Goal: Task Accomplishment & Management: Complete application form

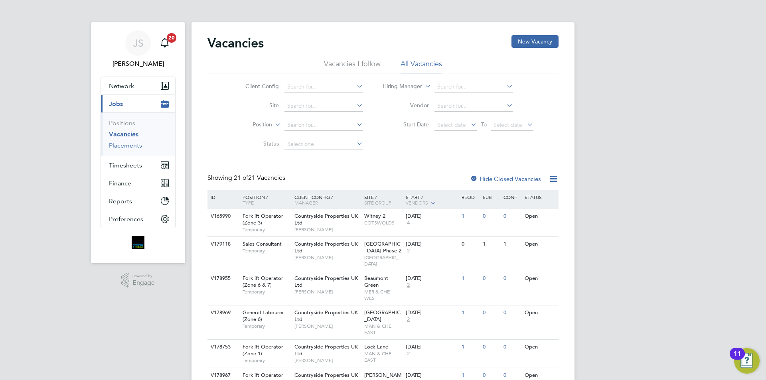
click at [128, 147] on link "Placements" at bounding box center [125, 146] width 33 height 8
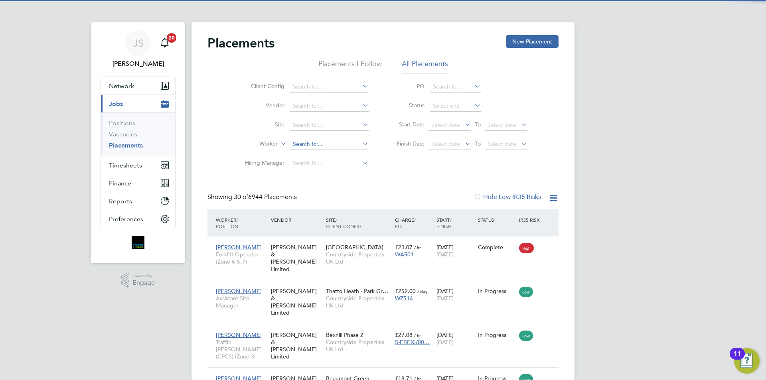
click at [306, 145] on input at bounding box center [329, 144] width 79 height 11
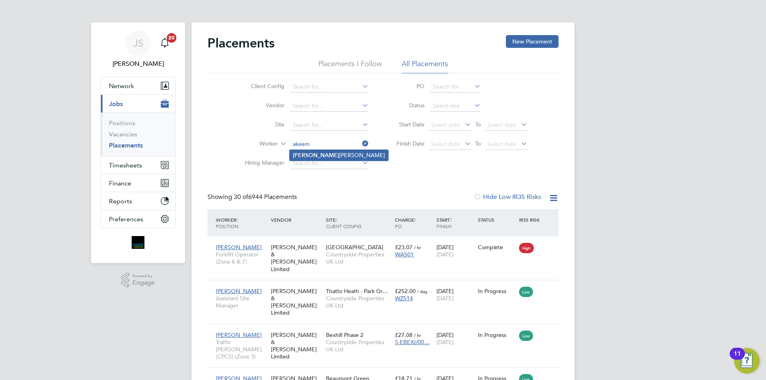
click at [304, 154] on b "Akeem" at bounding box center [316, 155] width 46 height 7
type input "Akeem Abiodun Ali"
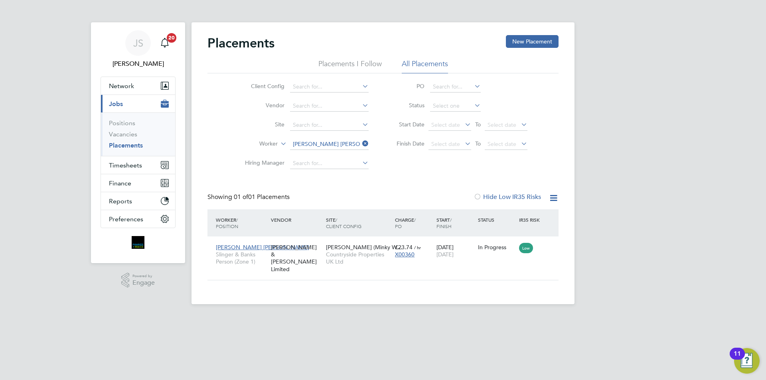
click at [361, 144] on icon at bounding box center [361, 143] width 0 height 11
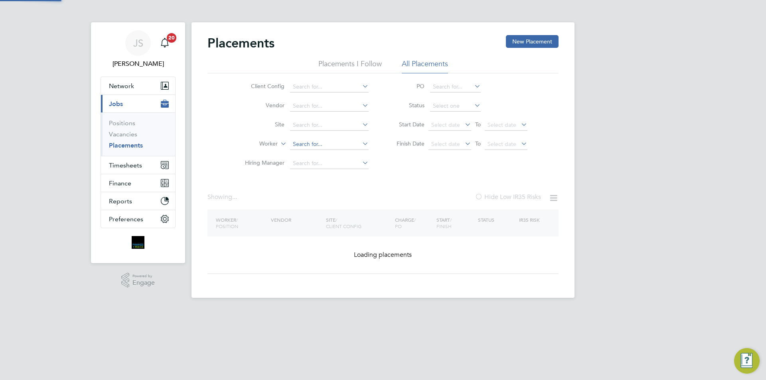
click at [334, 146] on input at bounding box center [329, 144] width 79 height 11
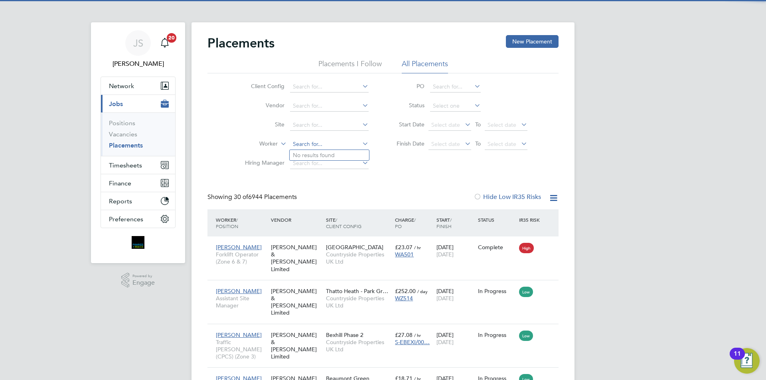
scroll to position [30, 69]
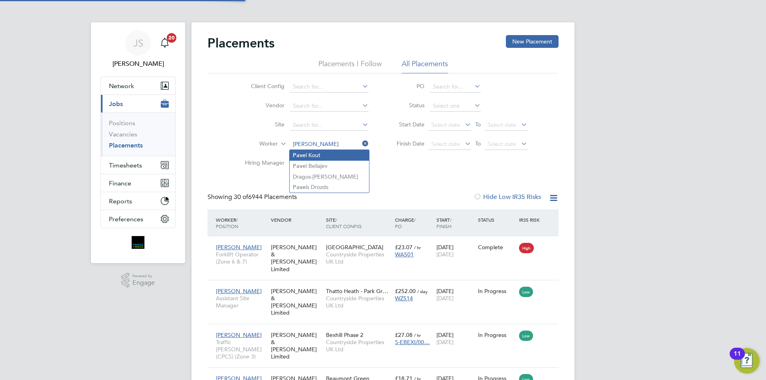
click at [325, 152] on li "Pave l Kout" at bounding box center [329, 155] width 79 height 11
type input "Pavel Kout"
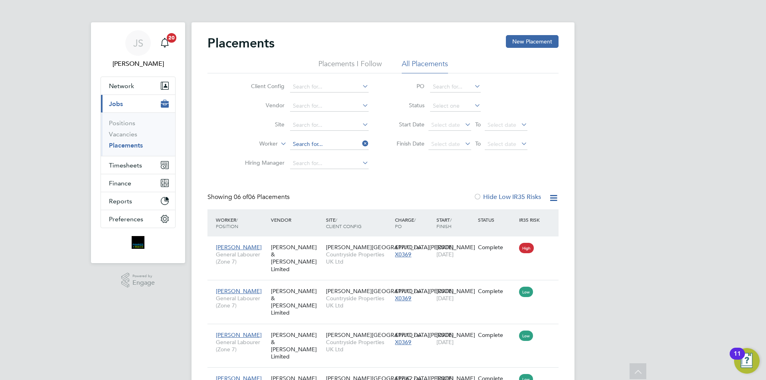
click at [319, 67] on div "Placements I Follow All Placements Client Config Vendor Site Worker Hiring Mana…" at bounding box center [383, 116] width 351 height 114
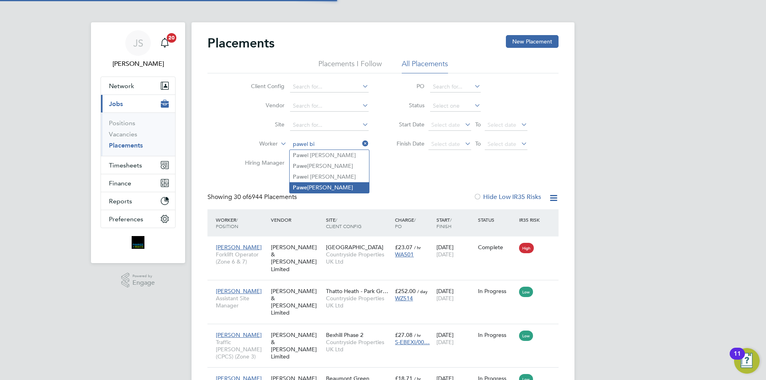
type input "pawel bi"
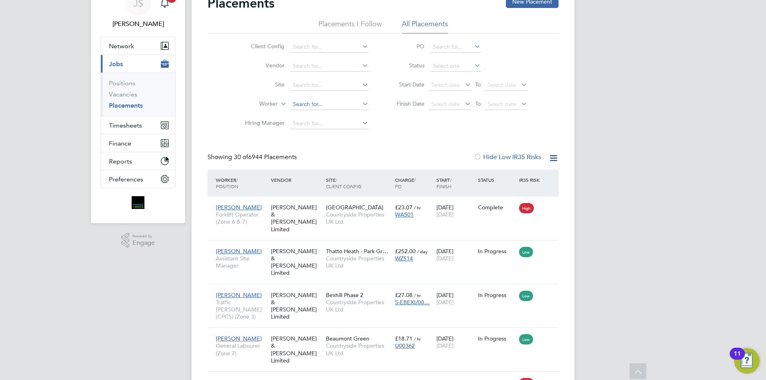
click at [310, 103] on input at bounding box center [329, 104] width 79 height 11
click at [306, 117] on li "Pawel Biel ski" at bounding box center [329, 115] width 79 height 11
type input "Pawel Bielski"
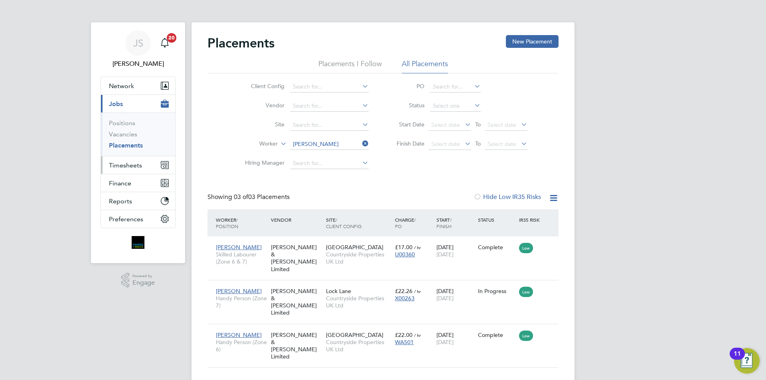
click at [119, 162] on span "Timesheets" at bounding box center [125, 166] width 33 height 8
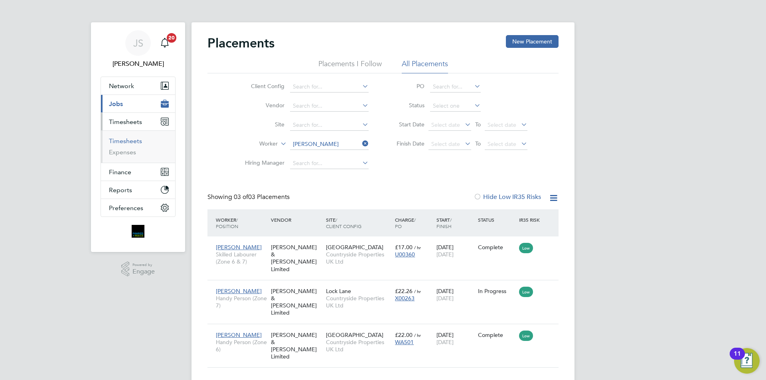
click at [133, 141] on link "Timesheets" at bounding box center [125, 141] width 33 height 8
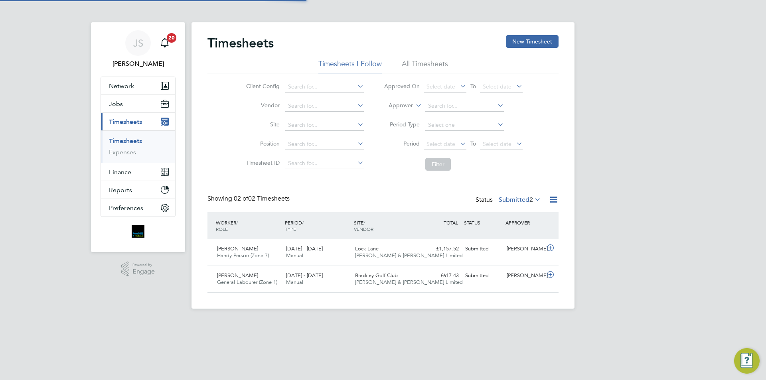
scroll to position [20, 69]
click at [127, 101] on button "Jobs" at bounding box center [138, 104] width 74 height 18
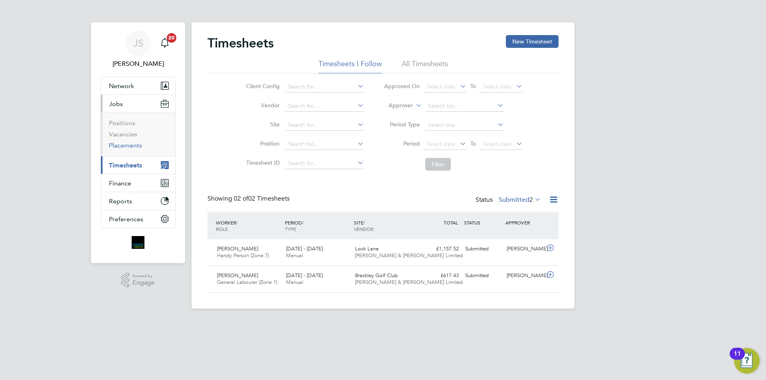
click at [128, 146] on link "Placements" at bounding box center [125, 146] width 33 height 8
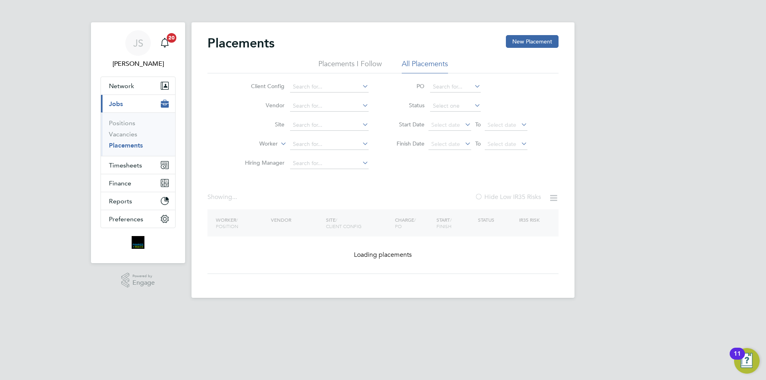
click at [303, 143] on input at bounding box center [329, 144] width 79 height 11
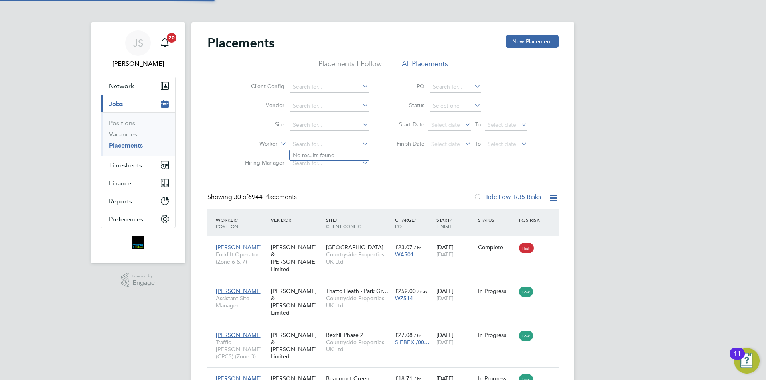
scroll to position [30, 69]
click at [324, 154] on li "Akeem Abiodun Ali" at bounding box center [339, 155] width 99 height 11
type input "Akeem Abiodun Ali"
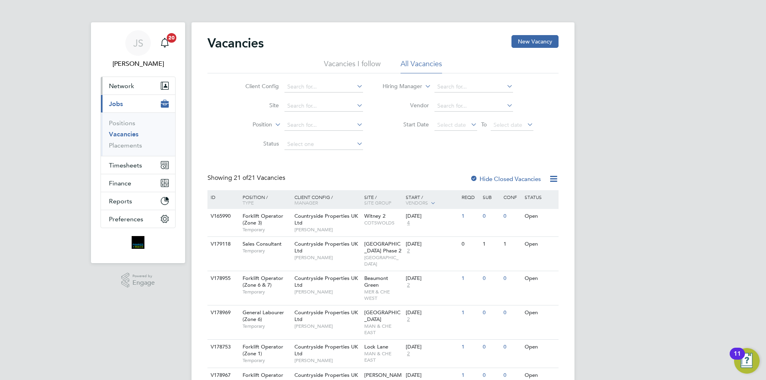
click at [123, 87] on span "Network" at bounding box center [121, 86] width 25 height 8
click at [111, 86] on span "Network" at bounding box center [121, 86] width 25 height 8
click at [121, 140] on li "Vacancies" at bounding box center [139, 135] width 60 height 11
click at [125, 85] on span "Network" at bounding box center [121, 86] width 25 height 8
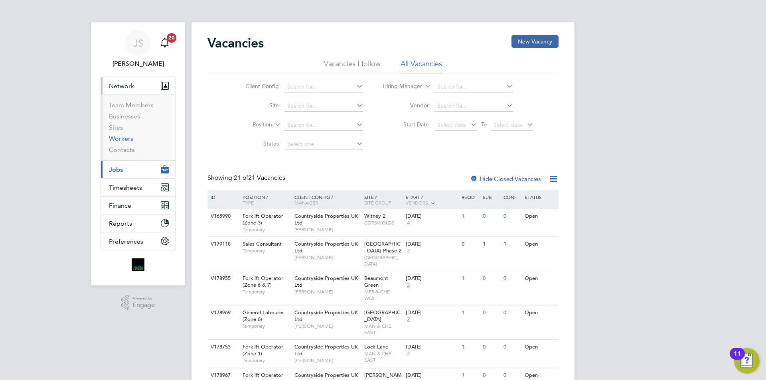
click at [126, 137] on link "Workers" at bounding box center [121, 139] width 24 height 8
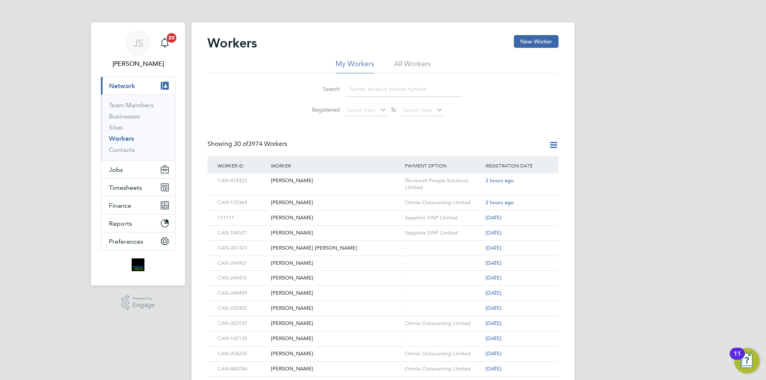
click at [432, 61] on ul "My Workers All Workers" at bounding box center [383, 66] width 351 height 14
click at [421, 62] on li "All Workers" at bounding box center [412, 66] width 37 height 14
click at [541, 40] on button "New Worker" at bounding box center [536, 41] width 45 height 13
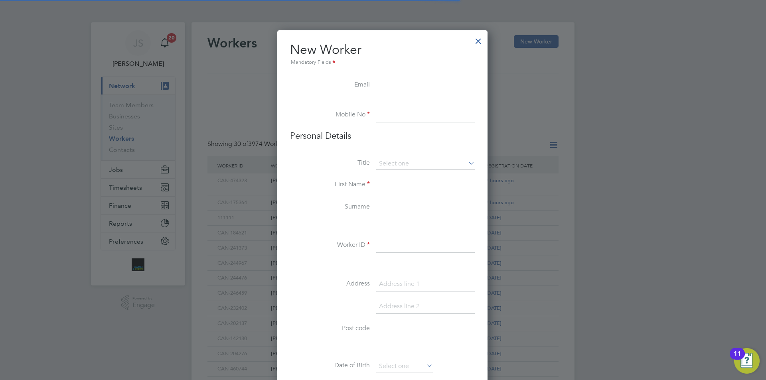
scroll to position [679, 211]
click at [420, 88] on input at bounding box center [425, 85] width 99 height 14
paste input "baldeu61@gmail.com"
type input "baldeu61@gmail.com"
click at [400, 119] on input at bounding box center [425, 115] width 99 height 14
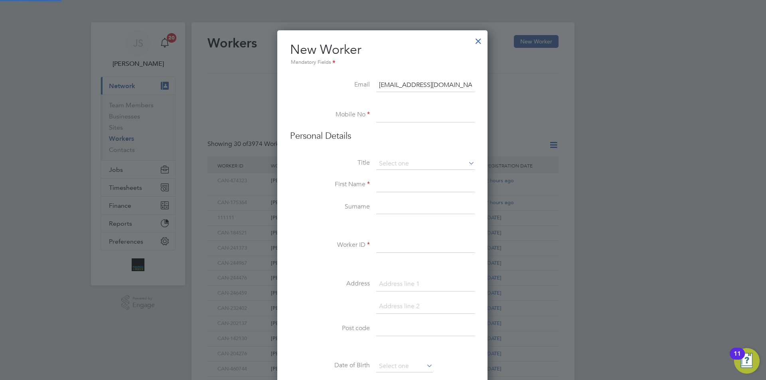
paste input "07919805889"
type input "07919805889"
click at [409, 160] on input at bounding box center [425, 164] width 99 height 12
click at [395, 172] on li "Mr" at bounding box center [425, 175] width 99 height 10
type input "Mr"
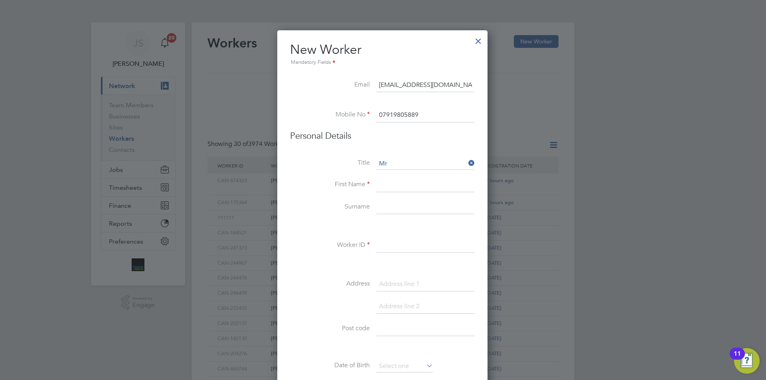
click at [402, 184] on input at bounding box center [425, 185] width 99 height 14
paste input "Ussumane"
type input "Ussumane"
click at [392, 204] on input at bounding box center [425, 207] width 99 height 14
type input "Balde"
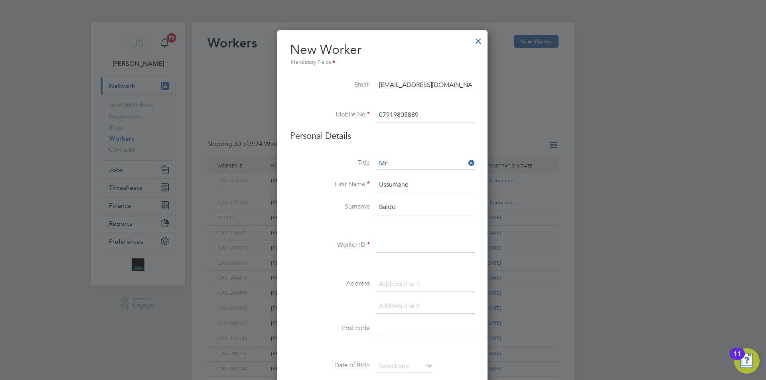
click at [400, 244] on input at bounding box center [425, 246] width 99 height 14
paste input "CAN-533655"
type input "CAN-533655"
click at [411, 284] on input at bounding box center [425, 284] width 99 height 14
paste input "143 Sedgemoor Way"
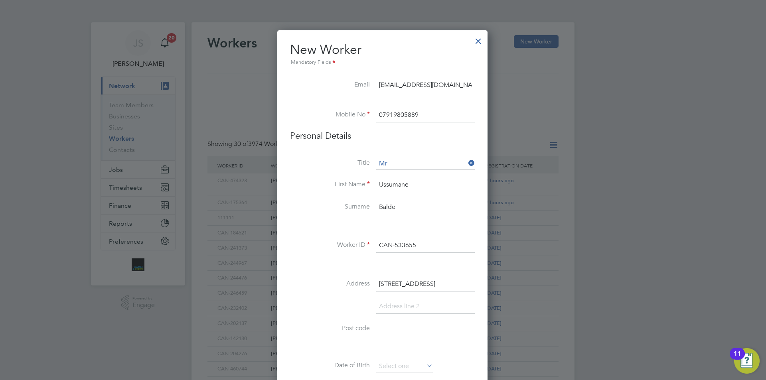
type input "143 Sedgemoor Way"
click at [393, 327] on input at bounding box center [425, 329] width 99 height 14
paste input "OL1 2DU"
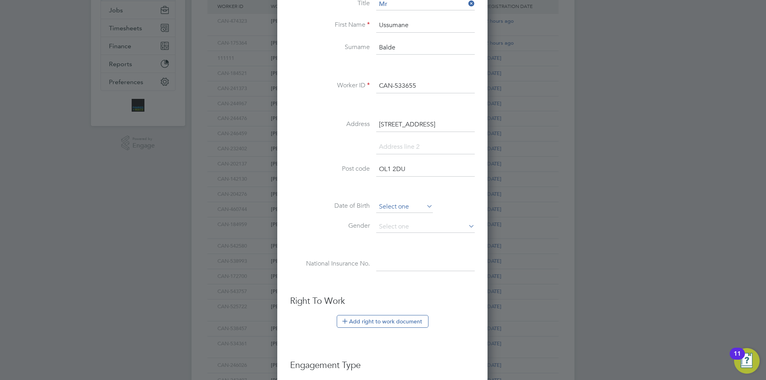
type input "OL1 2DU"
click at [394, 206] on input at bounding box center [404, 207] width 57 height 12
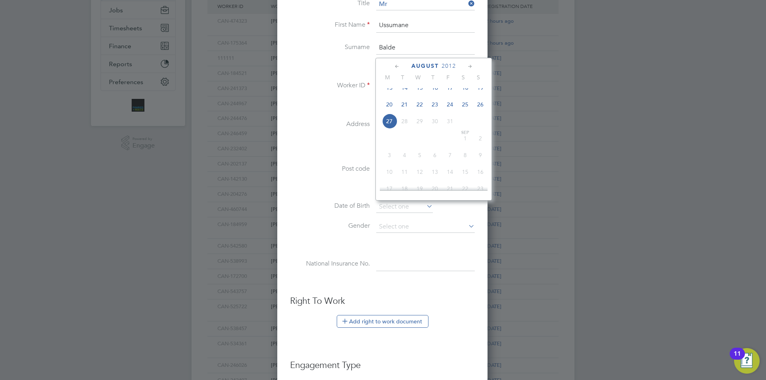
click at [448, 65] on span "2012" at bounding box center [449, 66] width 14 height 7
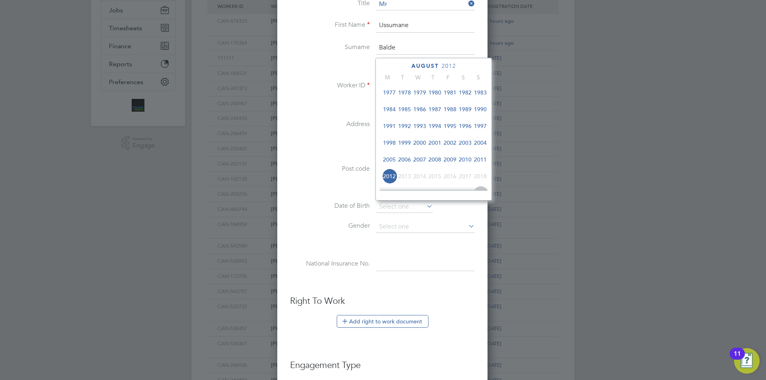
click at [452, 94] on span "1981" at bounding box center [450, 92] width 15 height 15
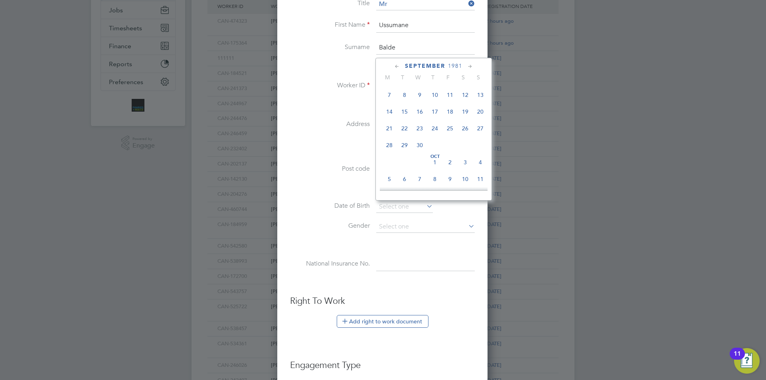
scroll to position [451, 0]
click at [464, 124] on span "17" at bounding box center [465, 116] width 15 height 15
type input "17 Oct 1981"
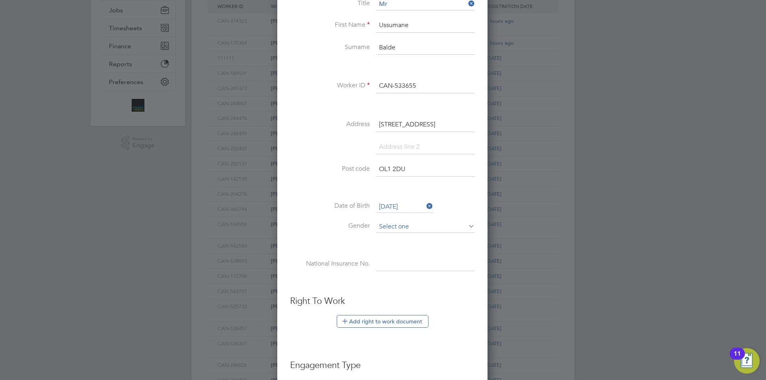
click at [392, 228] on input at bounding box center [425, 227] width 99 height 12
click at [391, 235] on li "Male" at bounding box center [425, 238] width 99 height 10
type input "Male"
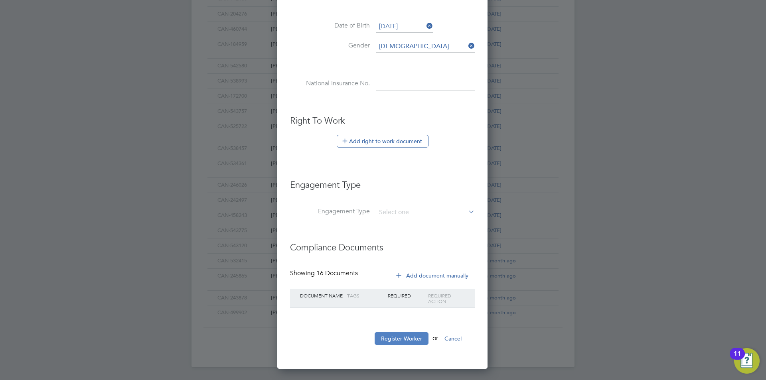
click at [417, 336] on button "Register Worker" at bounding box center [402, 338] width 54 height 13
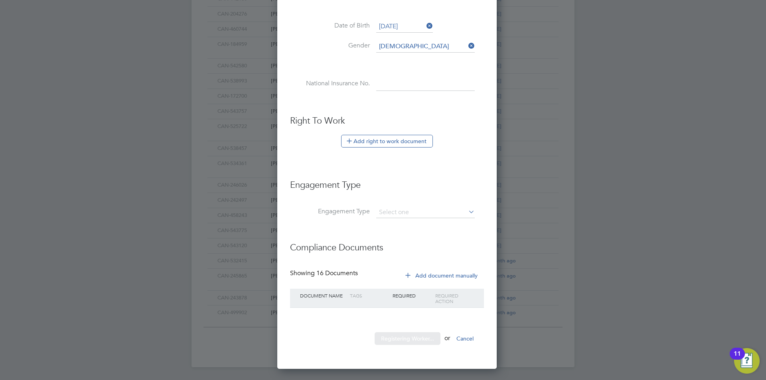
scroll to position [0, 0]
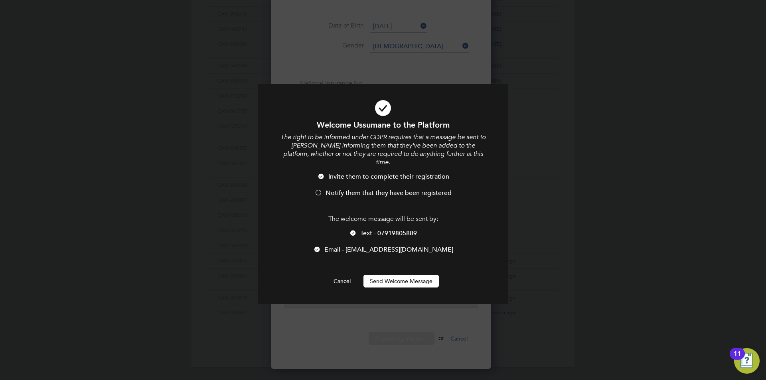
click at [421, 275] on button "Send Welcome Message" at bounding box center [401, 281] width 75 height 13
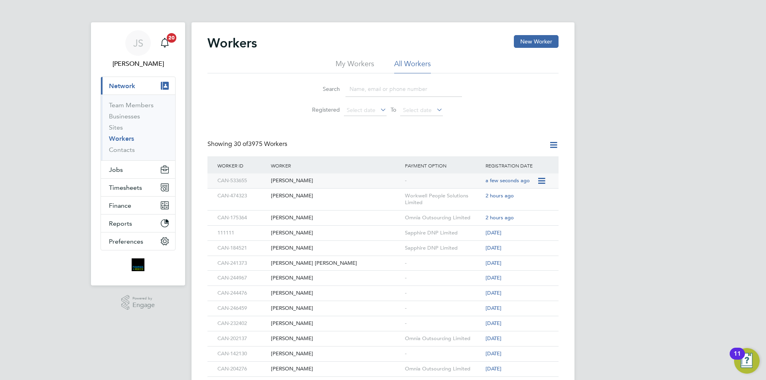
click at [294, 182] on div "[PERSON_NAME]" at bounding box center [336, 181] width 134 height 15
click at [532, 39] on button "New Worker" at bounding box center [536, 41] width 45 height 13
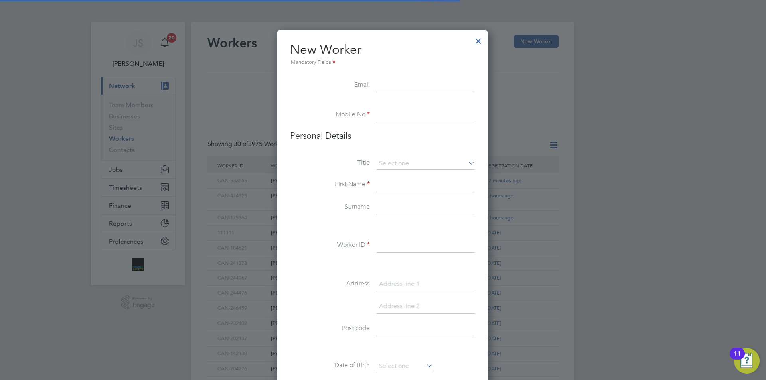
scroll to position [679, 211]
click at [399, 87] on input at bounding box center [425, 85] width 99 height 14
paste input "trevorstokes67@gmail.com"
type input "trevorstokes67@gmail.com"
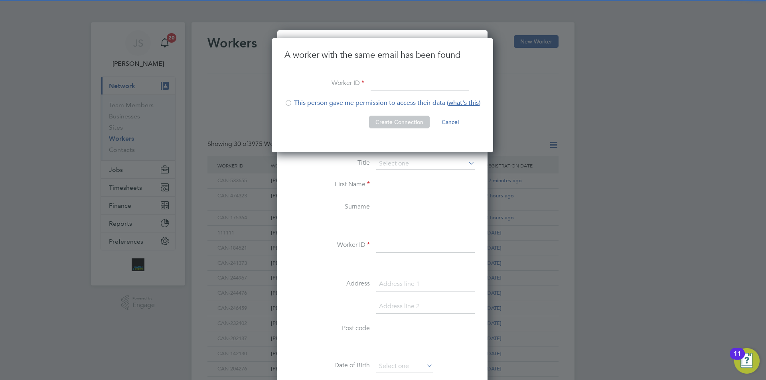
scroll to position [115, 223]
click at [390, 79] on input at bounding box center [420, 84] width 99 height 14
paste input "CAN-472373"
type input "CAN-472373"
click at [304, 104] on li "This person gave me permission to access their data ( what's this )" at bounding box center [383, 107] width 196 height 16
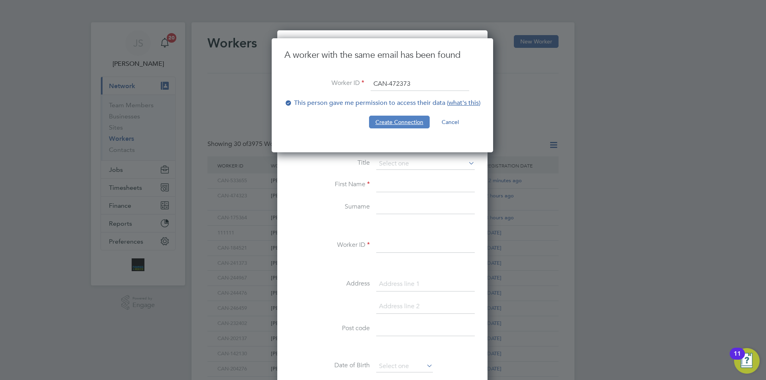
click at [410, 122] on button "Create Connection" at bounding box center [399, 122] width 61 height 13
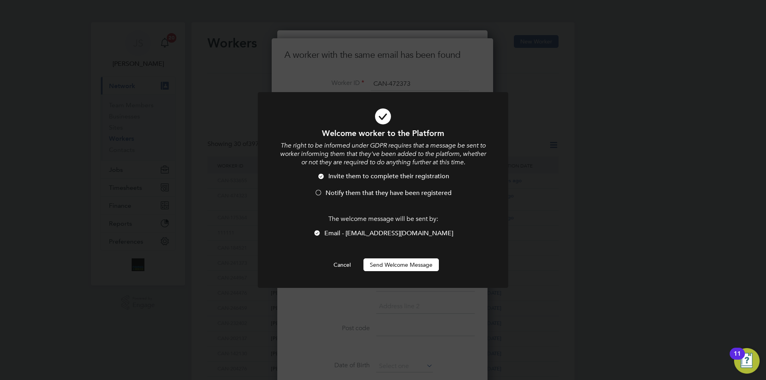
click at [419, 264] on button "Send Welcome Message" at bounding box center [401, 265] width 75 height 13
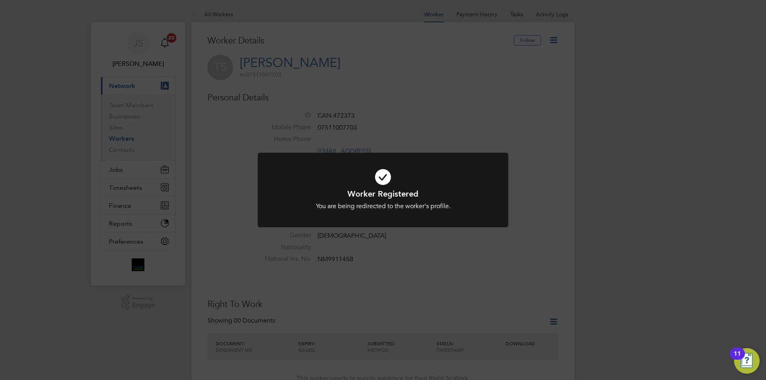
click at [406, 270] on div "Worker Registered You are being redirected to the worker's profile. Cancel Okay" at bounding box center [383, 190] width 766 height 380
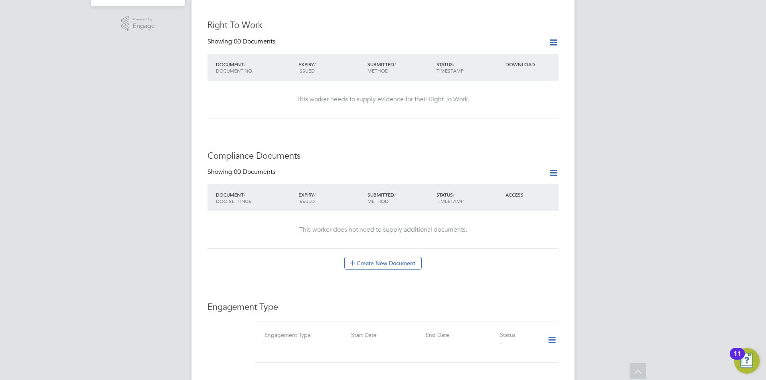
scroll to position [359, 0]
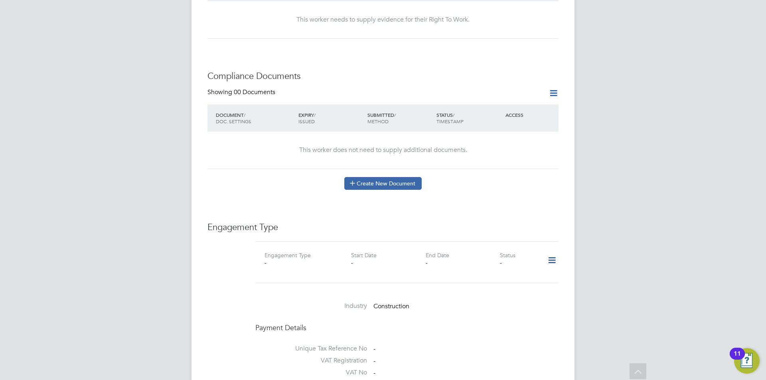
click at [392, 177] on button "Create New Document" at bounding box center [382, 183] width 77 height 13
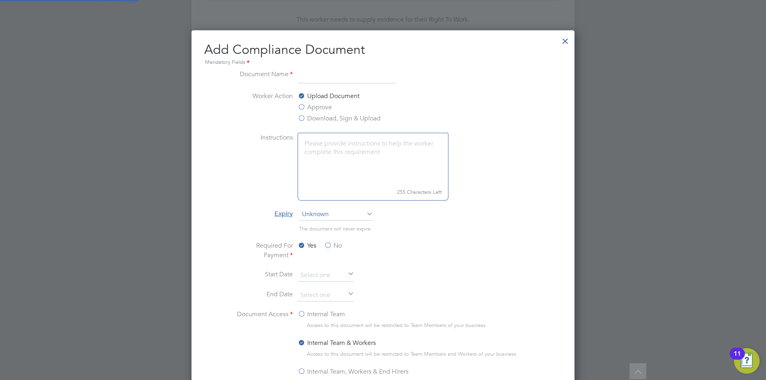
scroll to position [419, 383]
click at [319, 79] on input at bounding box center [347, 76] width 99 height 14
type input "DL"
click at [320, 110] on label "Approve" at bounding box center [315, 108] width 34 height 10
click at [0, 0] on input "Approve" at bounding box center [0, 0] width 0 height 0
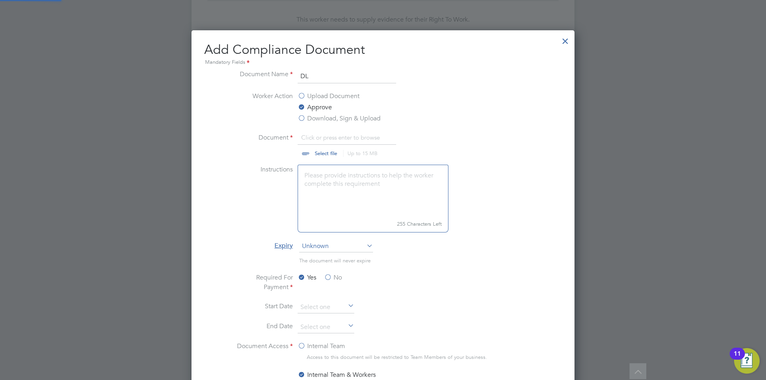
scroll to position [12, 99]
click at [322, 152] on input "file" at bounding box center [333, 145] width 125 height 24
type input "C:\fakepath\DL.JPG"
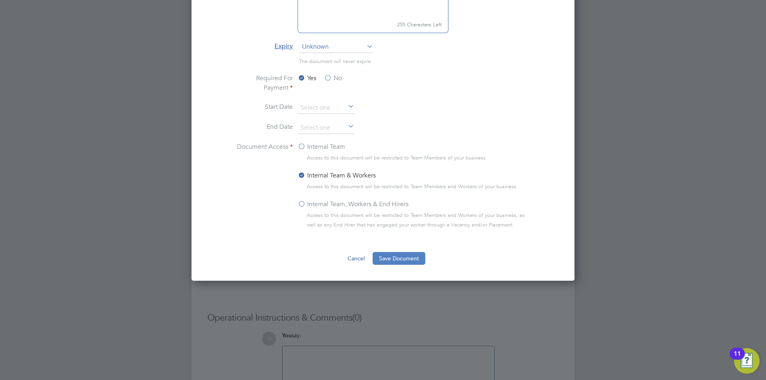
click at [397, 259] on button "Save Document" at bounding box center [399, 258] width 53 height 13
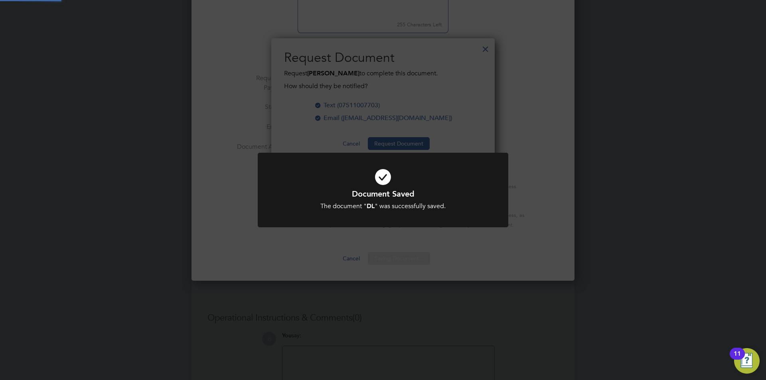
scroll to position [128, 224]
click at [393, 256] on div "Document Saved The document " DL " was successfully saved. Cancel Okay" at bounding box center [383, 190] width 766 height 380
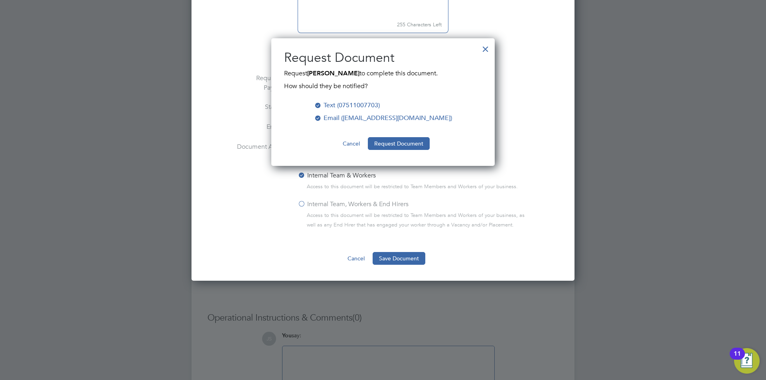
click at [345, 144] on button "Cancel" at bounding box center [351, 143] width 30 height 13
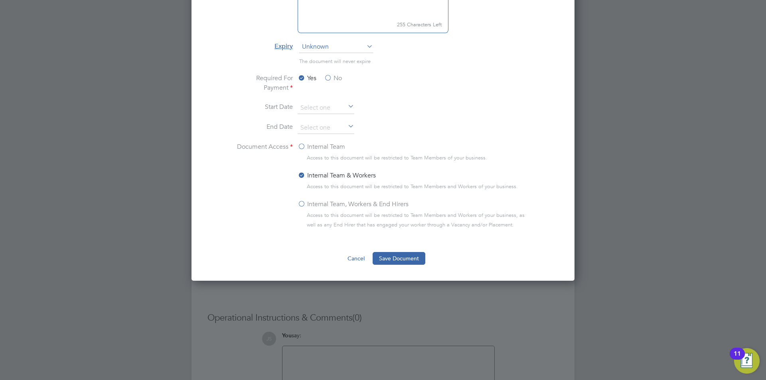
click at [357, 257] on button "Cancel" at bounding box center [356, 258] width 30 height 13
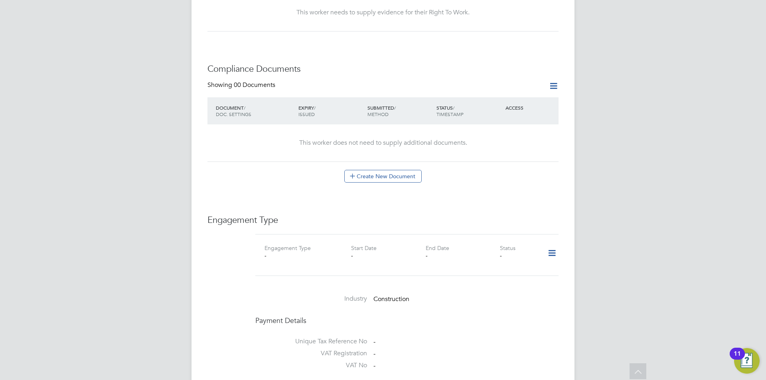
scroll to position [359, 0]
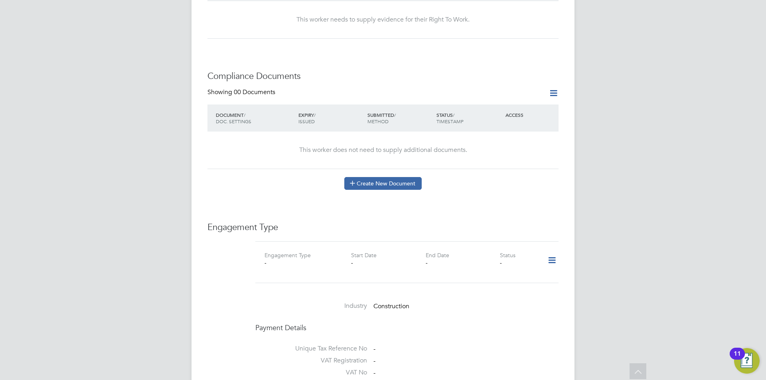
click at [374, 177] on button "Create New Document" at bounding box center [382, 183] width 77 height 13
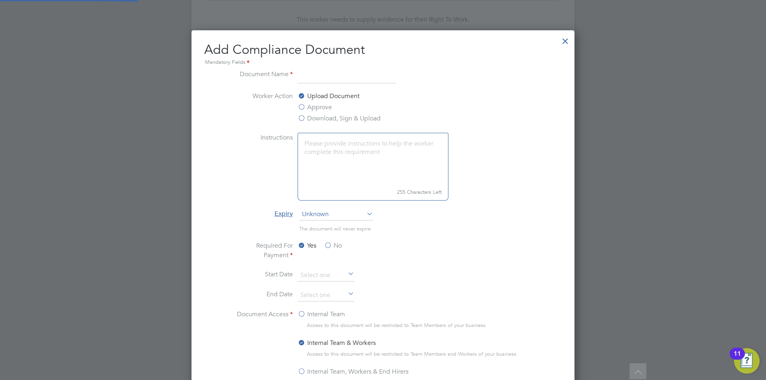
scroll to position [419, 383]
click at [336, 77] on input at bounding box center [347, 76] width 99 height 14
type input "cpcs"
click at [320, 109] on label "Approve" at bounding box center [315, 108] width 34 height 10
click at [0, 0] on input "Approve" at bounding box center [0, 0] width 0 height 0
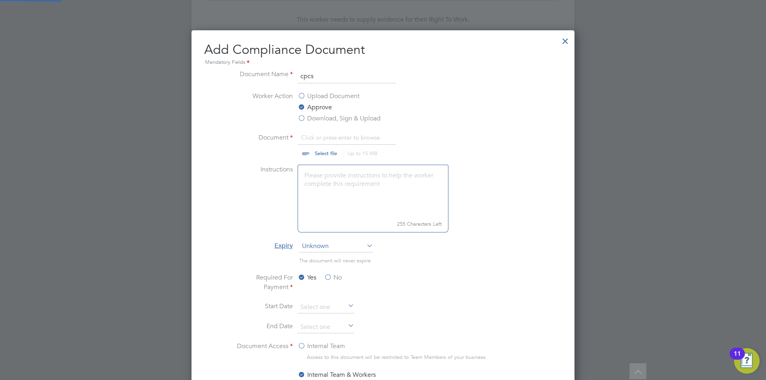
scroll to position [12, 99]
click at [323, 156] on input "file" at bounding box center [333, 145] width 125 height 24
type input "C:\fakepath\DL.JPG"
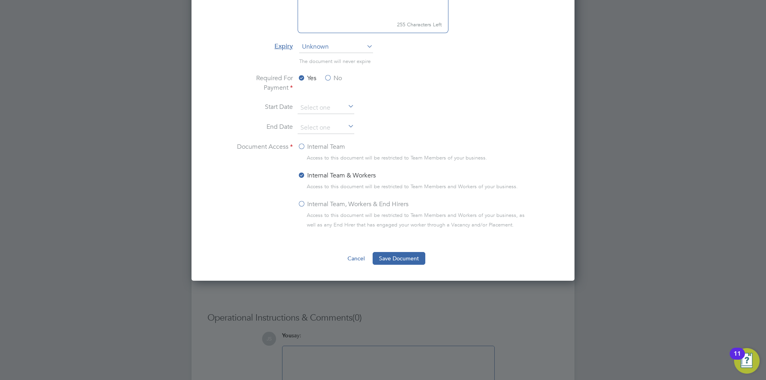
scroll to position [359, 0]
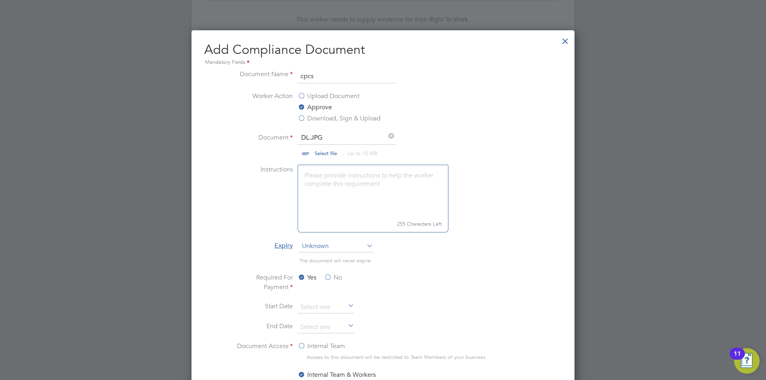
click at [313, 138] on input "file" at bounding box center [333, 145] width 125 height 24
type input "C:\fakepath\CPCS.jpg"
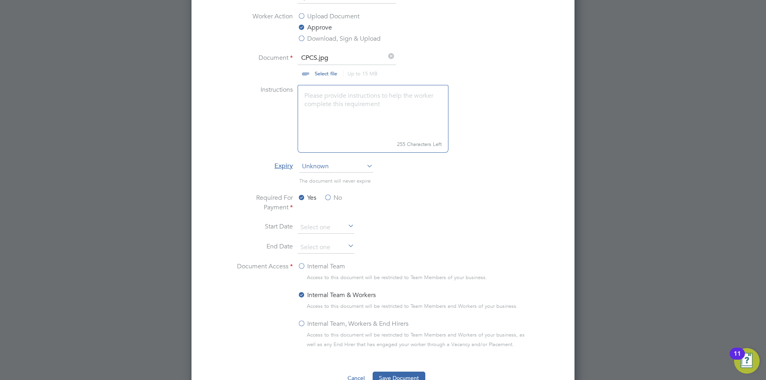
scroll to position [559, 0]
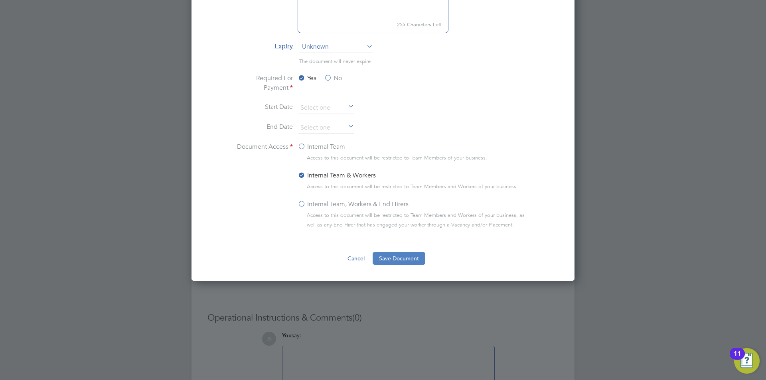
click at [399, 259] on button "Save Document" at bounding box center [399, 258] width 53 height 13
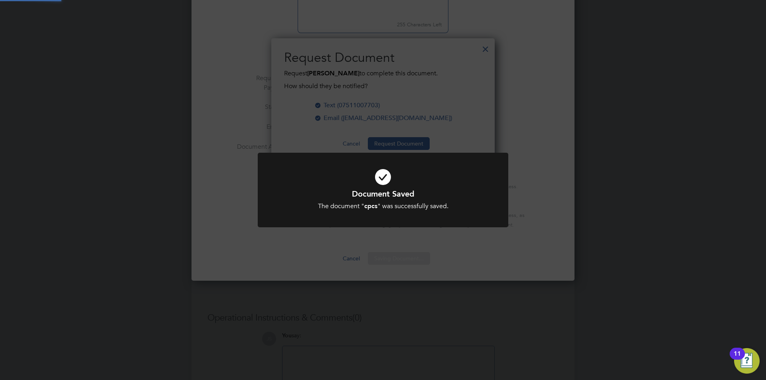
scroll to position [128, 224]
click at [325, 136] on div "Document Saved The document " cpcs " was successfully saved. Cancel Okay" at bounding box center [383, 190] width 766 height 380
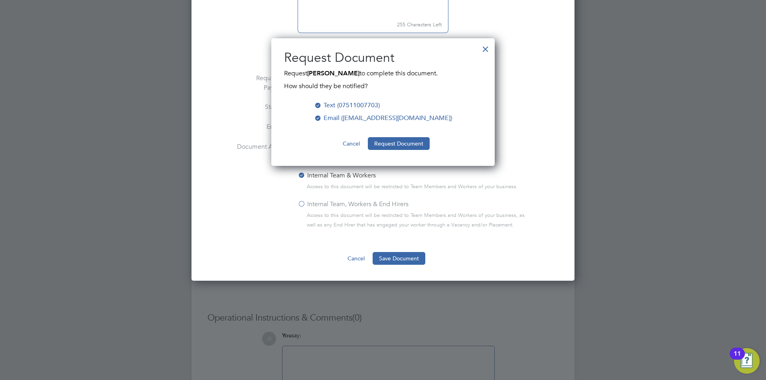
click at [352, 140] on button "Cancel" at bounding box center [351, 143] width 30 height 13
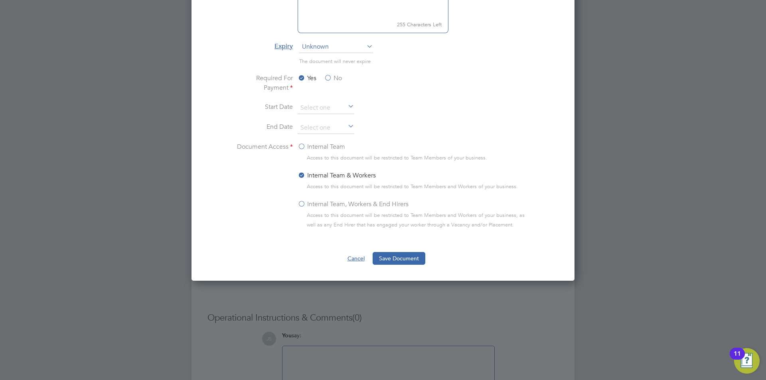
click at [354, 258] on button "Cancel" at bounding box center [356, 258] width 30 height 13
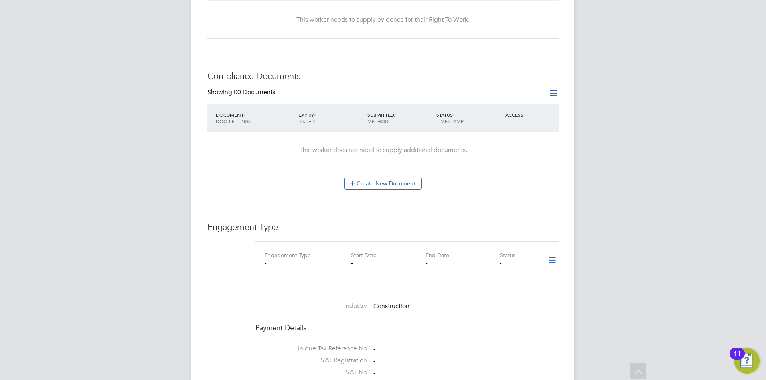
scroll to position [239, 0]
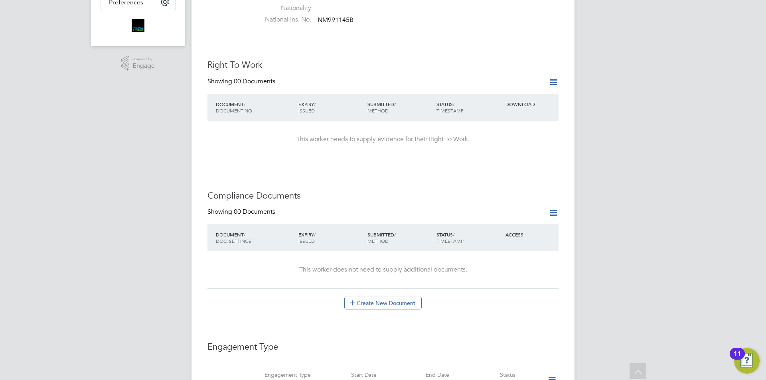
click at [551, 77] on icon at bounding box center [554, 82] width 10 height 10
click at [507, 91] on li "Add Right To Work Document" at bounding box center [509, 93] width 96 height 11
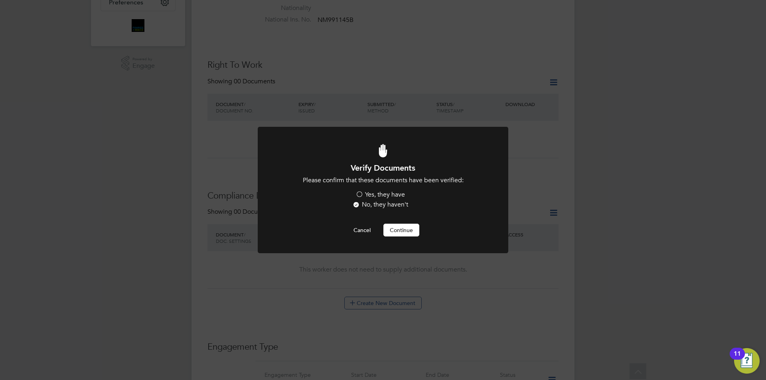
click at [393, 192] on label "Yes, they have" at bounding box center [380, 195] width 49 height 8
click at [0, 0] on input "Yes, they have" at bounding box center [0, 0] width 0 height 0
click at [403, 241] on div at bounding box center [383, 190] width 251 height 126
click at [404, 230] on button "Continue" at bounding box center [401, 230] width 36 height 13
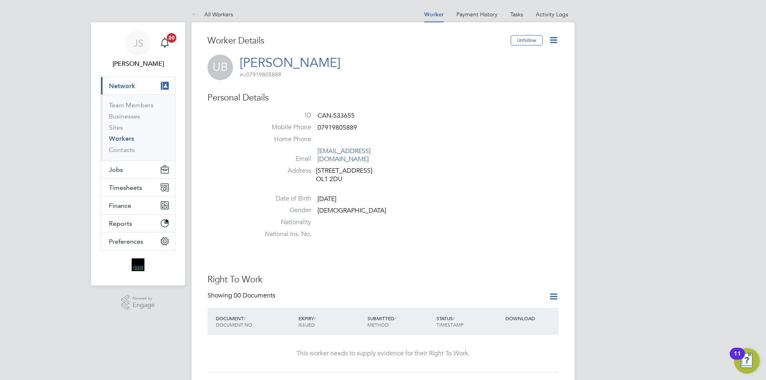
scroll to position [160, 0]
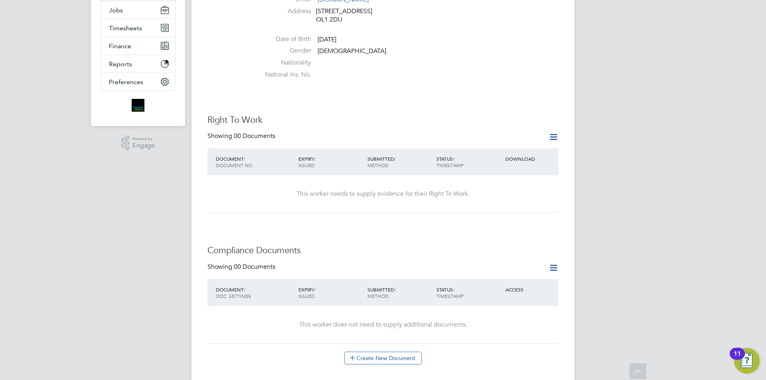
click at [556, 132] on icon at bounding box center [554, 137] width 10 height 10
click at [516, 149] on li "Add Right To Work Document" at bounding box center [509, 148] width 96 height 11
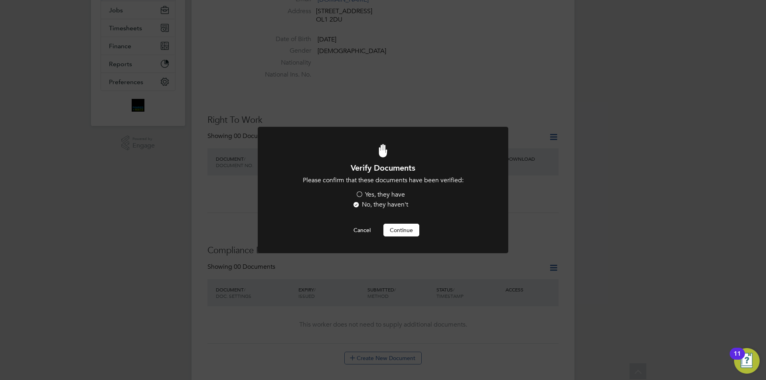
scroll to position [0, 0]
click at [381, 196] on label "Yes, they have" at bounding box center [380, 195] width 49 height 8
click at [0, 0] on input "Yes, they have" at bounding box center [0, 0] width 0 height 0
click at [413, 232] on button "Continue" at bounding box center [401, 230] width 36 height 13
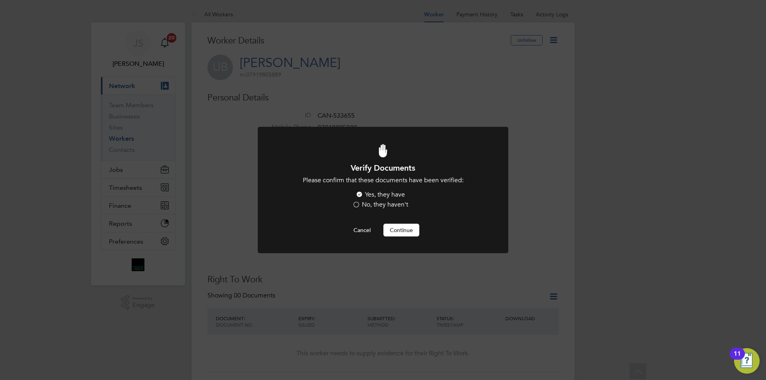
scroll to position [160, 0]
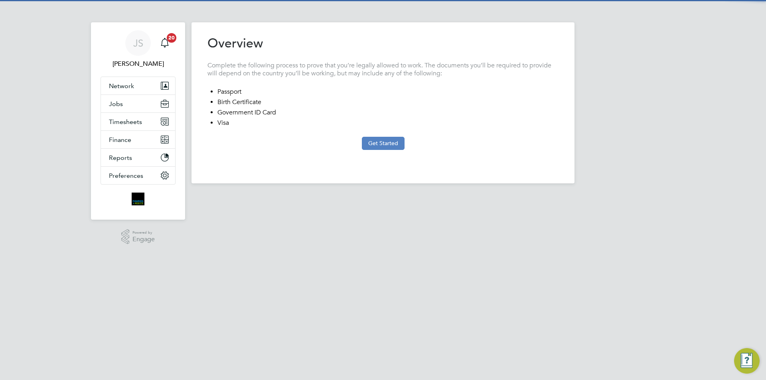
click at [378, 145] on button "Get Started" at bounding box center [383, 143] width 43 height 13
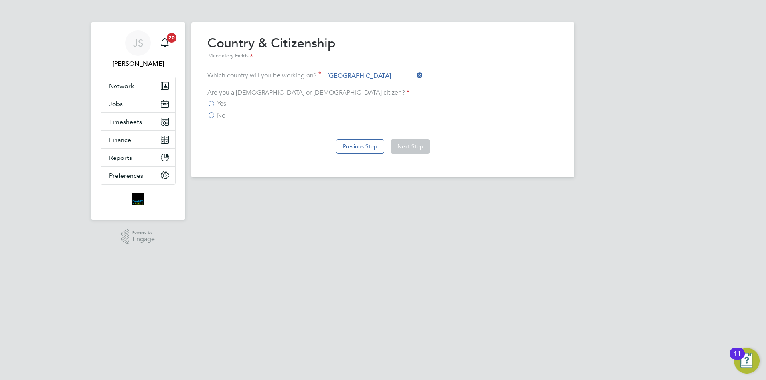
click at [221, 104] on span "Yes" at bounding box center [221, 104] width 9 height 8
click at [0, 0] on input "Yes" at bounding box center [0, 0] width 0 height 0
click at [219, 115] on span "No" at bounding box center [221, 116] width 8 height 8
click at [0, 0] on input "No" at bounding box center [0, 0] width 0 height 0
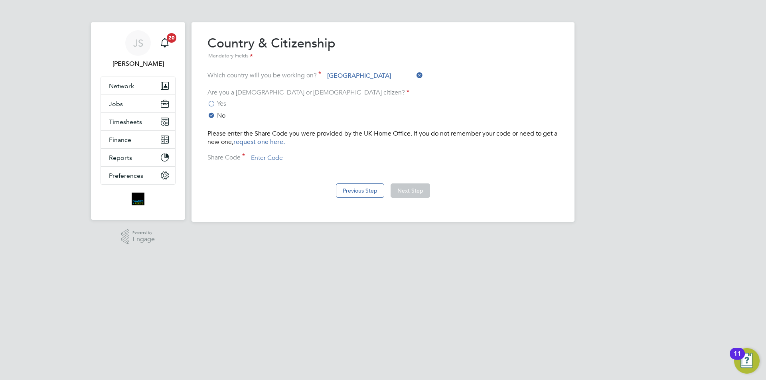
click at [281, 159] on input at bounding box center [297, 158] width 99 height 12
type input "00000000"
drag, startPoint x: 425, startPoint y: 190, endPoint x: 422, endPoint y: 183, distance: 8.4
click at [425, 190] on button "Next Step" at bounding box center [411, 191] width 40 height 14
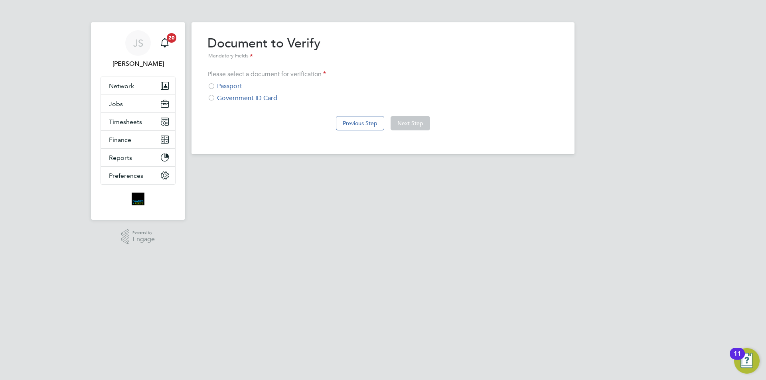
click at [244, 98] on div "Government ID Card" at bounding box center [383, 98] width 351 height 8
click at [423, 120] on button "Next Step" at bounding box center [411, 123] width 40 height 14
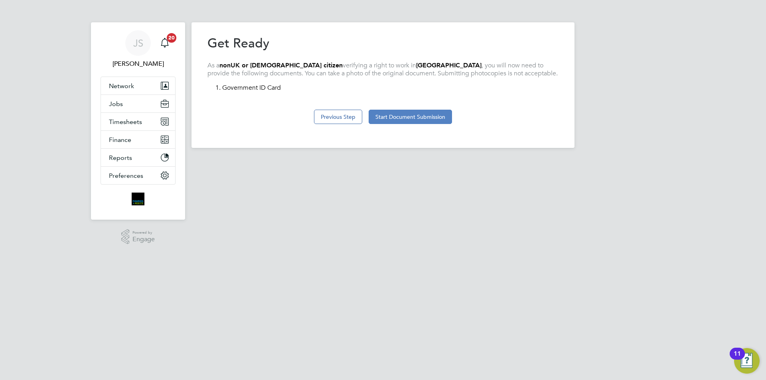
click at [423, 117] on button "Start Document Submission" at bounding box center [410, 117] width 83 height 14
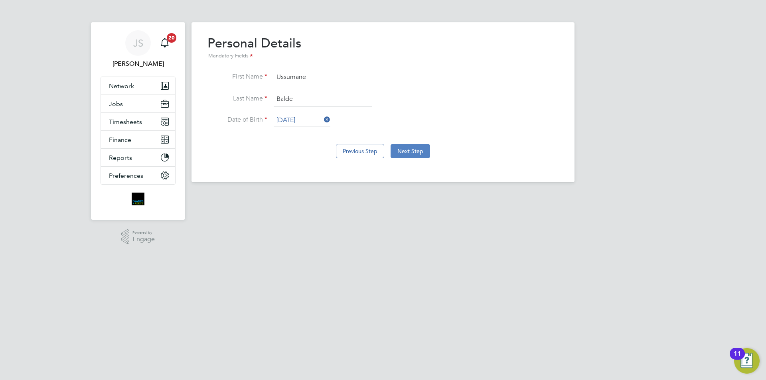
click at [407, 149] on button "Next Step" at bounding box center [411, 151] width 40 height 14
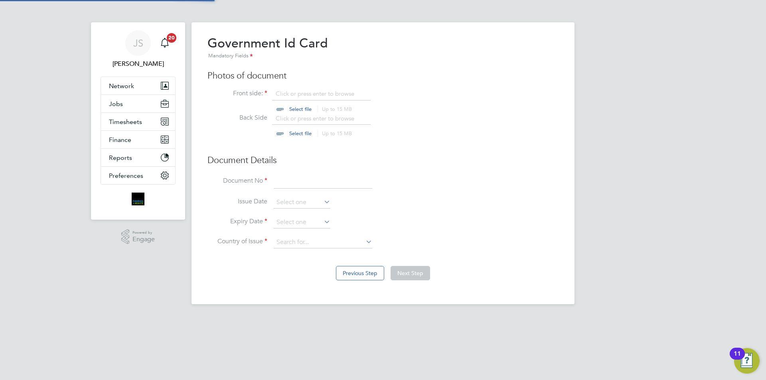
scroll to position [11, 99]
click at [299, 107] on input "file" at bounding box center [307, 102] width 125 height 24
type input "C:\fakepath\eVISA.pdf"
paste input "WE-ZA3EG43-N8"
type input "WE-ZA3EG43-N8"
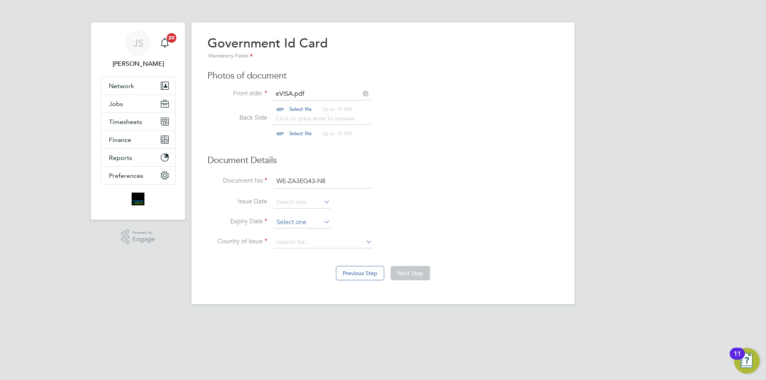
click at [309, 218] on input at bounding box center [302, 223] width 57 height 12
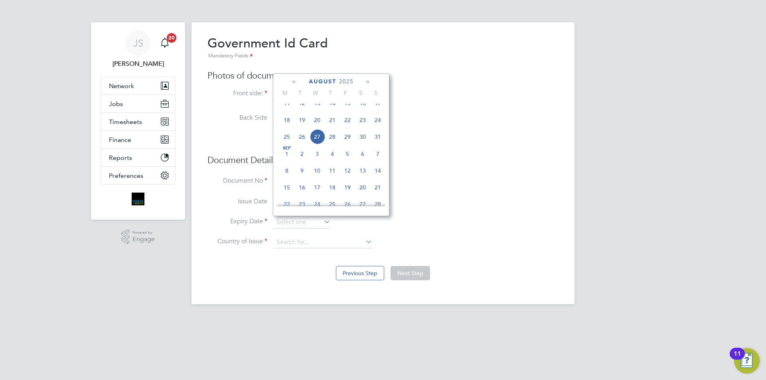
click at [346, 80] on span "2025" at bounding box center [346, 81] width 14 height 7
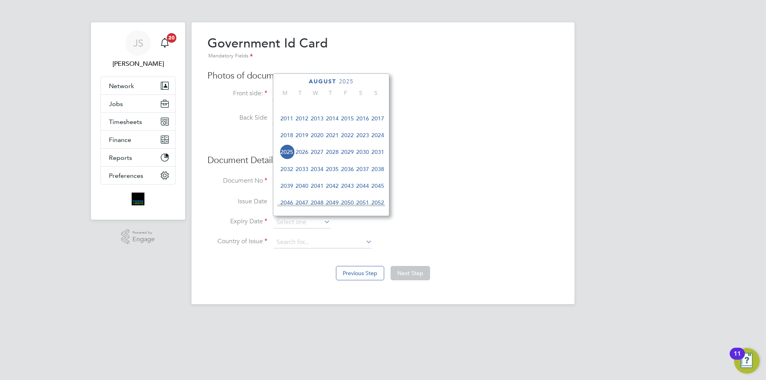
click at [364, 194] on span "2044" at bounding box center [362, 185] width 15 height 15
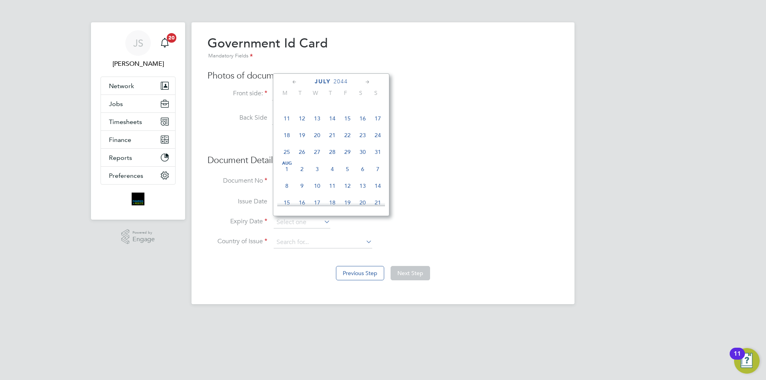
click at [347, 174] on span "5" at bounding box center [347, 169] width 15 height 15
type input "05 Aug 2044"
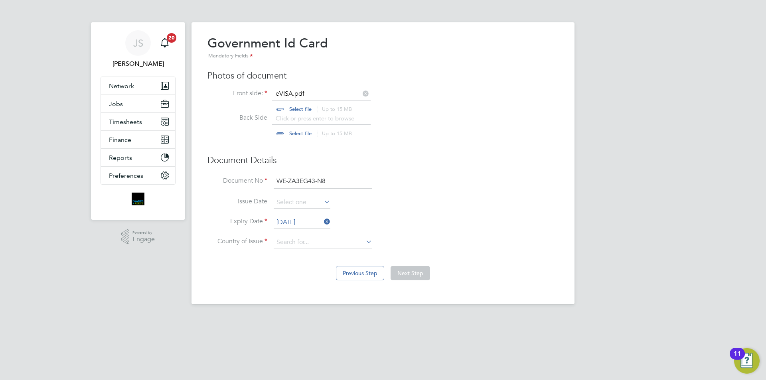
click at [469, 166] on div "Government Id Card Mandatory Fields Photos of document Front side: eVISA.pdf Se…" at bounding box center [383, 145] width 351 height 221
click at [311, 242] on input at bounding box center [323, 243] width 99 height 12
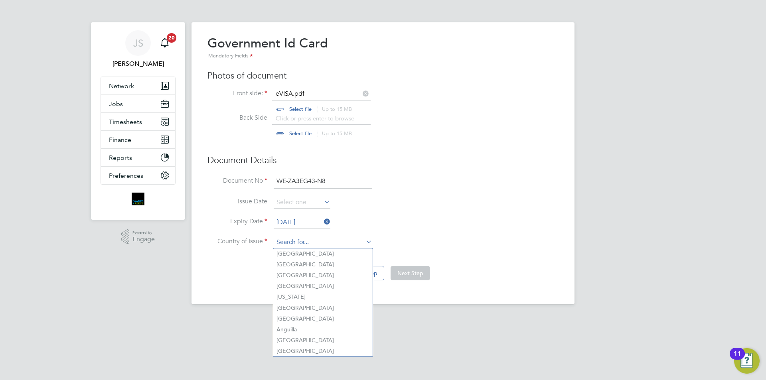
click at [311, 241] on input at bounding box center [323, 243] width 99 height 12
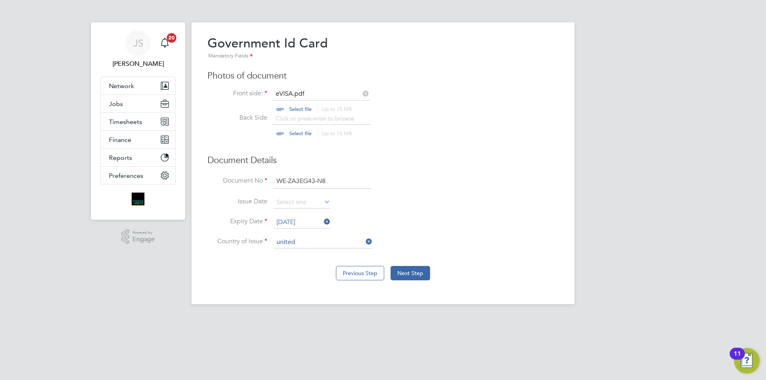
drag, startPoint x: 305, startPoint y: 270, endPoint x: 488, endPoint y: 176, distance: 205.9
click at [305, 270] on li "United Kingdom" at bounding box center [329, 275] width 112 height 11
type input "[GEOGRAPHIC_DATA]"
click at [518, 154] on div "Government Id Card Mandatory Fields Photos of document Front side: eVISA.pdf Se…" at bounding box center [383, 145] width 351 height 221
click at [425, 270] on button "Next Step" at bounding box center [411, 273] width 40 height 14
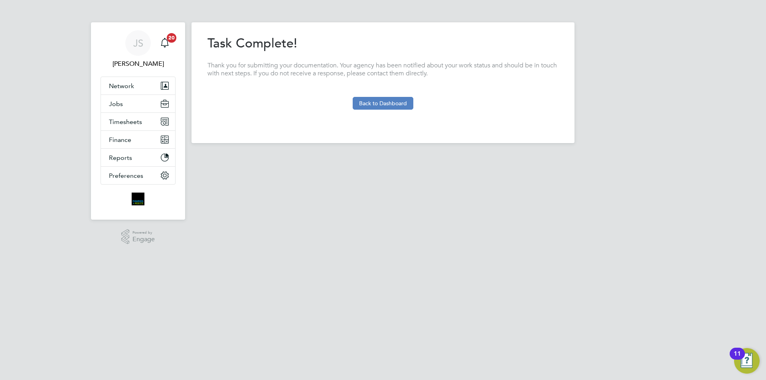
click at [379, 101] on button "Back to Dashboard" at bounding box center [383, 103] width 61 height 13
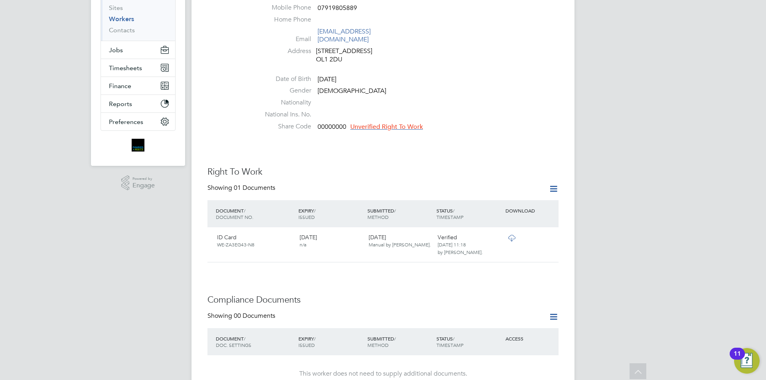
scroll to position [279, 0]
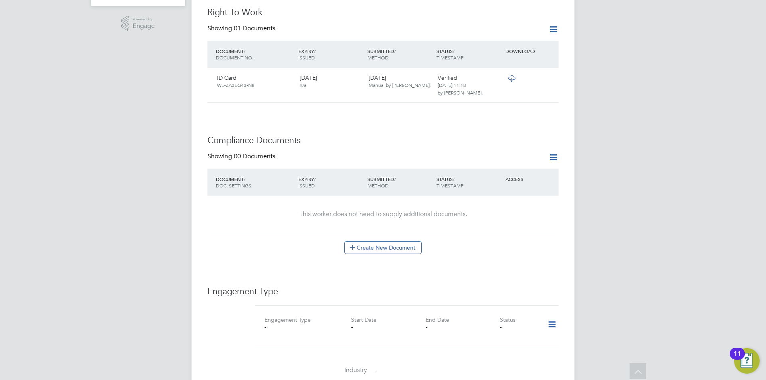
drag, startPoint x: 710, startPoint y: 152, endPoint x: 703, endPoint y: 152, distance: 7.2
click at [710, 152] on div "JS Julia Scholes Notifications 20 Applications: Current page: Network Team Memb…" at bounding box center [383, 218] width 766 height 994
click at [403, 241] on button "Create New Document" at bounding box center [382, 247] width 77 height 13
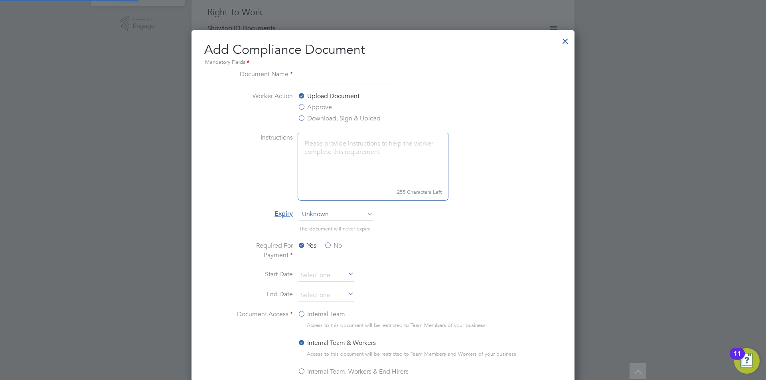
scroll to position [419, 383]
click at [321, 82] on input at bounding box center [347, 76] width 99 height 14
type input "cscs"
click at [315, 109] on label "Approve" at bounding box center [315, 108] width 34 height 10
click at [0, 0] on input "Approve" at bounding box center [0, 0] width 0 height 0
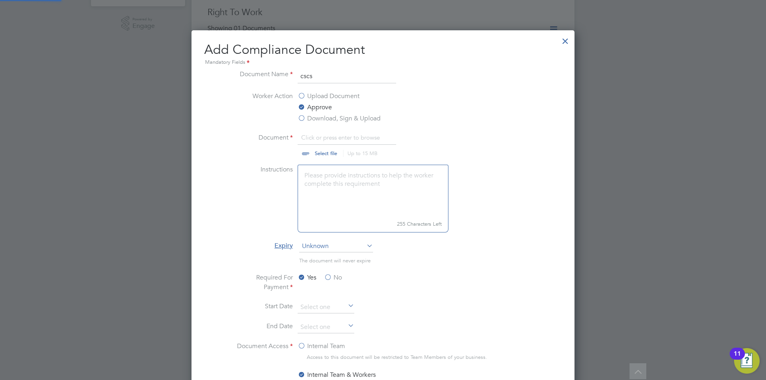
scroll to position [12, 99]
click at [317, 143] on input "file" at bounding box center [333, 145] width 125 height 24
type input "C:\fakepath\GQA Card.JPG"
click at [505, 254] on li "Expiry Unknown" at bounding box center [383, 251] width 300 height 20
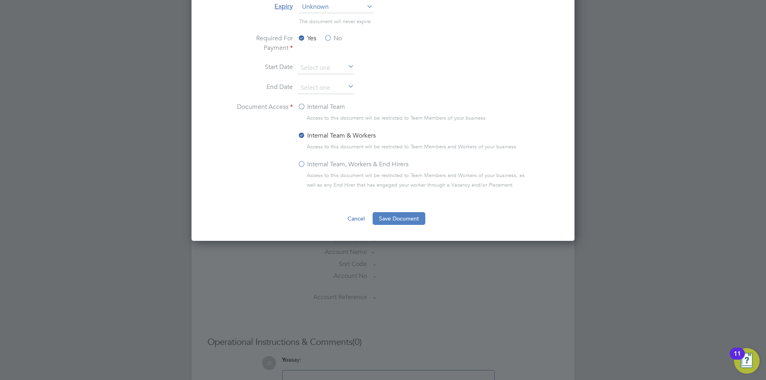
click at [398, 214] on button "Save Document" at bounding box center [399, 218] width 53 height 13
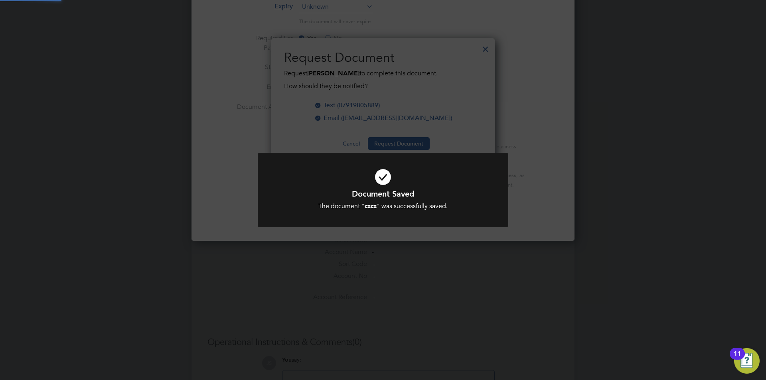
scroll to position [128, 224]
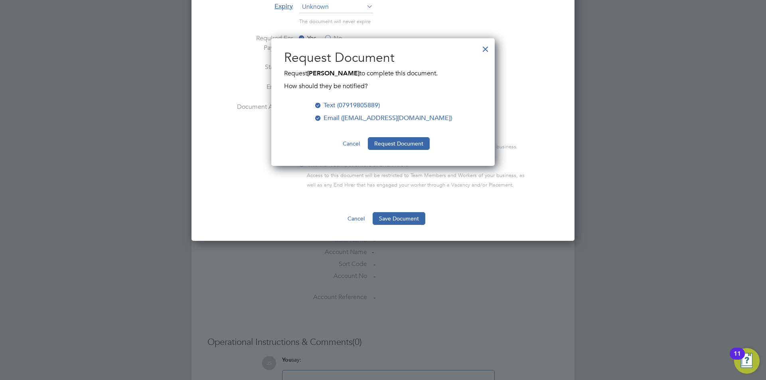
click at [348, 140] on button "Cancel" at bounding box center [351, 143] width 30 height 13
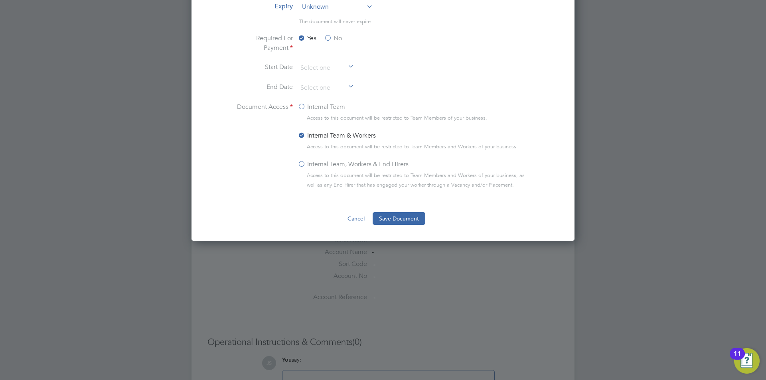
click at [358, 218] on button "Cancel" at bounding box center [356, 218] width 30 height 13
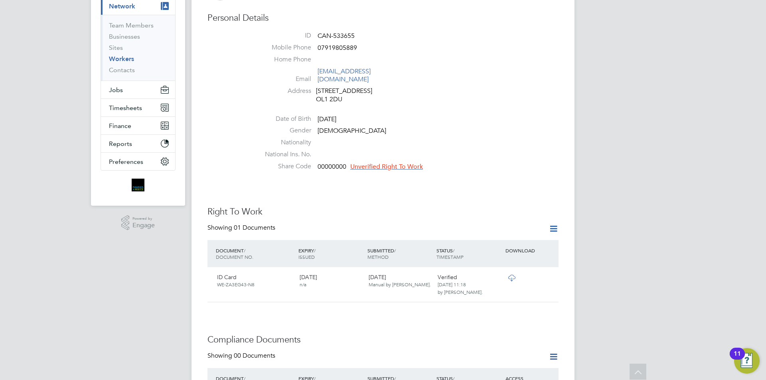
scroll to position [0, 0]
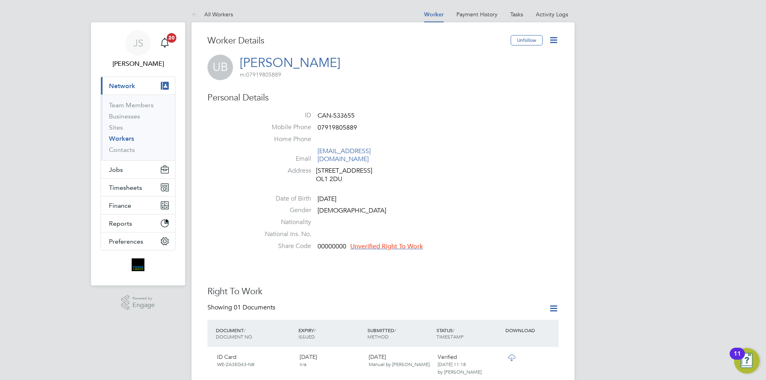
click at [553, 43] on icon at bounding box center [554, 40] width 10 height 10
click at [481, 90] on li "Edit Personal Details e" at bounding box center [508, 92] width 100 height 11
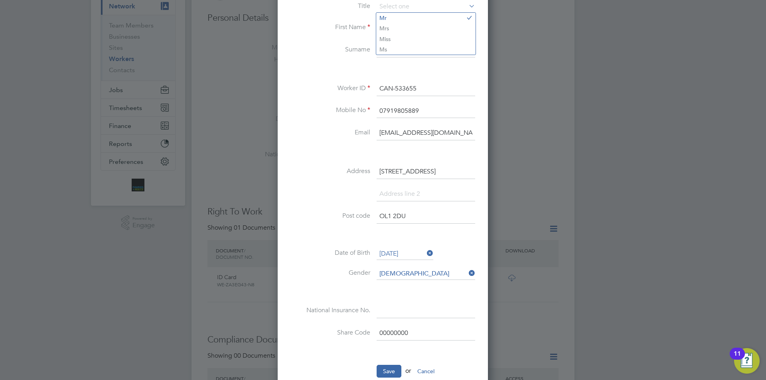
scroll to position [120, 0]
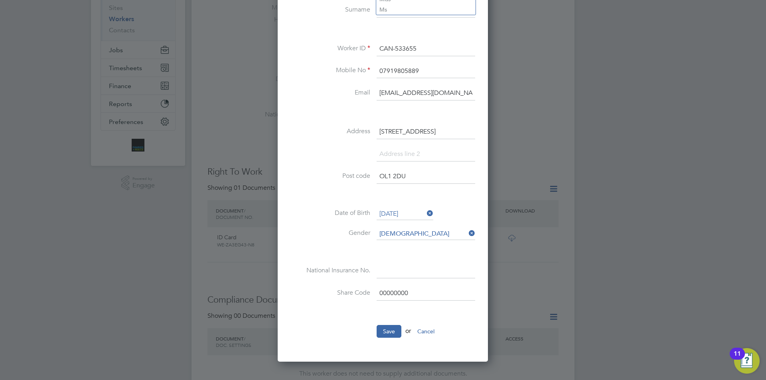
click at [394, 272] on input at bounding box center [426, 272] width 99 height 14
click at [427, 276] on input "SZ 49 73 90" at bounding box center [426, 272] width 99 height 14
drag, startPoint x: 422, startPoint y: 271, endPoint x: 364, endPoint y: 271, distance: 58.7
click at [363, 271] on li "National Insurance No. SZ 49 73 90 C" at bounding box center [383, 276] width 185 height 22
type input "SZ 49 73 90 C"
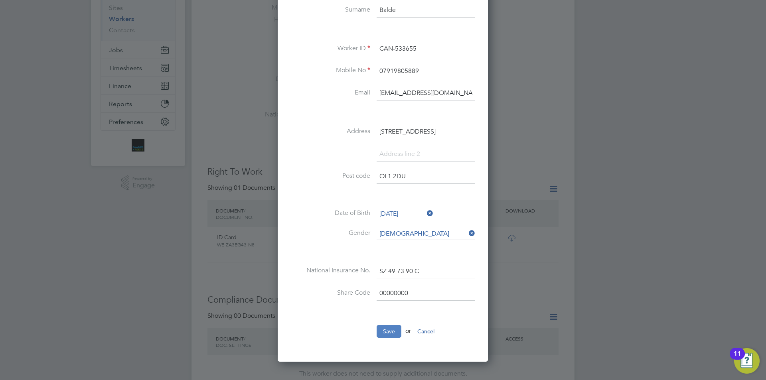
click at [387, 331] on button "Save" at bounding box center [389, 331] width 25 height 13
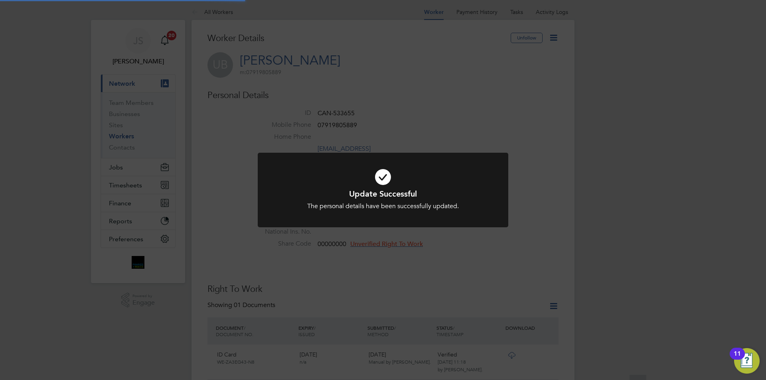
scroll to position [0, 0]
click at [371, 294] on div "Update Successful The personal details have been successfully updated. Cancel O…" at bounding box center [383, 190] width 766 height 380
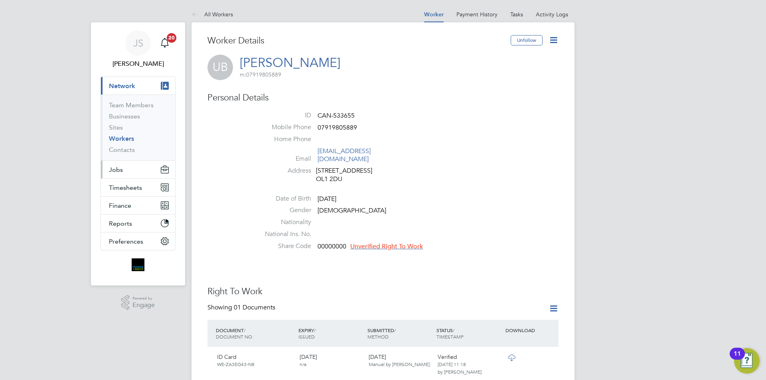
click at [111, 166] on span "Jobs" at bounding box center [116, 170] width 14 height 8
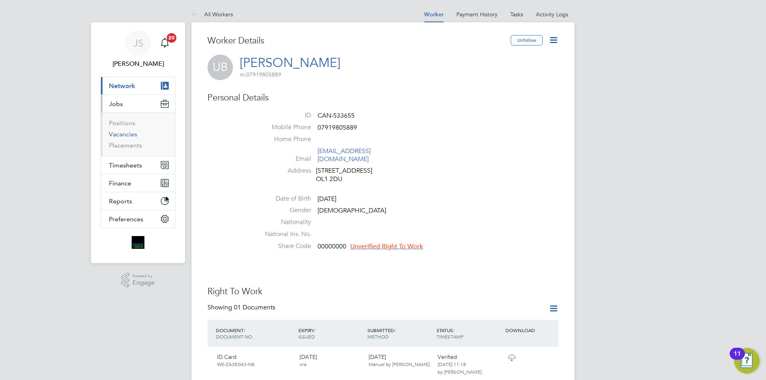
click at [136, 132] on link "Vacancies" at bounding box center [123, 134] width 28 height 8
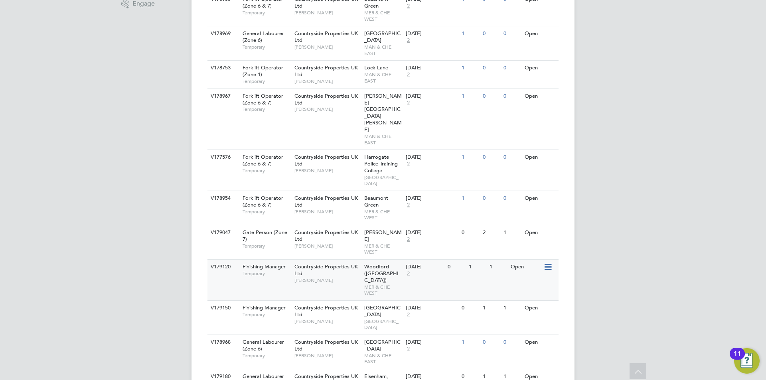
scroll to position [479, 0]
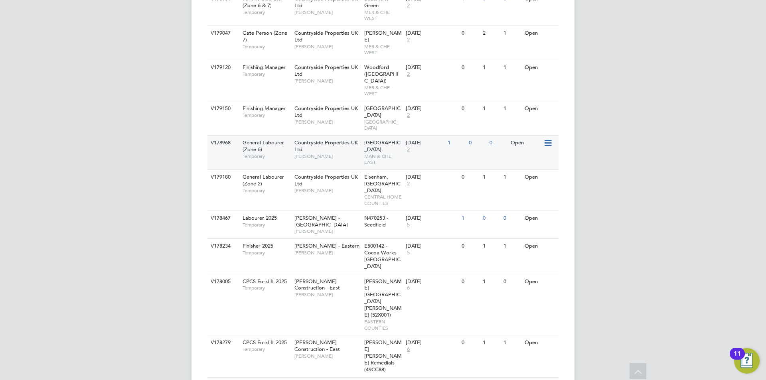
click at [351, 139] on span "Countryside Properties UK Ltd" at bounding box center [325, 146] width 63 height 14
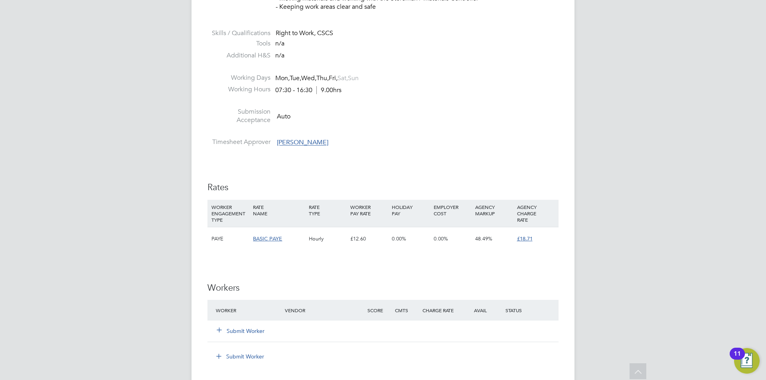
scroll to position [439, 0]
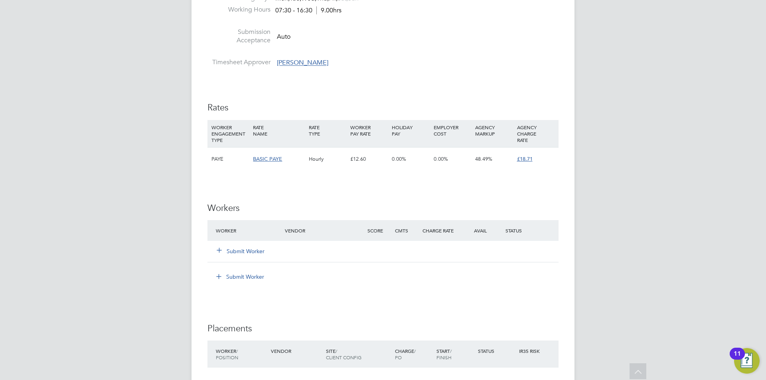
click at [251, 249] on button "Submit Worker" at bounding box center [241, 251] width 48 height 8
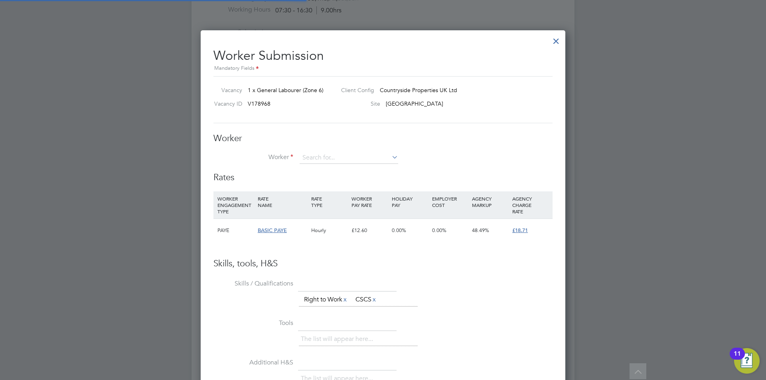
scroll to position [484, 365]
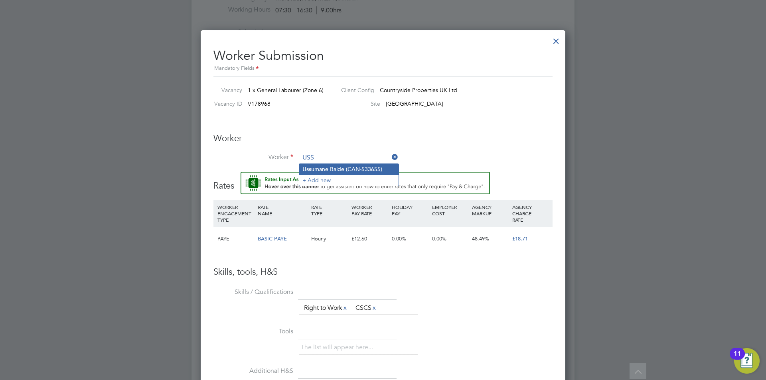
click at [349, 166] on li "Uss umane Balde (CAN-533655)" at bounding box center [348, 169] width 99 height 11
type input "Ussumane Balde (CAN-533655)"
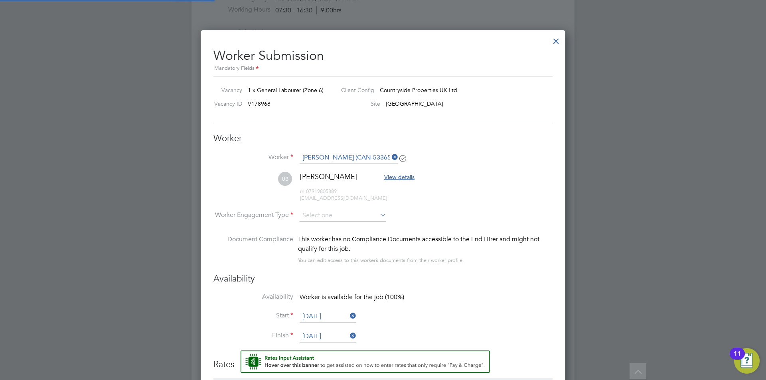
scroll to position [672, 365]
click at [336, 214] on input at bounding box center [343, 216] width 87 height 12
click at [318, 236] on li "PAYE" at bounding box center [342, 237] width 87 height 10
type input "PAYE"
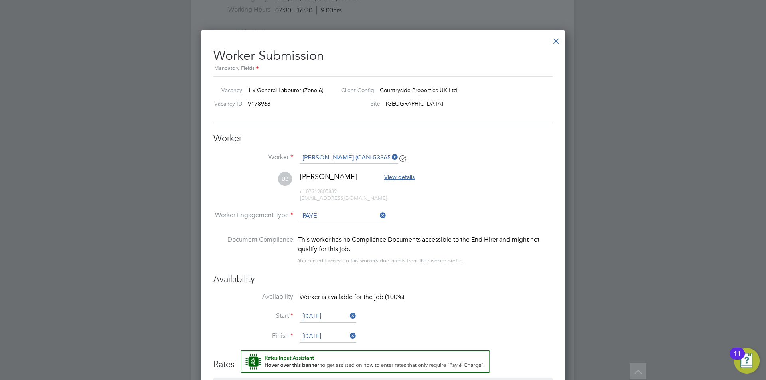
click at [332, 314] on input "[DATE]" at bounding box center [328, 317] width 57 height 12
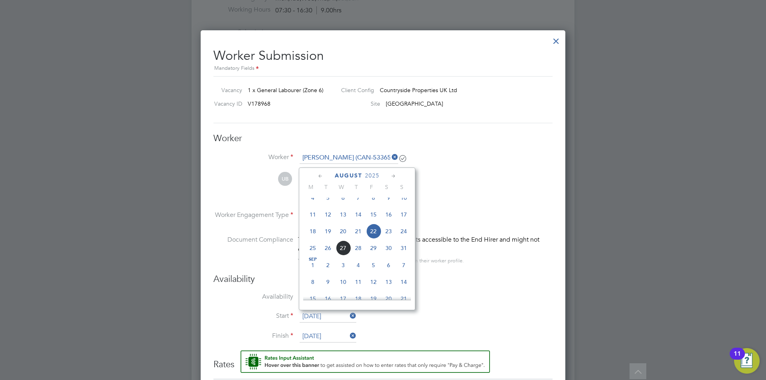
click at [329, 255] on span "26" at bounding box center [327, 248] width 15 height 15
type input "[DATE]"
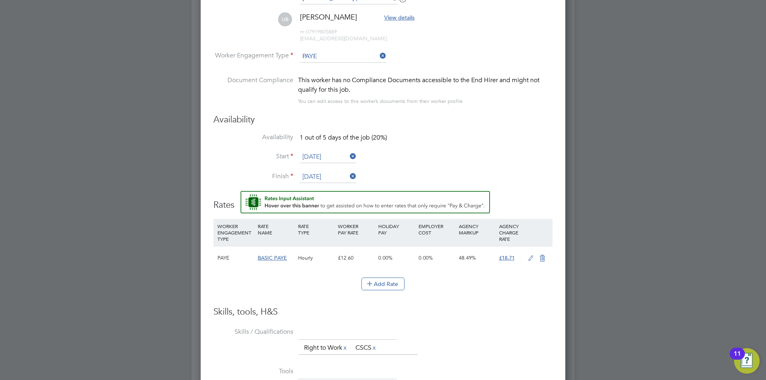
drag, startPoint x: 516, startPoint y: 152, endPoint x: 530, endPoint y: 183, distance: 34.5
click at [516, 152] on li "Start 26 Aug 2025" at bounding box center [382, 161] width 339 height 20
click at [529, 256] on icon at bounding box center [531, 258] width 10 height 6
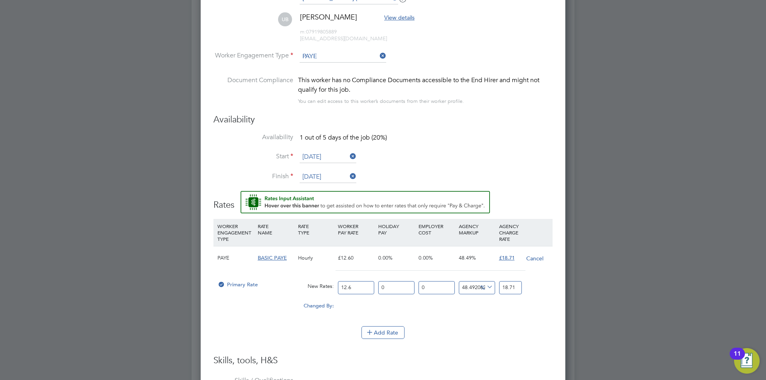
drag, startPoint x: 350, startPoint y: 285, endPoint x: 318, endPoint y: 285, distance: 31.5
click at [318, 285] on div "Primary Rate New Rates: 12.6 0 n/a 0 n/a 48.492063492063494 0 % 18.71" at bounding box center [382, 287] width 339 height 21
type input "1"
type input "1.484920634920635"
type input "16"
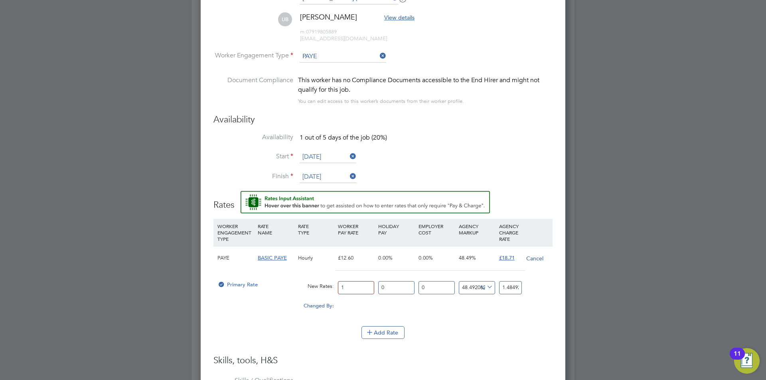
type input "23.75873015873016"
type input "16.4"
type input "24.352698412698413"
type input "16.45"
type input "24.426944444444445"
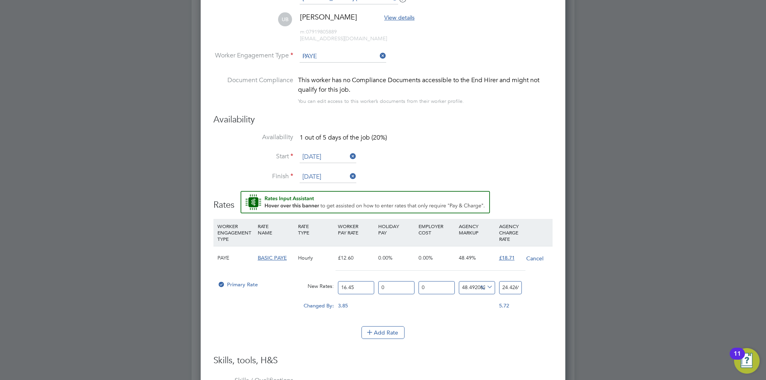
type input "16.45"
drag, startPoint x: 509, startPoint y: 286, endPoint x: 589, endPoint y: 281, distance: 80.4
type input "-93.9209726443769"
type input "18"
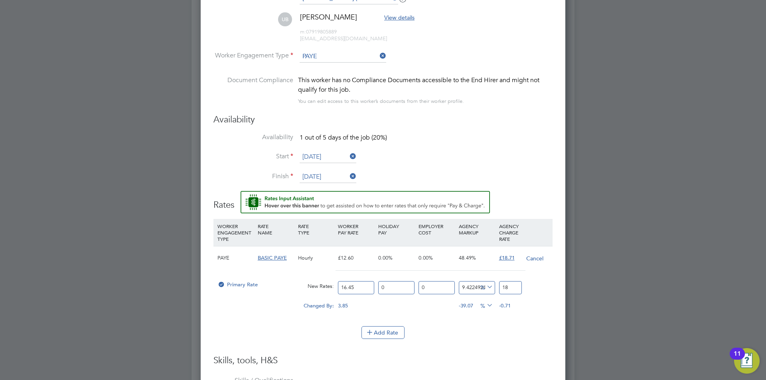
type input "13.677811550151976"
type input "18.71"
type input "13.738601823708207"
type input "18.71"
click at [510, 347] on li "WORKER ENGAGEMENT TYPE RATE NAME RATE TYPE WORKER PAY RATE HOLIDAY PAY EMPLOYER…" at bounding box center [382, 287] width 339 height 136
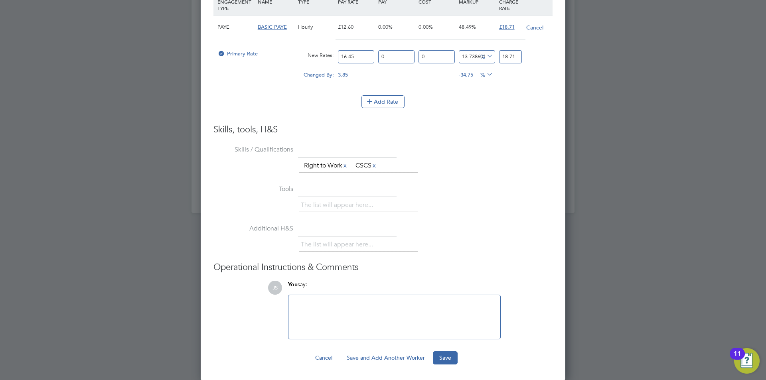
click at [450, 357] on button "Save" at bounding box center [445, 358] width 25 height 13
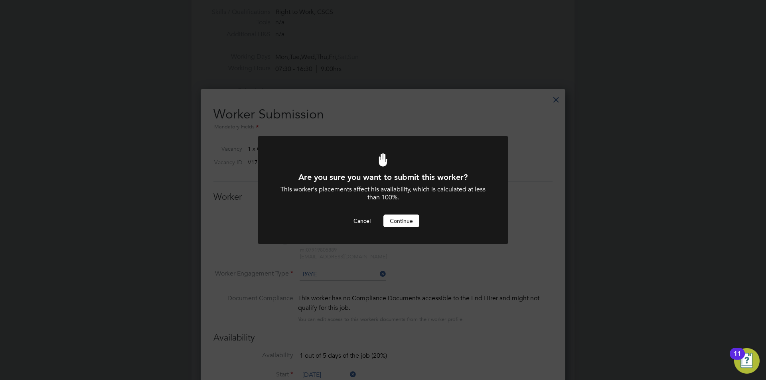
click at [404, 220] on button "Continue" at bounding box center [401, 221] width 36 height 13
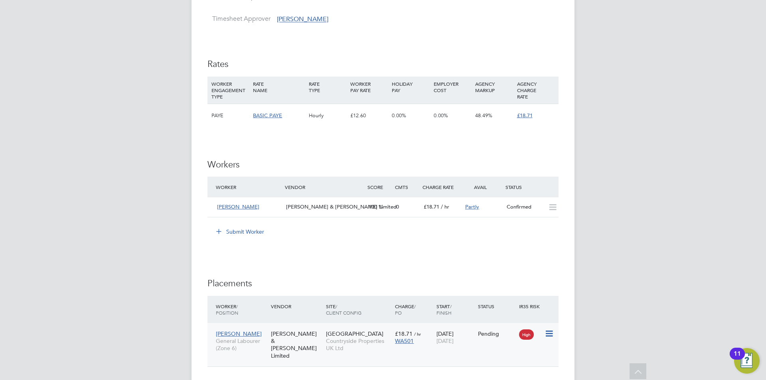
click at [553, 335] on icon at bounding box center [549, 334] width 8 height 10
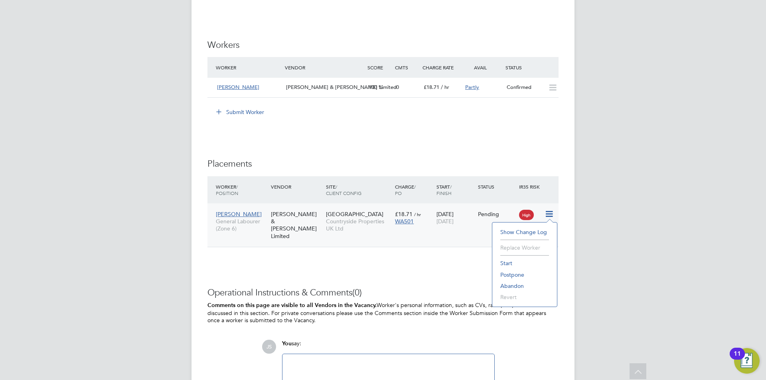
click at [508, 260] on li "Start" at bounding box center [524, 263] width 57 height 11
type input "[PERSON_NAME]"
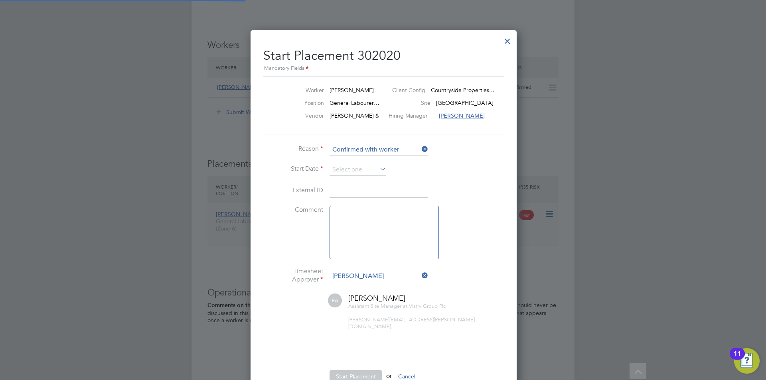
scroll to position [8, 99]
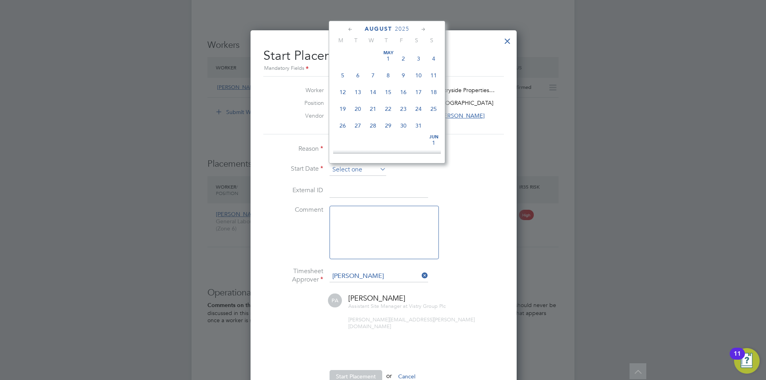
click at [345, 170] on input at bounding box center [358, 170] width 57 height 12
click at [359, 90] on span "26" at bounding box center [357, 84] width 15 height 15
type input "[DATE]"
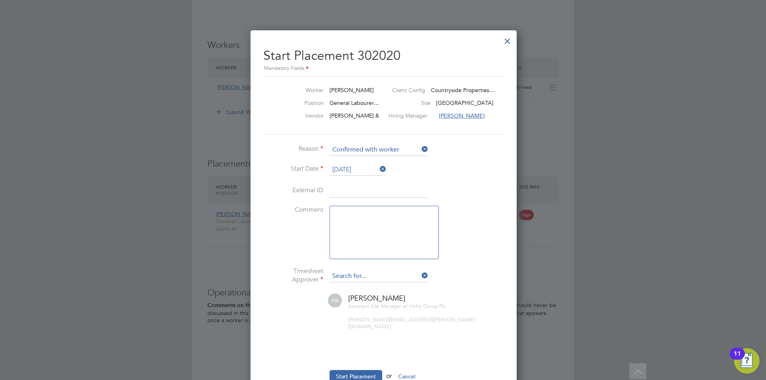
click at [383, 281] on input at bounding box center [379, 277] width 99 height 12
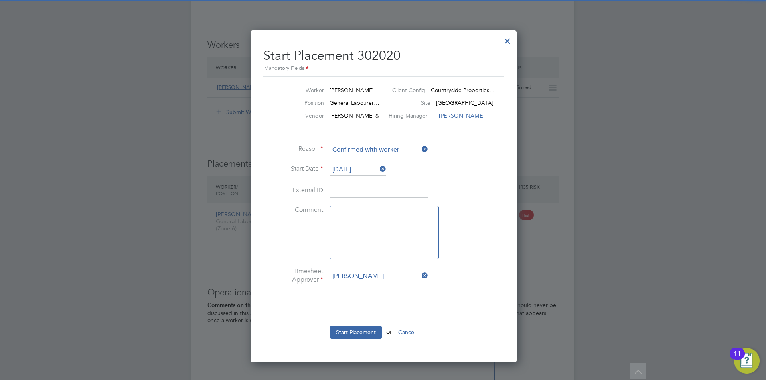
click at [370, 289] on li "[PERSON_NAME]" at bounding box center [383, 288] width 108 height 11
type input "[PERSON_NAME]"
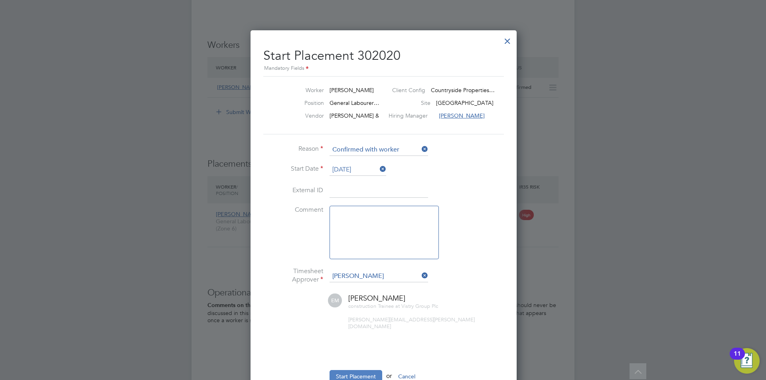
click at [356, 372] on button "Start Placement" at bounding box center [356, 376] width 53 height 13
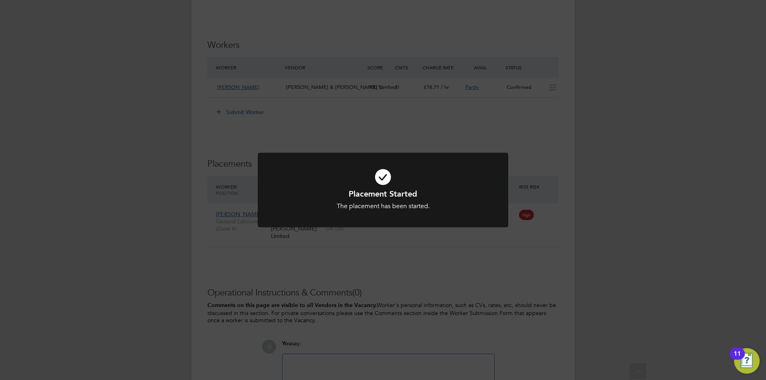
click at [447, 259] on div "Placement Started The placement has been started. Cancel Okay" at bounding box center [383, 190] width 766 height 380
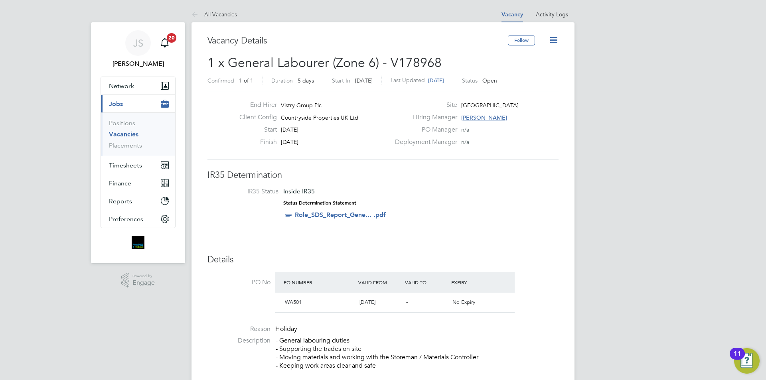
click at [553, 40] on icon at bounding box center [554, 40] width 10 height 10
click at [531, 68] on li "Update Status" at bounding box center [534, 70] width 46 height 11
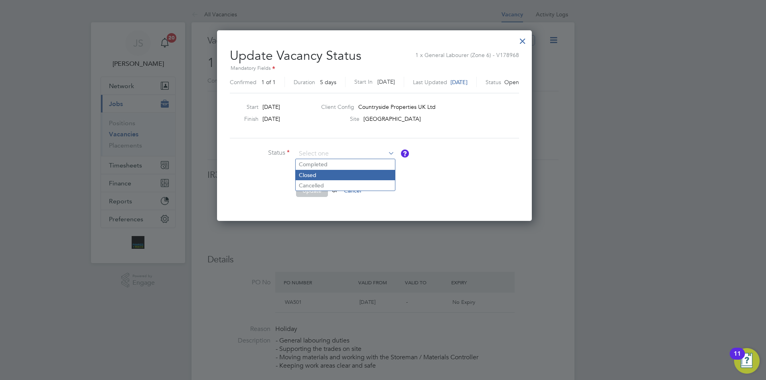
click at [317, 171] on li "Closed" at bounding box center [345, 175] width 99 height 10
type input "Closed"
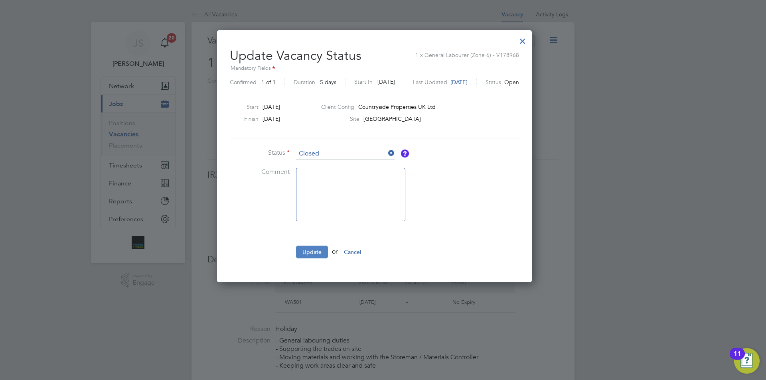
click at [306, 252] on button "Update" at bounding box center [312, 252] width 32 height 13
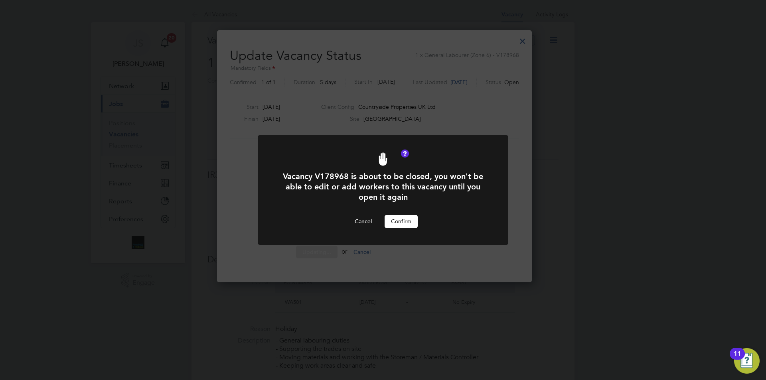
click at [398, 215] on button "Confirm" at bounding box center [401, 221] width 33 height 13
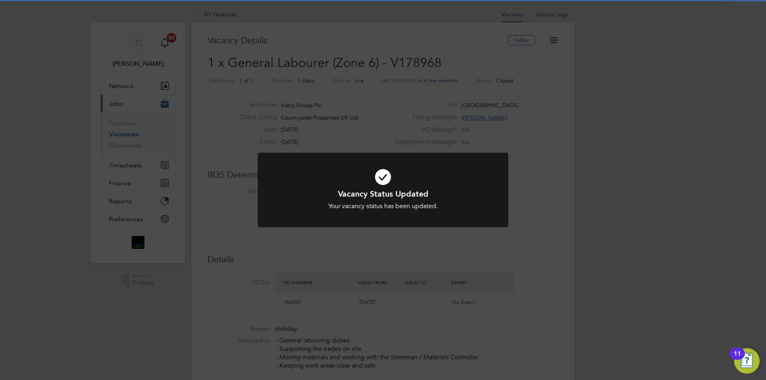
click at [471, 231] on div "Vacancy Status Updated Your vacancy status has been updated. Cancel Okay" at bounding box center [383, 195] width 251 height 84
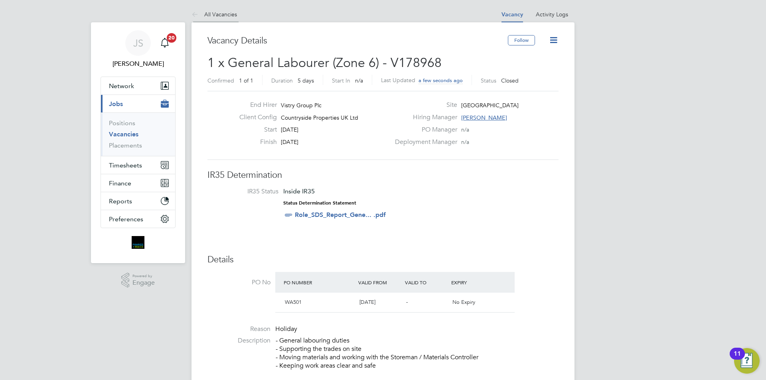
click at [224, 16] on link "All Vacancies" at bounding box center [214, 14] width 45 height 7
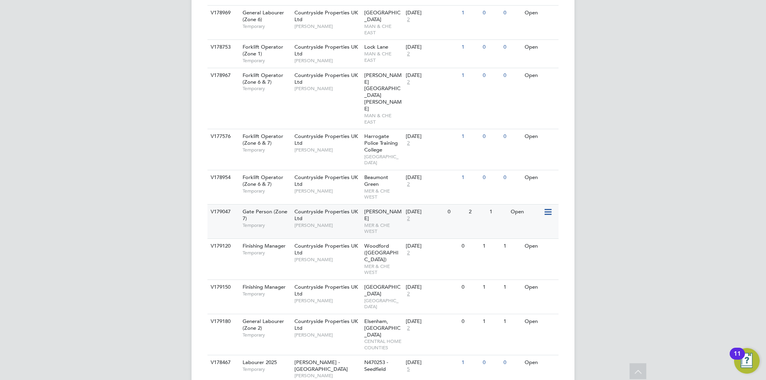
click at [325, 205] on div "Countryside Properties UK Ltd [PERSON_NAME]" at bounding box center [327, 219] width 70 height 28
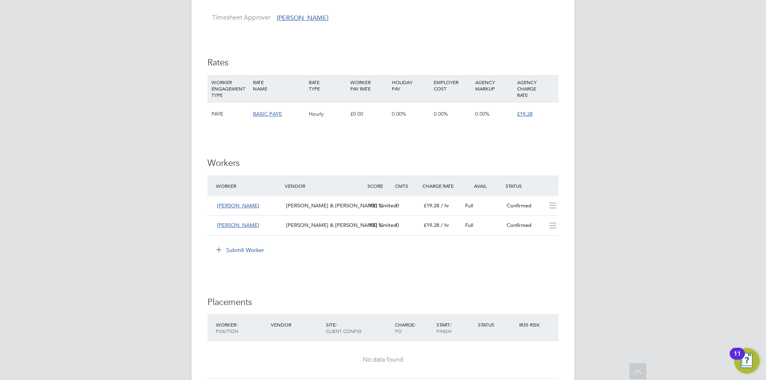
scroll to position [678, 0]
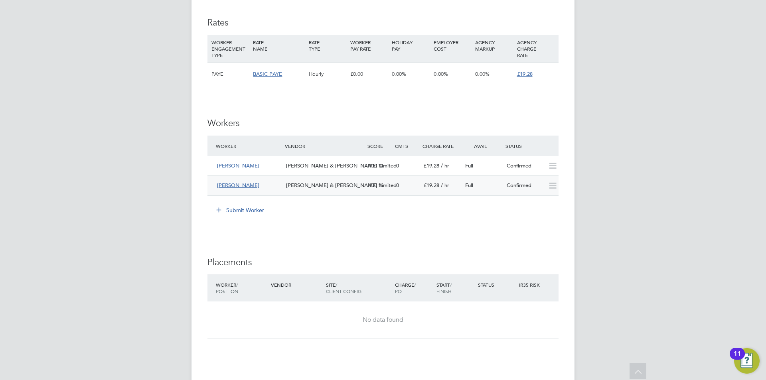
click at [552, 185] on icon at bounding box center [553, 186] width 10 height 6
click at [553, 186] on icon at bounding box center [553, 186] width 10 height 6
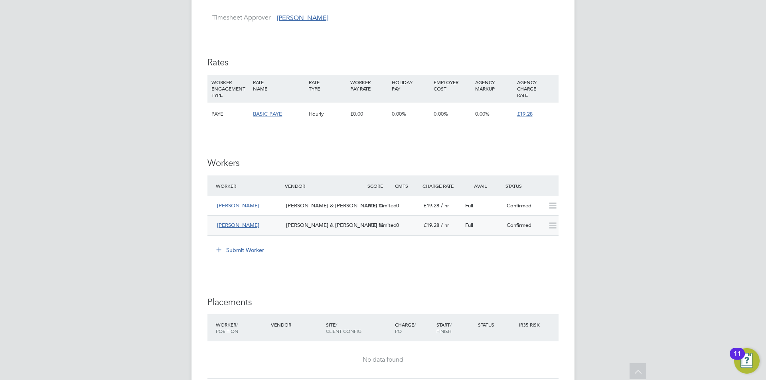
scroll to position [599, 0]
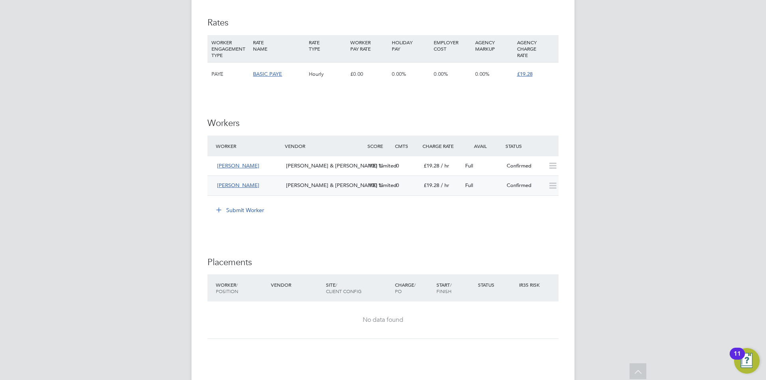
click at [552, 185] on icon at bounding box center [553, 186] width 10 height 6
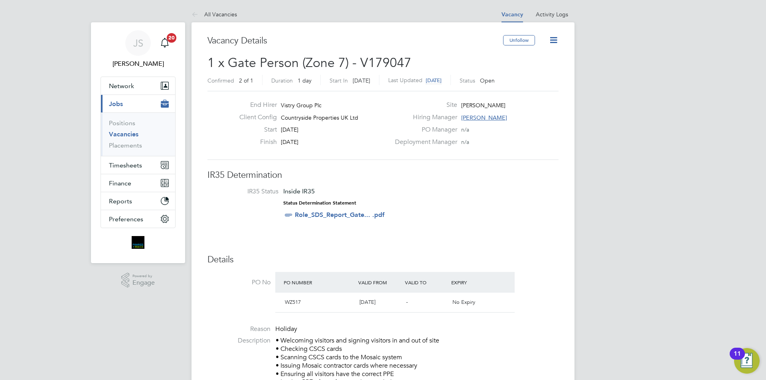
click at [553, 43] on icon at bounding box center [554, 40] width 10 height 10
click at [528, 69] on li "Update Status" at bounding box center [534, 70] width 46 height 11
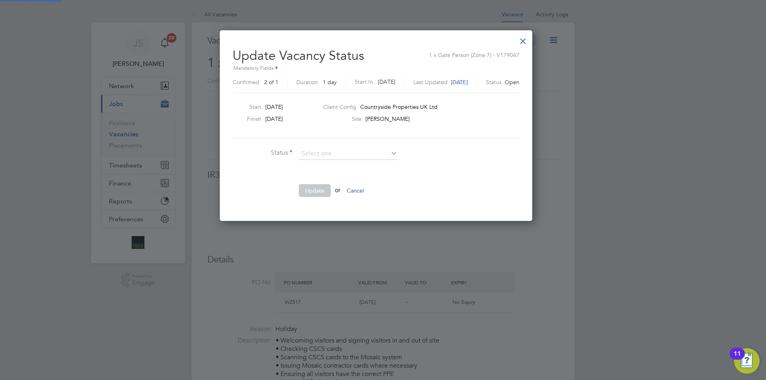
scroll to position [190, 327]
click at [315, 171] on li "Closed" at bounding box center [347, 175] width 99 height 10
type input "Closed"
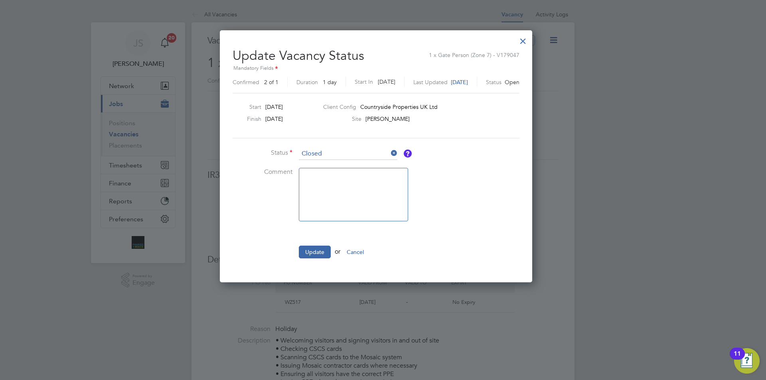
scroll to position [252, 327]
drag, startPoint x: 302, startPoint y: 249, endPoint x: 320, endPoint y: 248, distance: 17.2
click at [302, 249] on button "Update" at bounding box center [315, 252] width 32 height 13
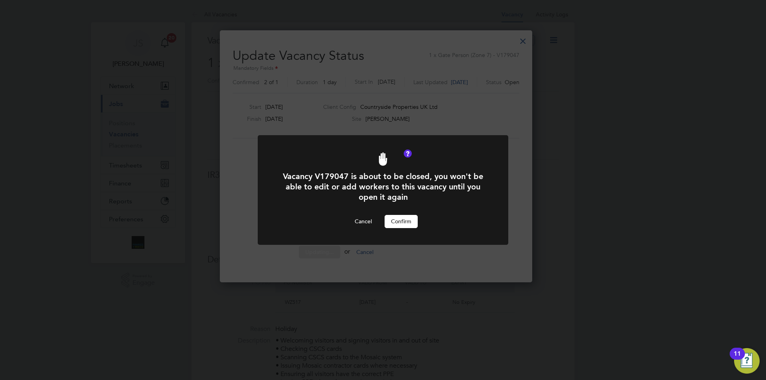
click at [411, 223] on button "Confirm" at bounding box center [401, 221] width 33 height 13
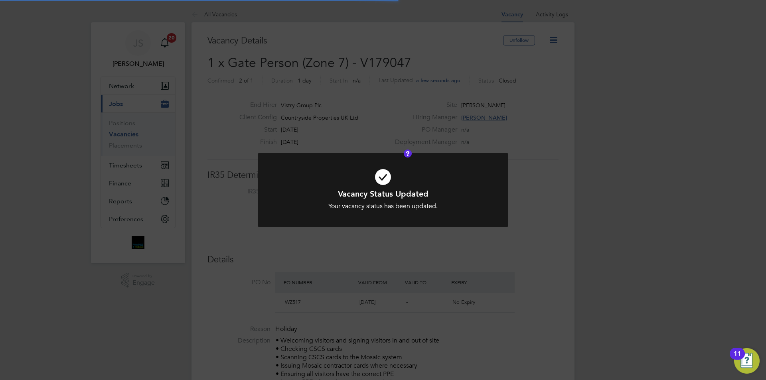
scroll to position [24, 56]
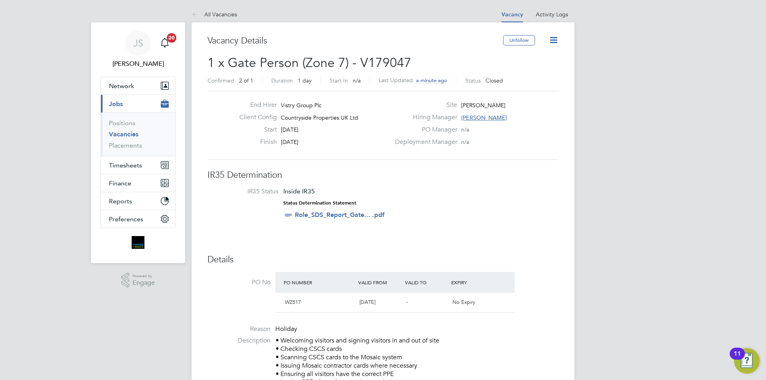
click at [222, 12] on link "All Vacancies" at bounding box center [214, 14] width 45 height 7
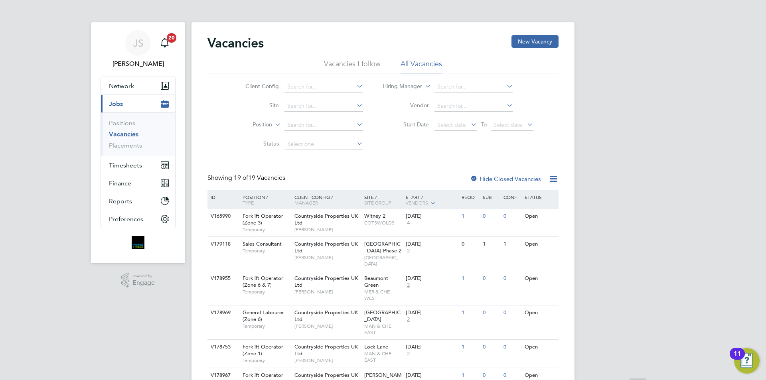
scroll to position [239, 0]
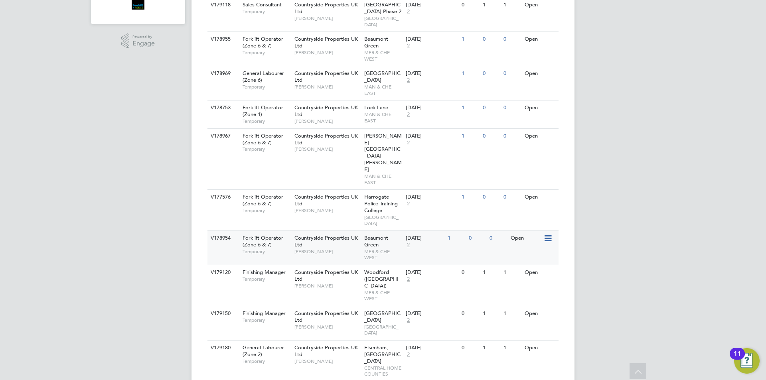
click at [330, 231] on div "Countryside Properties UK Ltd Darren Shaw" at bounding box center [327, 245] width 70 height 28
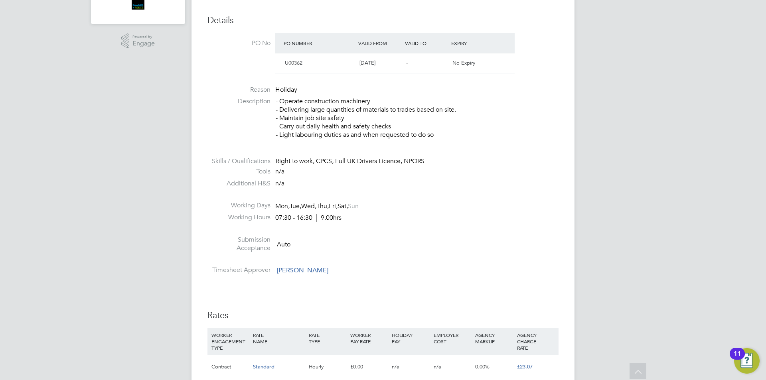
scroll to position [439, 0]
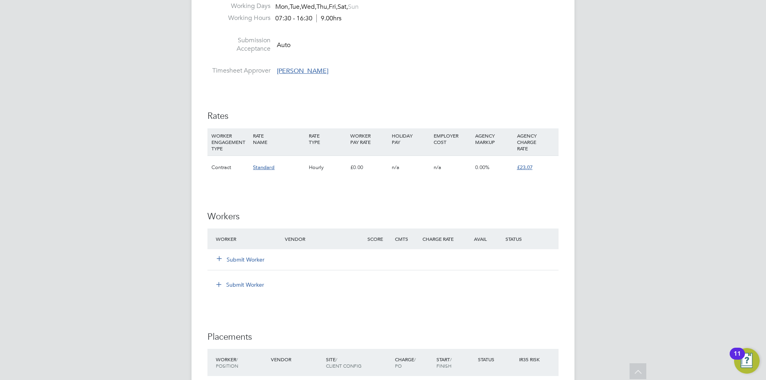
click at [247, 259] on button "Submit Worker" at bounding box center [241, 260] width 48 height 8
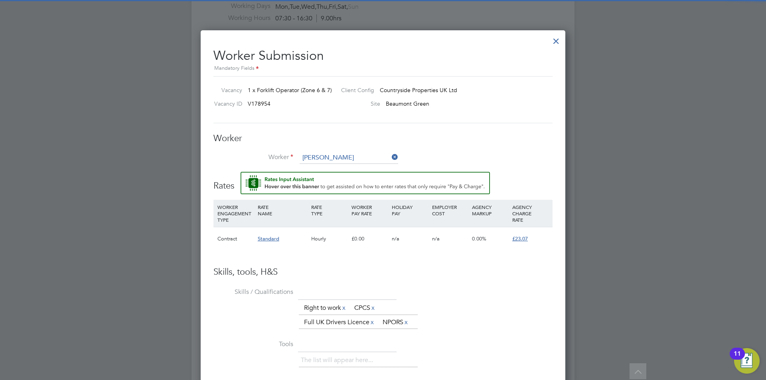
click at [347, 169] on li "[PERSON_NAME] [PERSON_NAME] (CAN-472373)" at bounding box center [370, 169] width 143 height 11
type input "[PERSON_NAME] (CAN-472373)"
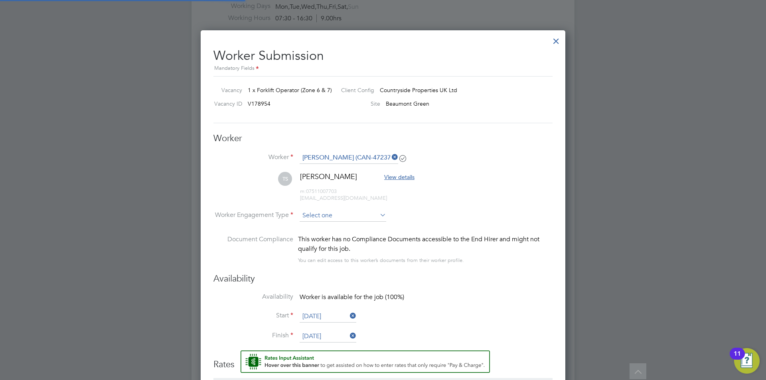
scroll to position [684, 365]
click at [352, 215] on input at bounding box center [343, 216] width 87 height 12
click at [323, 228] on li "Contract" at bounding box center [342, 227] width 87 height 10
type input "Contract"
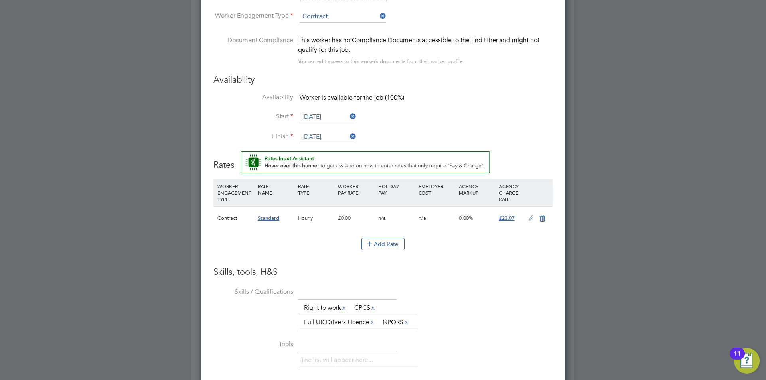
click at [528, 220] on icon at bounding box center [531, 218] width 10 height 6
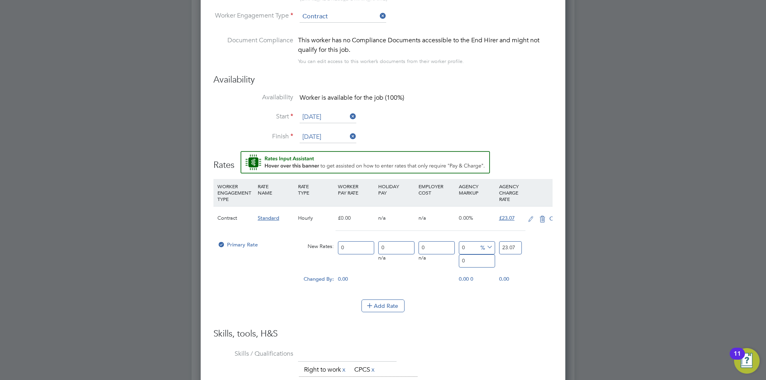
scroll to position [754, 365]
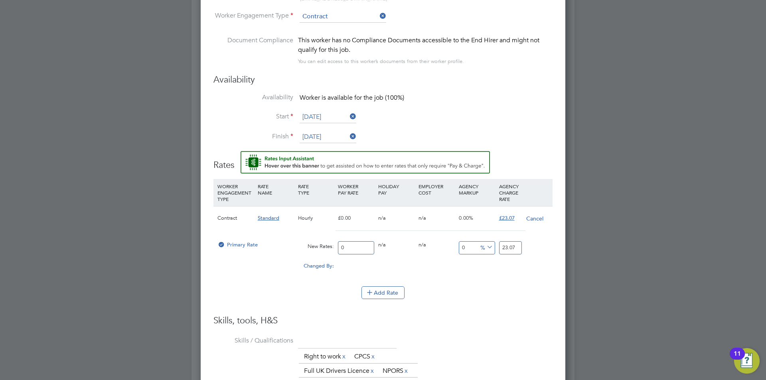
click at [350, 244] on input "0" at bounding box center [356, 247] width 36 height 13
type input "2"
type input "20"
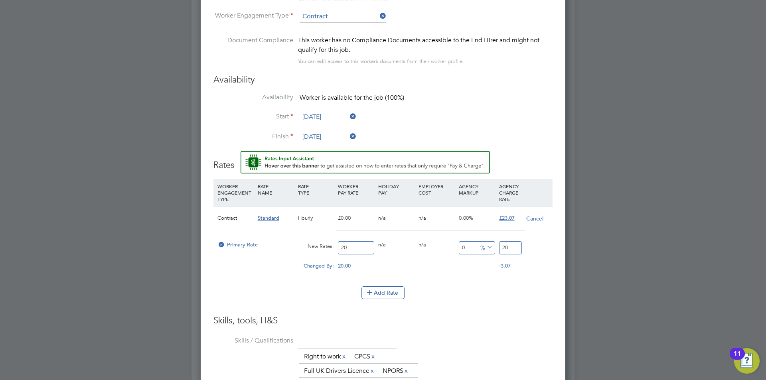
type input "20"
drag, startPoint x: 509, startPoint y: 246, endPoint x: 478, endPoint y: 245, distance: 31.5
click at [478, 245] on div "Primary Rate New Rates: 20 0 n/a 0 n/a 0 0 % 20" at bounding box center [382, 247] width 339 height 21
type input "-85"
type input "3"
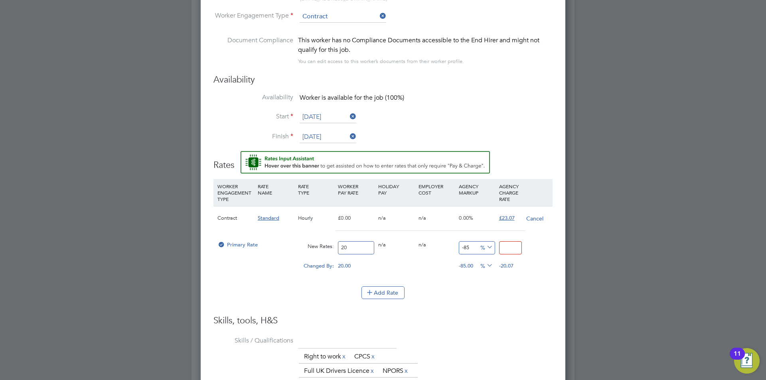
type input "-90"
type input "2"
type input "15"
type input "23.0"
type input "15.35"
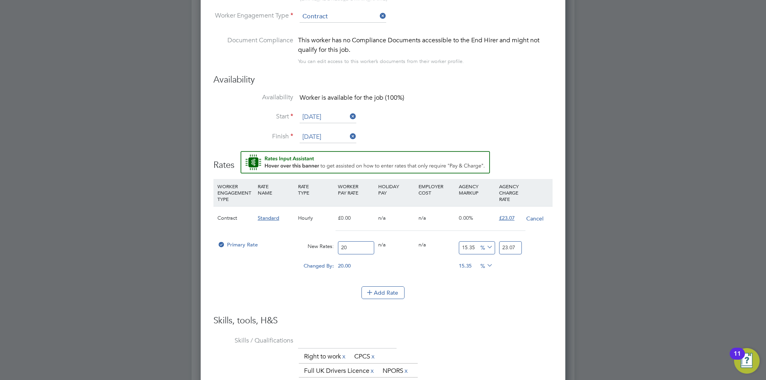
type input "23.07"
drag, startPoint x: 474, startPoint y: 338, endPoint x: 477, endPoint y: 334, distance: 5.2
click at [474, 337] on li "Skills / Qualifications The list will appear here... Right to work x CPCS x Ful…" at bounding box center [382, 360] width 339 height 52
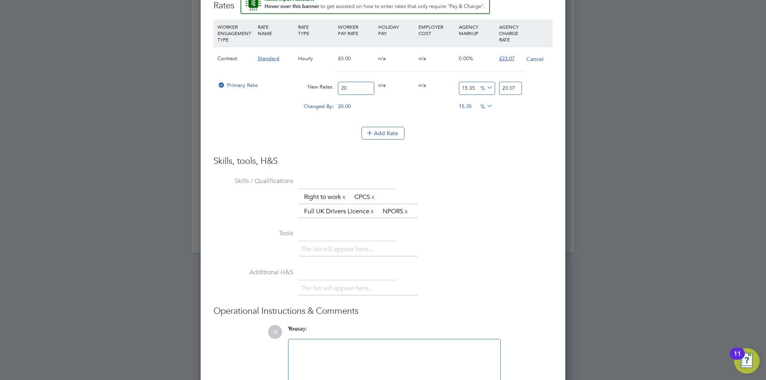
scroll to position [842, 0]
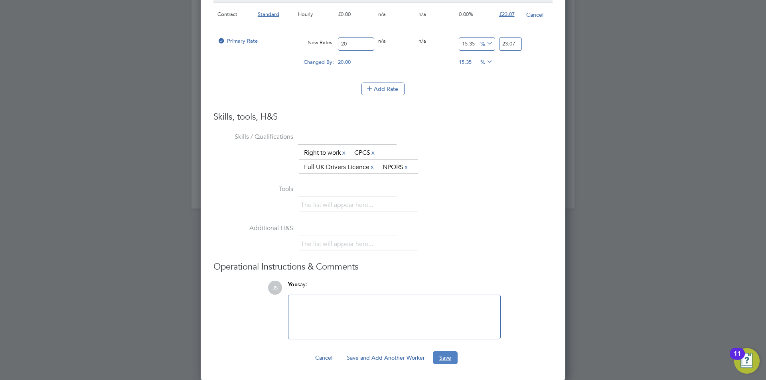
click at [442, 358] on button "Save" at bounding box center [445, 358] width 25 height 13
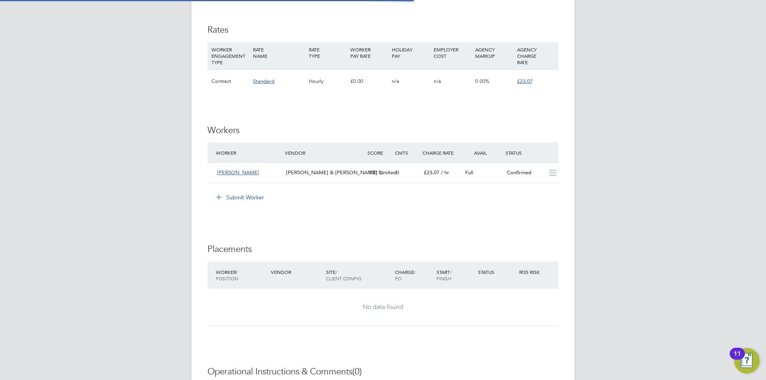
scroll to position [4, 4]
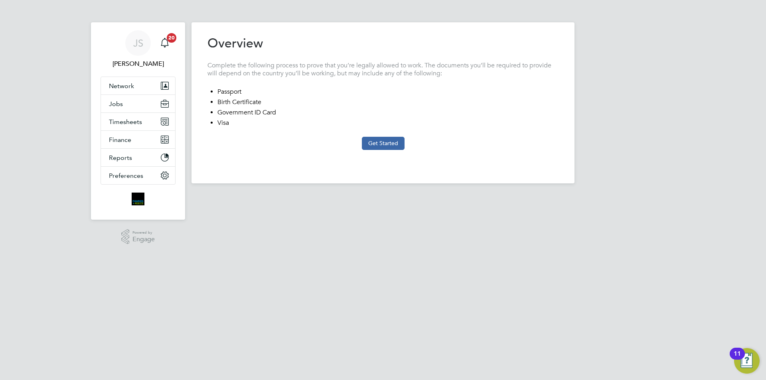
click at [375, 146] on button "Get Started" at bounding box center [383, 143] width 43 height 13
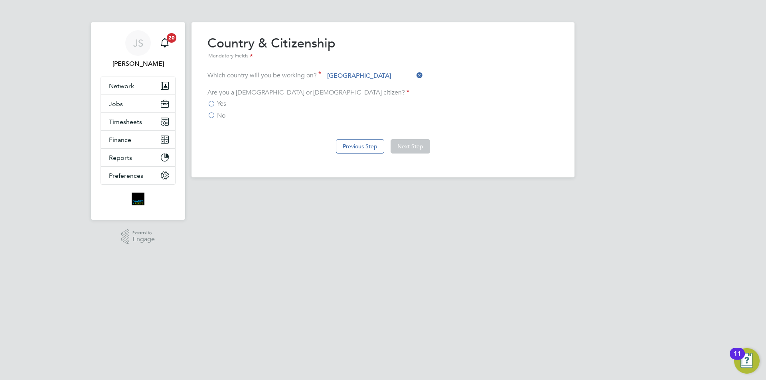
click at [212, 105] on label "Yes" at bounding box center [217, 104] width 19 height 8
click at [0, 0] on input "Yes" at bounding box center [0, 0] width 0 height 0
click at [419, 146] on button "Next Step" at bounding box center [411, 146] width 40 height 14
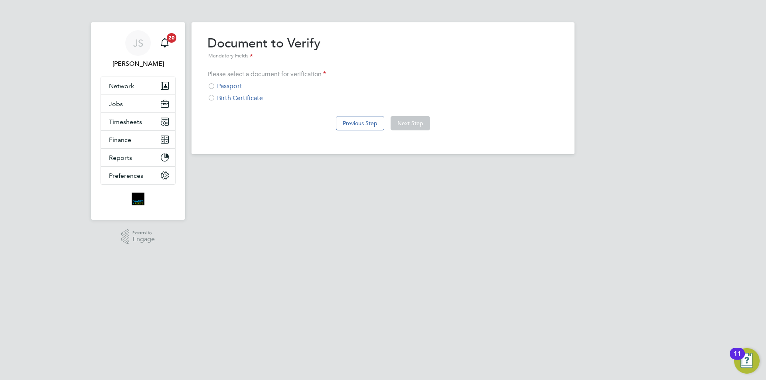
click at [224, 84] on div "Passport" at bounding box center [383, 86] width 351 height 8
click at [424, 125] on button "Next Step" at bounding box center [411, 123] width 40 height 14
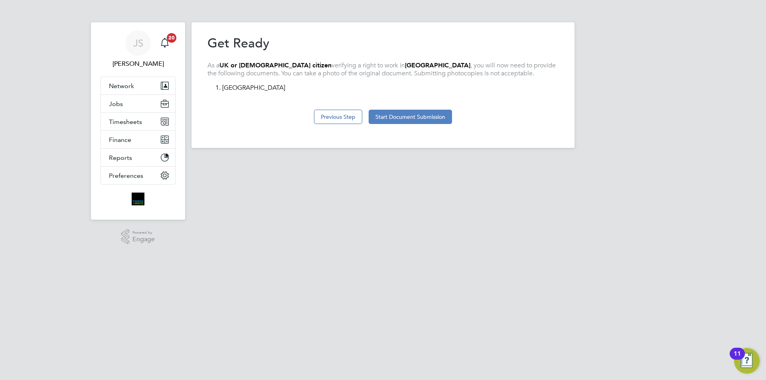
click at [431, 110] on button "Start Document Submission" at bounding box center [410, 117] width 83 height 14
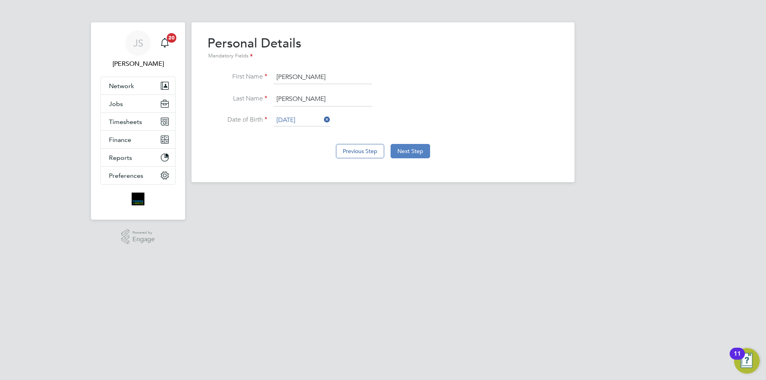
click at [421, 154] on button "Next Step" at bounding box center [411, 151] width 40 height 14
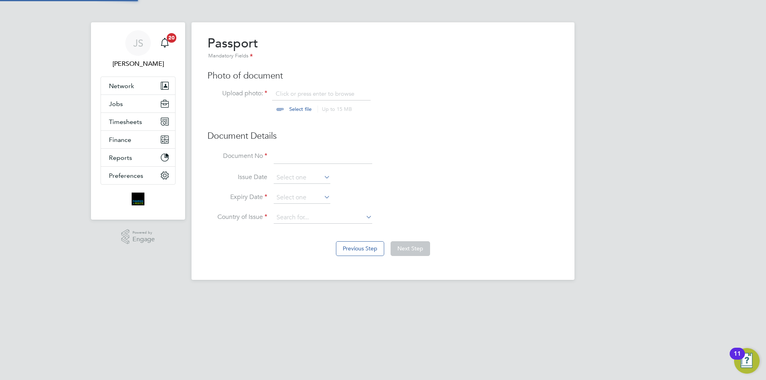
scroll to position [11, 99]
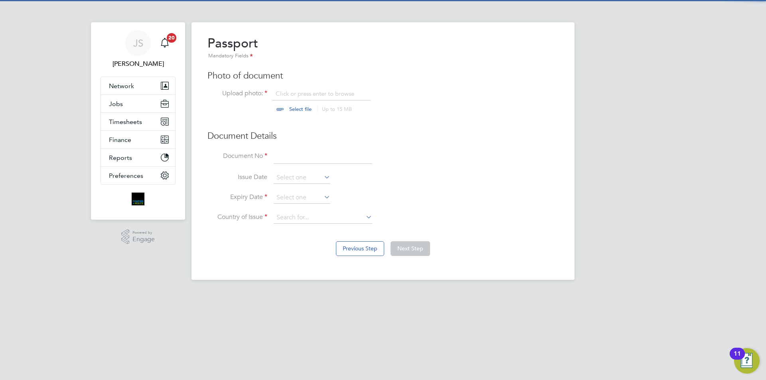
click at [305, 111] on input "file" at bounding box center [307, 102] width 125 height 24
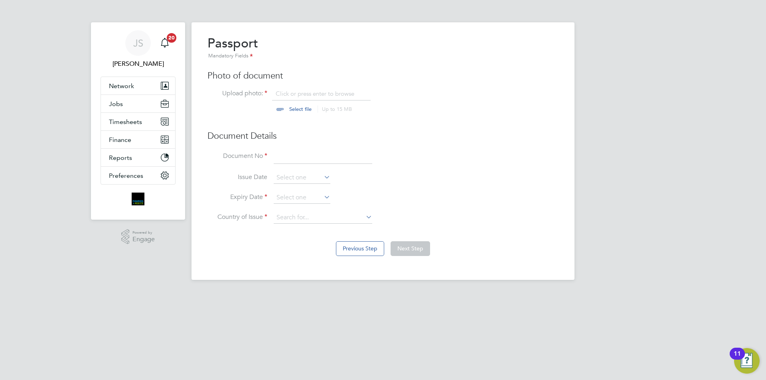
type input "C:\fakepath\Passport.jpg"
click at [302, 160] on input at bounding box center [323, 157] width 99 height 14
type input "111885025"
click at [302, 197] on input at bounding box center [302, 198] width 57 height 12
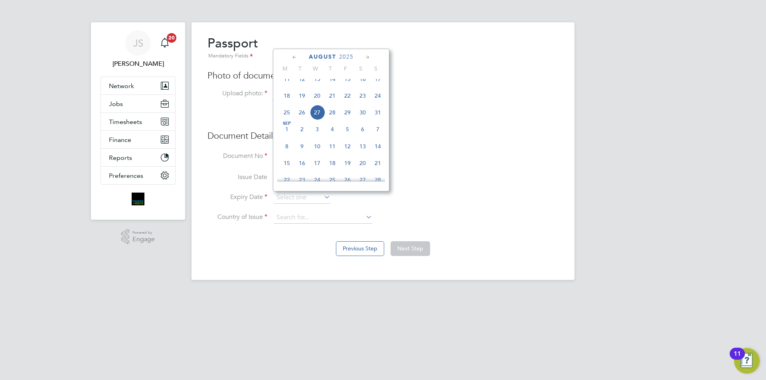
click at [350, 57] on span "2025" at bounding box center [346, 56] width 14 height 7
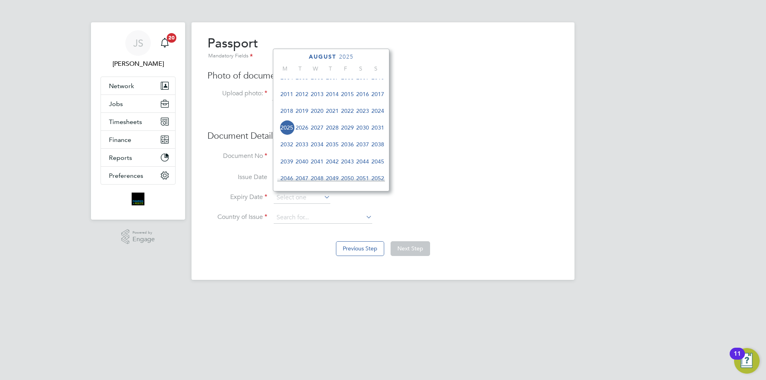
click at [318, 115] on span "2020" at bounding box center [317, 110] width 15 height 15
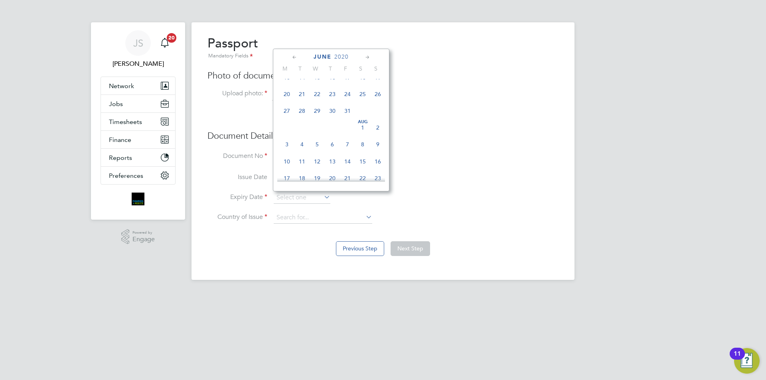
scroll to position [92, 0]
click at [318, 79] on span "3" at bounding box center [317, 78] width 15 height 15
type input "03 Jun 2020"
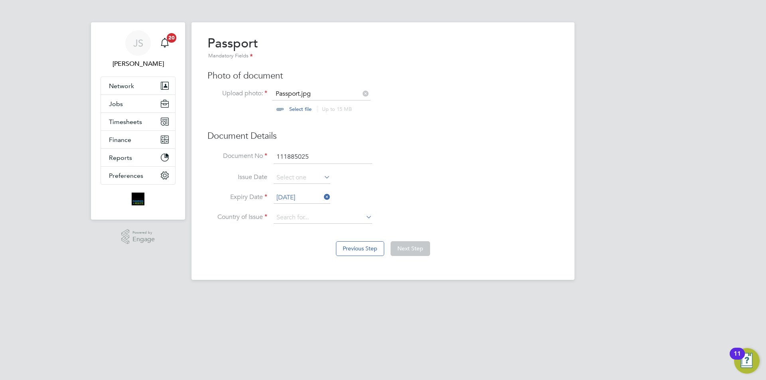
click at [466, 148] on div "Passport Mandatory Fields Photo of document Upload photo: Passport.jpg Select f…" at bounding box center [383, 133] width 351 height 197
click at [306, 218] on input at bounding box center [323, 218] width 99 height 12
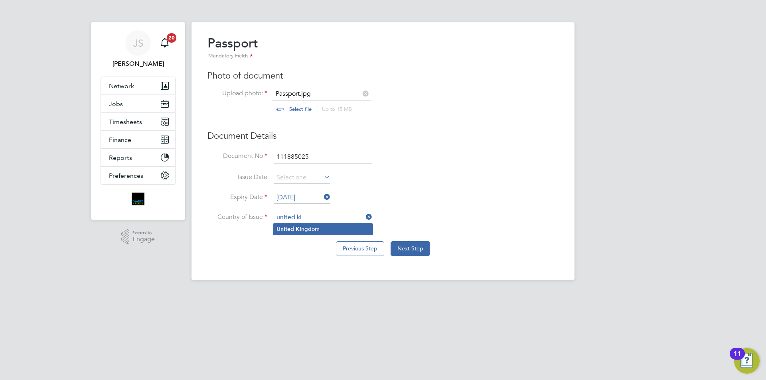
click at [289, 227] on b "United" at bounding box center [286, 229] width 18 height 7
type input "United Kingdom"
click at [411, 246] on button "Next Step" at bounding box center [411, 248] width 40 height 14
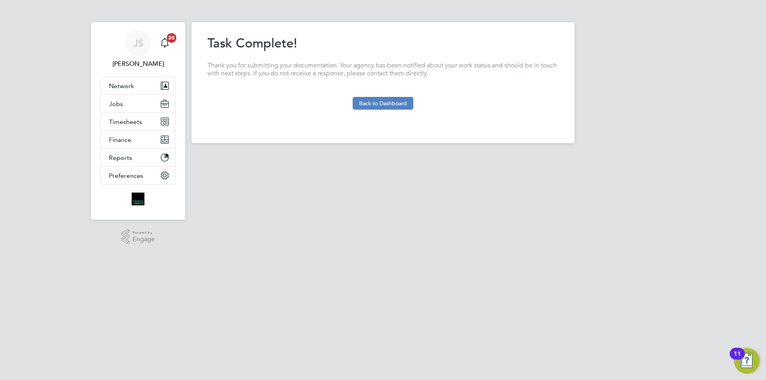
click at [391, 99] on button "Back to Dashboard" at bounding box center [383, 103] width 61 height 13
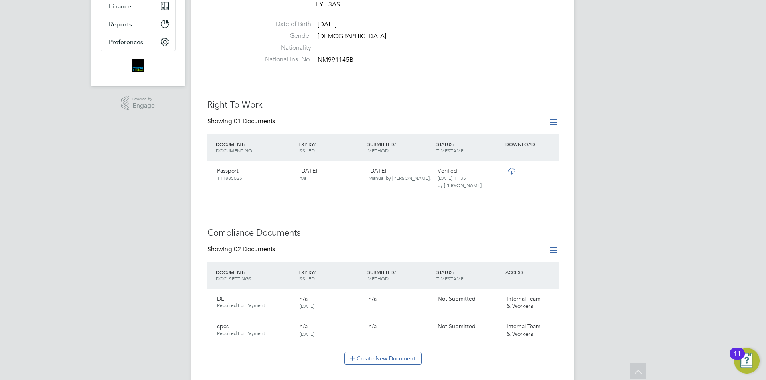
scroll to position [399, 0]
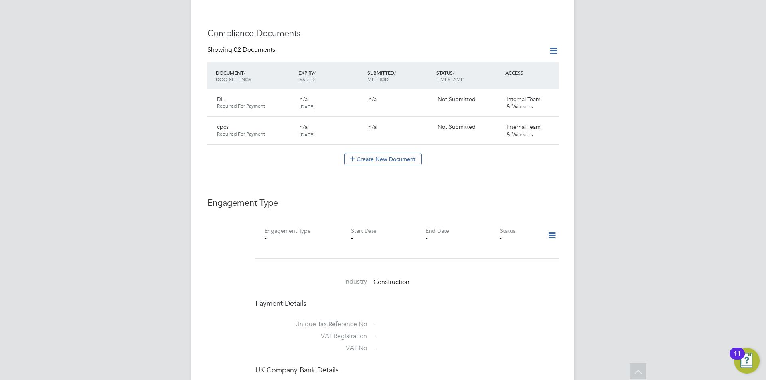
click at [550, 229] on icon at bounding box center [552, 236] width 14 height 18
click at [503, 262] on li "Add Engagement Type" at bounding box center [511, 262] width 91 height 11
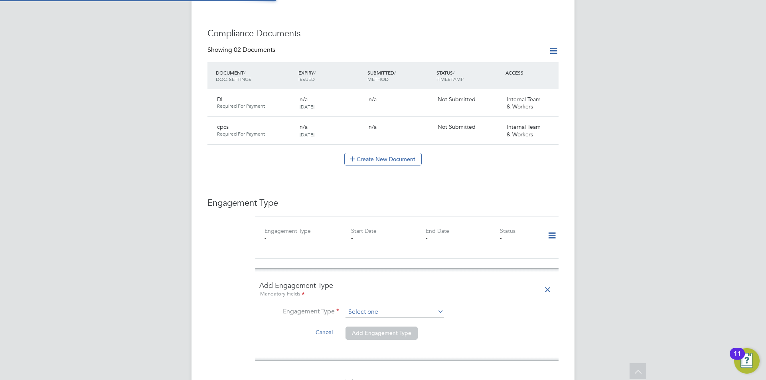
click at [350, 307] on input at bounding box center [395, 312] width 99 height 11
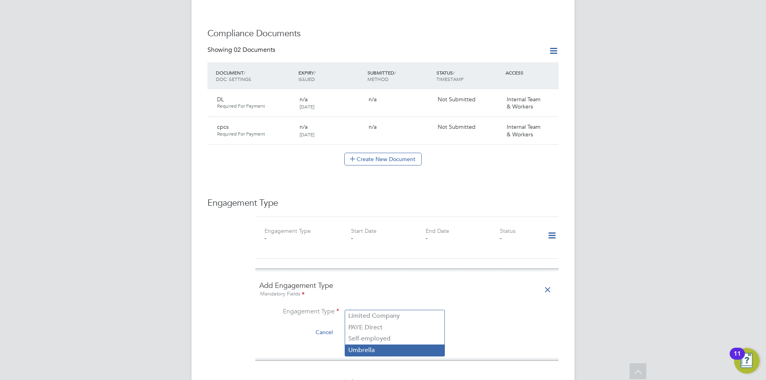
click at [368, 350] on li "Umbrella" at bounding box center [394, 351] width 99 height 12
type input "Umbrella"
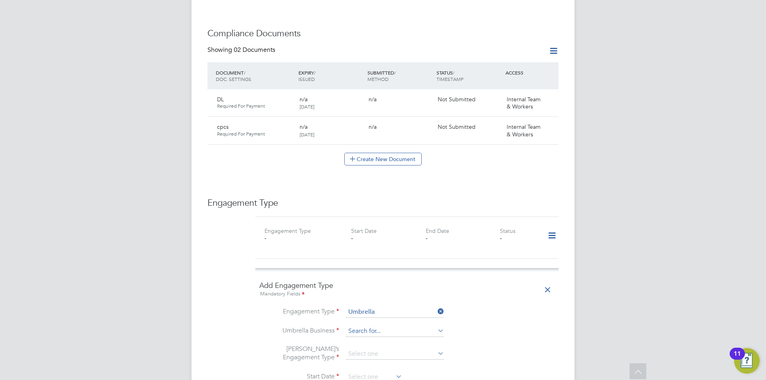
click at [368, 326] on input at bounding box center [395, 331] width 99 height 11
click at [385, 334] on li "Omni a Outsourcing Limited" at bounding box center [394, 336] width 99 height 12
type input "Omnia Outsourcing Limited"
click at [376, 349] on input at bounding box center [395, 354] width 99 height 11
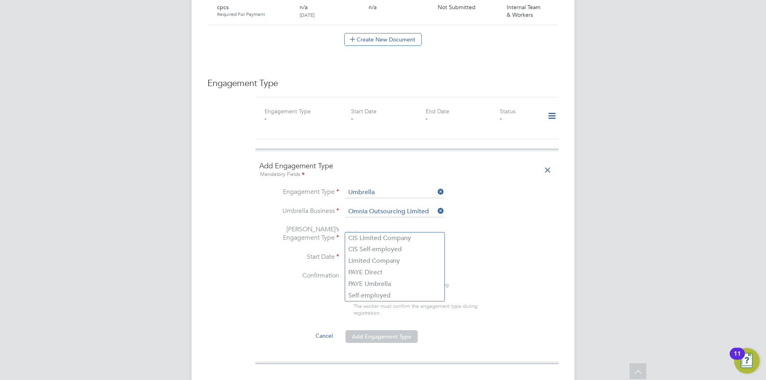
scroll to position [559, 0]
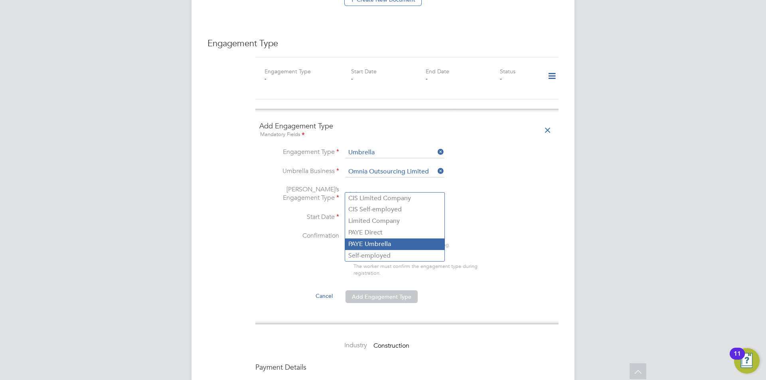
click at [383, 242] on li "PAYE Umbrella" at bounding box center [394, 245] width 99 height 12
type input "PAYE Umbrella"
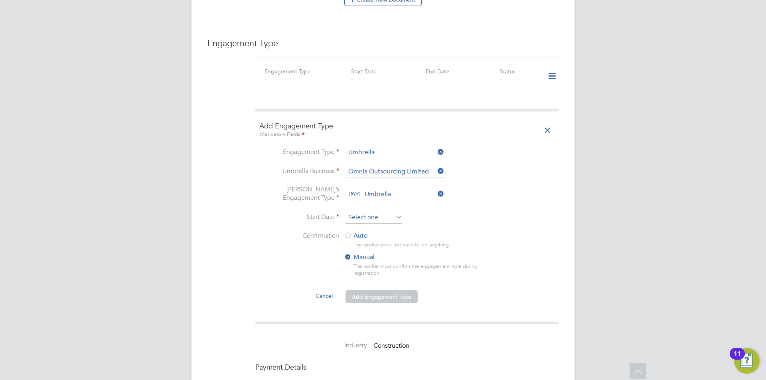
click at [362, 212] on input at bounding box center [374, 218] width 57 height 12
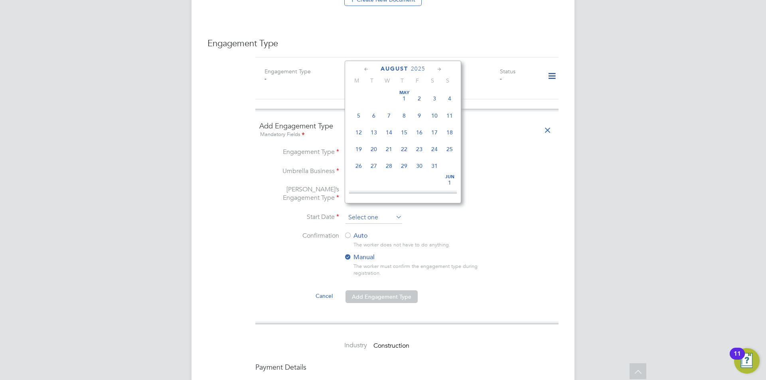
scroll to position [311, 0]
click at [391, 128] on span "27" at bounding box center [388, 124] width 15 height 15
type input "[DATE]"
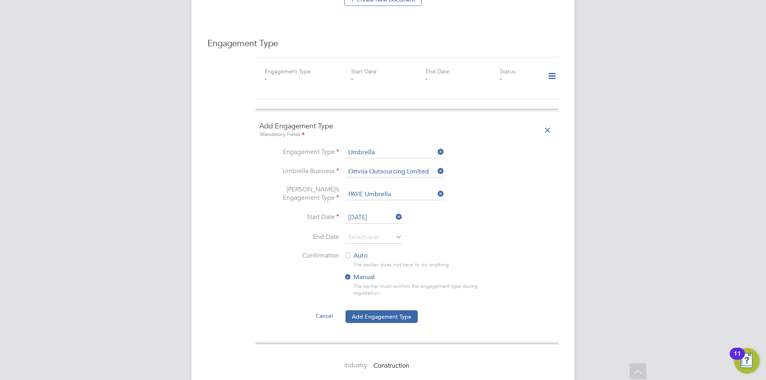
click at [363, 232] on input at bounding box center [374, 238] width 57 height 12
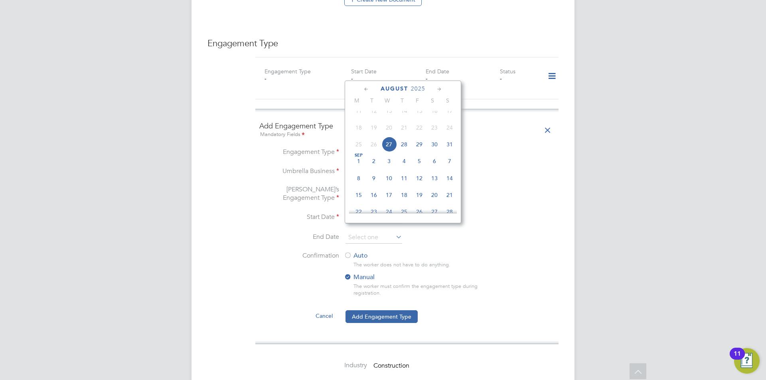
click at [435, 203] on span "20" at bounding box center [434, 195] width 15 height 15
type input "20 Sep 2025"
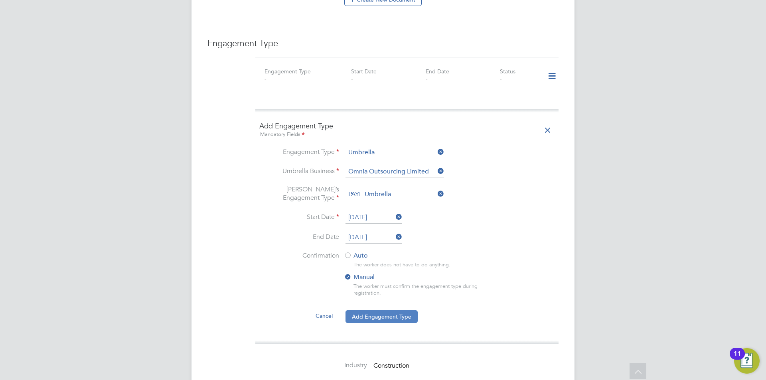
click at [401, 312] on button "Add Engagement Type" at bounding box center [382, 316] width 72 height 13
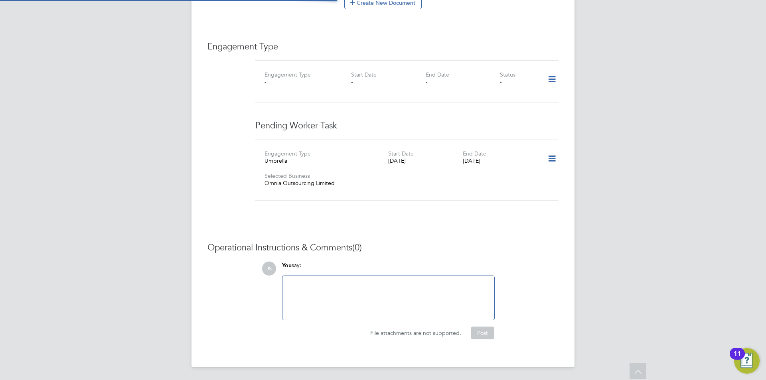
scroll to position [547, 0]
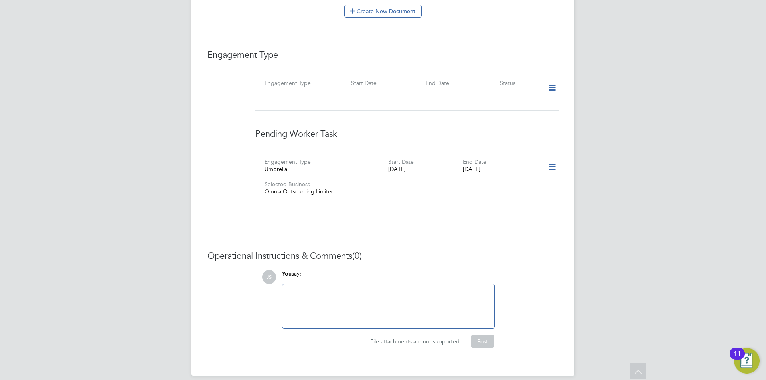
click at [551, 158] on icon at bounding box center [552, 167] width 14 height 18
click at [550, 158] on icon at bounding box center [552, 167] width 14 height 18
click at [549, 158] on icon at bounding box center [552, 167] width 14 height 18
click at [536, 204] on li "Confirm" at bounding box center [540, 204] width 30 height 11
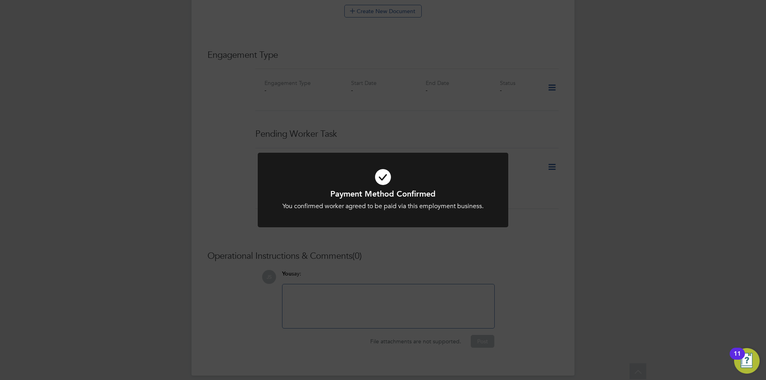
click at [458, 107] on div "Payment Method Confirmed You confirmed worker agreed to be paid via this employ…" at bounding box center [383, 190] width 766 height 380
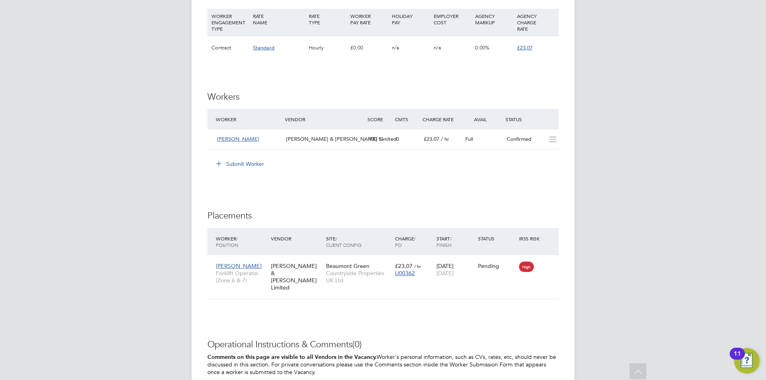
scroll to position [599, 0]
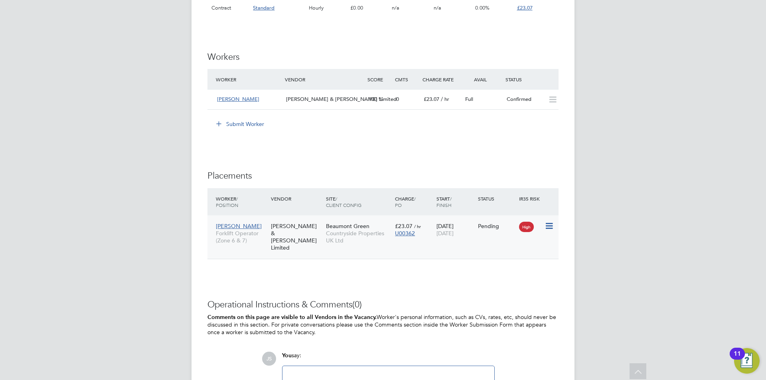
click at [547, 224] on icon at bounding box center [549, 226] width 8 height 10
click at [502, 273] on li "Start" at bounding box center [524, 275] width 57 height 11
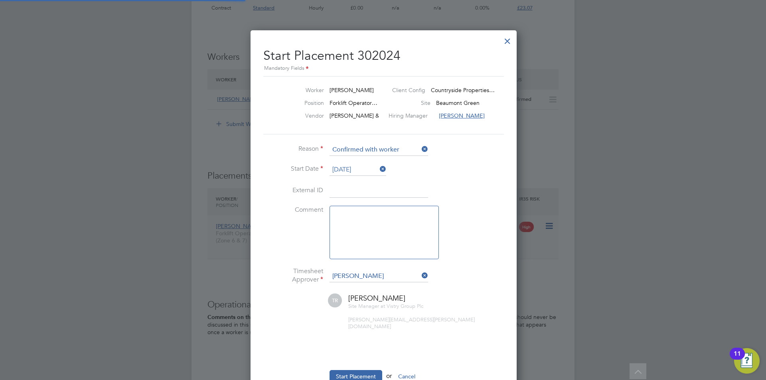
scroll to position [4, 4]
drag, startPoint x: 340, startPoint y: 207, endPoint x: 340, endPoint y: 211, distance: 4.0
click at [340, 209] on textarea at bounding box center [384, 232] width 109 height 53
click at [344, 217] on textarea at bounding box center [384, 232] width 109 height 53
type textarea "checked in on site"
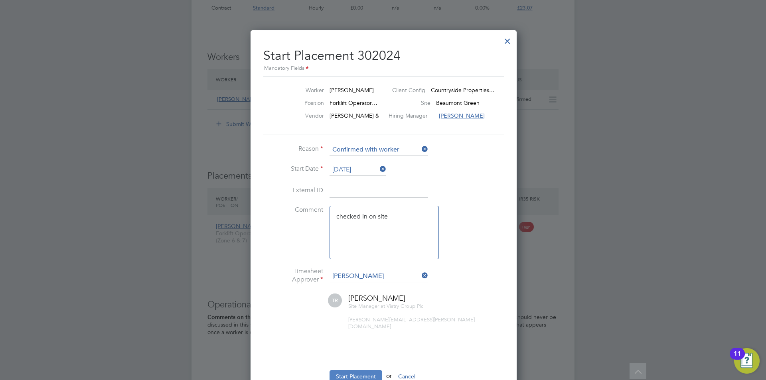
click at [365, 370] on button "Start Placement" at bounding box center [356, 376] width 53 height 13
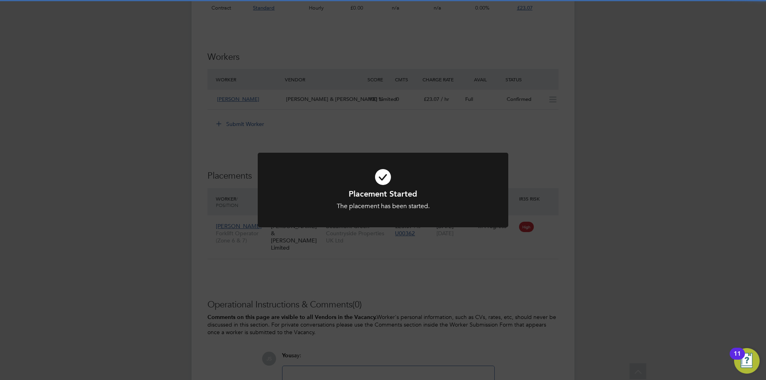
click at [464, 297] on div "Placement Started The placement has been started. Cancel Okay" at bounding box center [383, 190] width 766 height 380
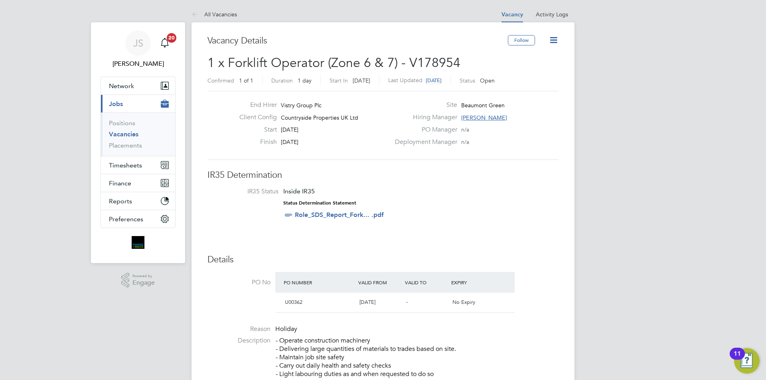
click at [554, 38] on icon at bounding box center [554, 40] width 10 height 10
click at [516, 66] on li "Update Status" at bounding box center [534, 70] width 46 height 11
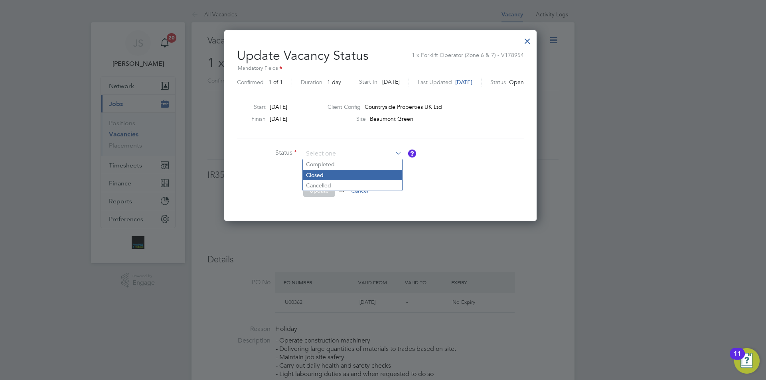
click at [314, 172] on li "Closed" at bounding box center [352, 175] width 99 height 10
type input "Closed"
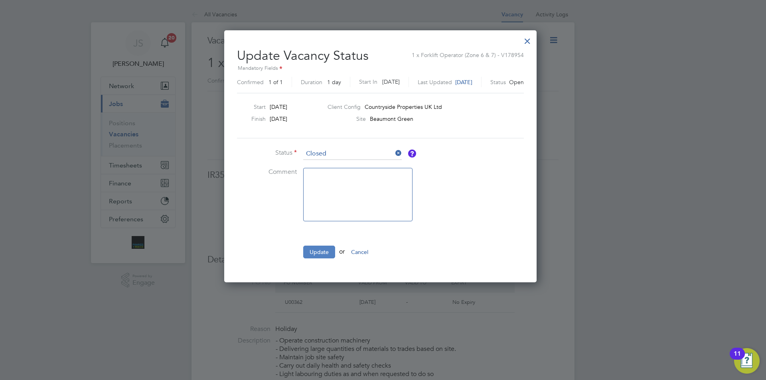
click at [319, 249] on button "Update" at bounding box center [319, 252] width 32 height 13
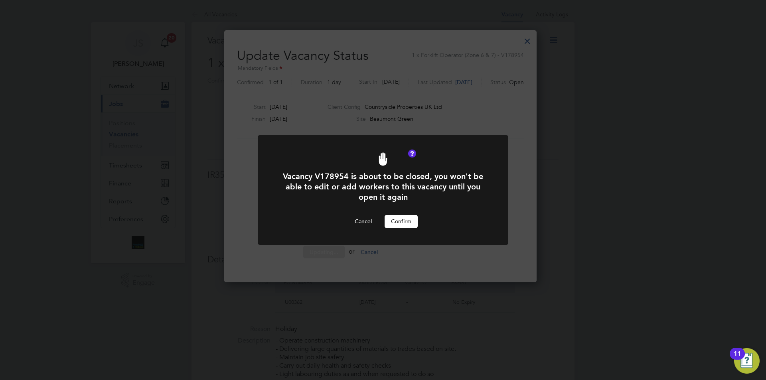
click at [407, 220] on button "Confirm" at bounding box center [401, 221] width 33 height 13
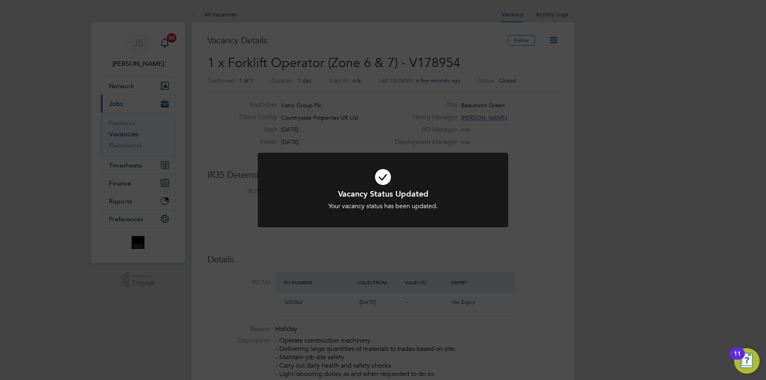
click at [382, 253] on div "Vacancy Status Updated Your vacancy status has been updated. Cancel Okay" at bounding box center [383, 190] width 766 height 380
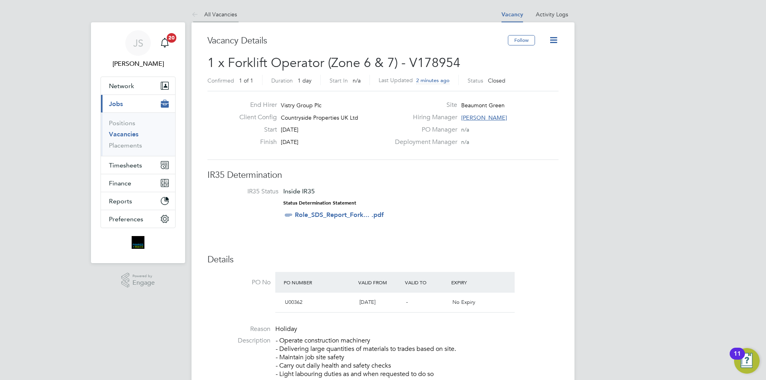
click at [223, 12] on link "All Vacancies" at bounding box center [214, 14] width 45 height 7
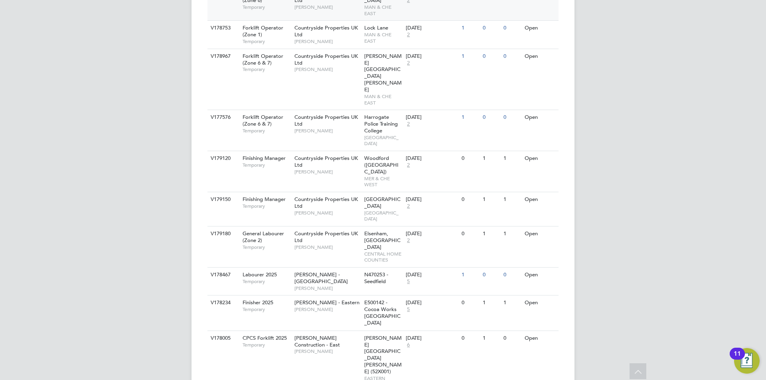
scroll to position [397, 0]
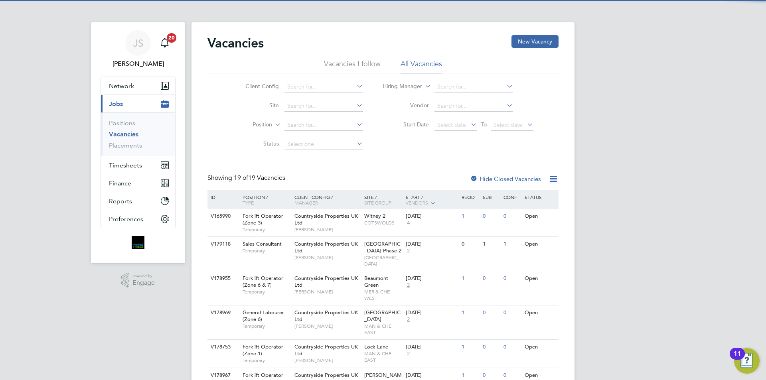
scroll to position [160, 0]
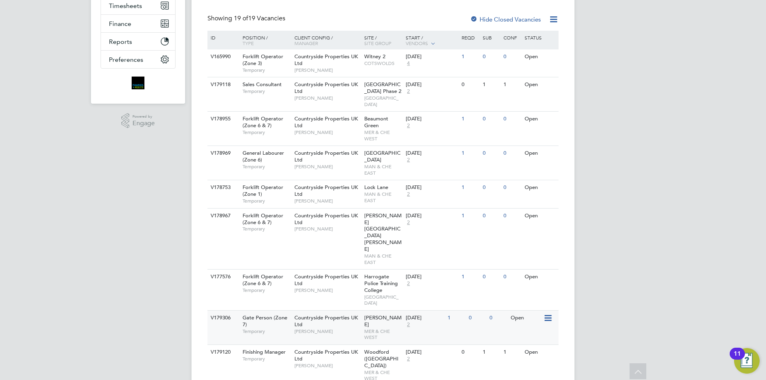
click at [340, 314] on span "Countryside Properties UK Ltd" at bounding box center [325, 321] width 63 height 14
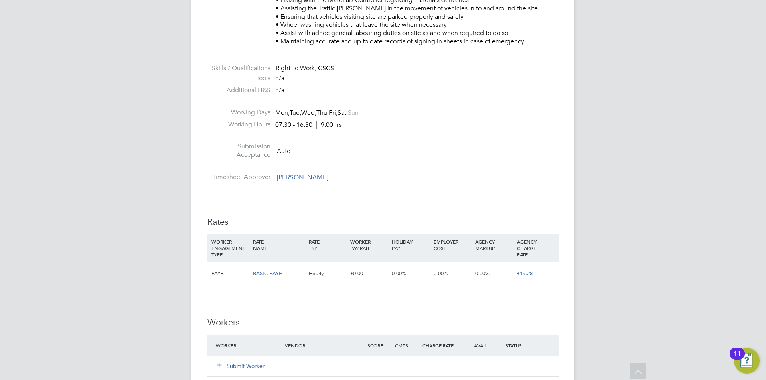
scroll to position [559, 0]
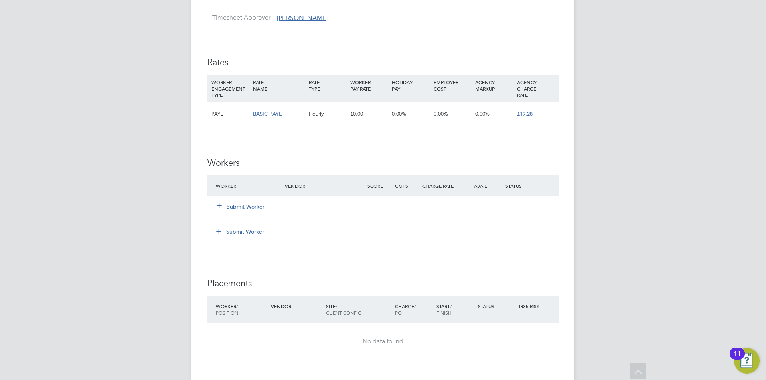
click at [243, 201] on div "Submit Worker" at bounding box center [255, 207] width 83 height 14
click at [243, 203] on button "Submit Worker" at bounding box center [241, 207] width 48 height 8
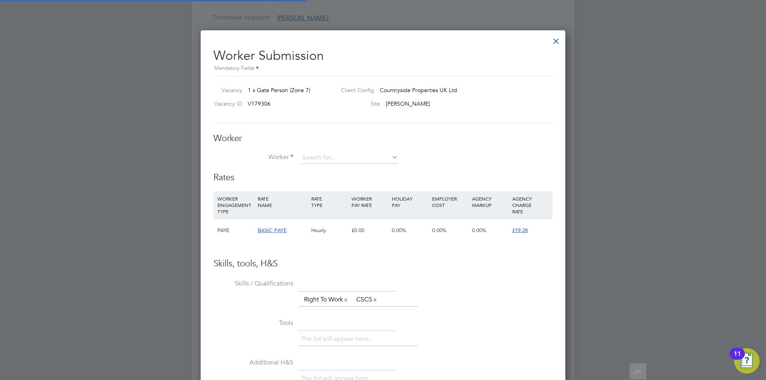
scroll to position [484, 365]
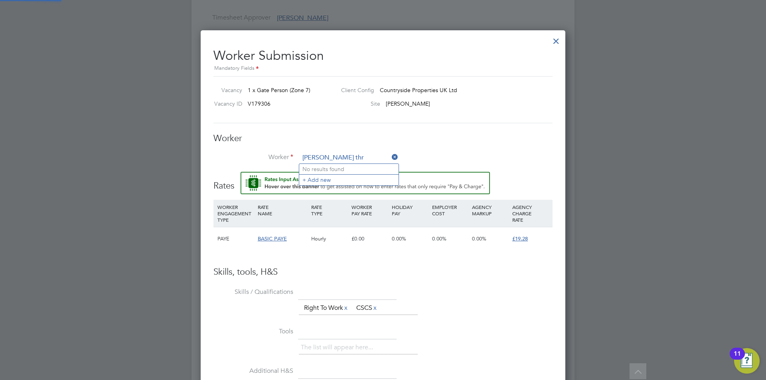
type input "damion thr"
click at [342, 160] on input at bounding box center [349, 158] width 99 height 12
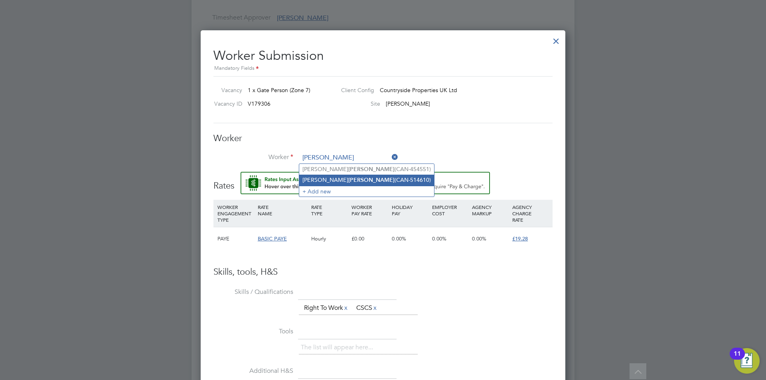
click at [348, 178] on b "Thornton" at bounding box center [371, 180] width 46 height 7
type input "Damion Thornton (CAN-514610)"
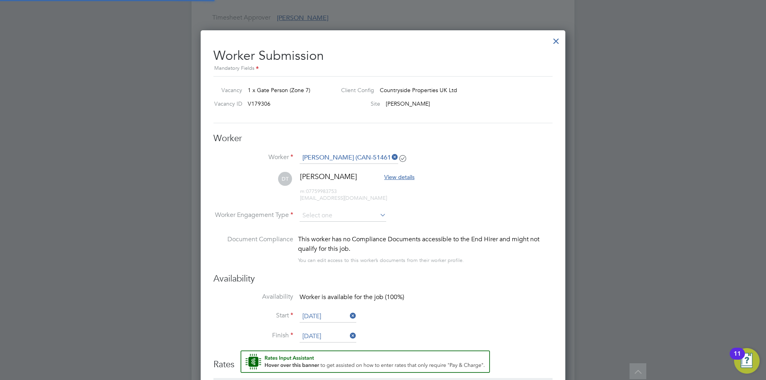
scroll to position [672, 365]
click at [336, 212] on input at bounding box center [343, 216] width 87 height 12
click at [313, 237] on li "PAYE" at bounding box center [342, 237] width 87 height 10
type input "PAYE"
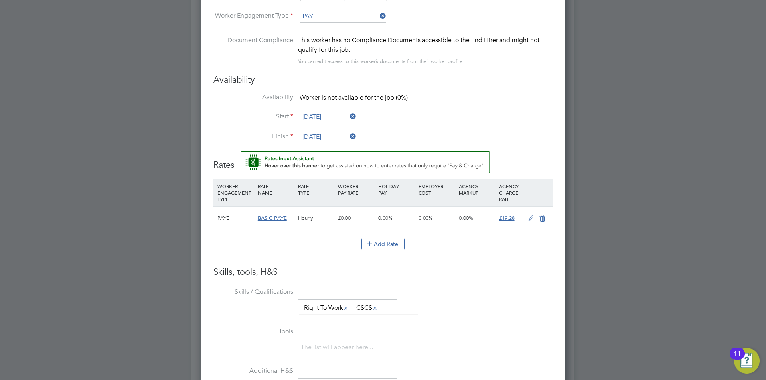
click at [530, 220] on icon at bounding box center [531, 218] width 10 height 6
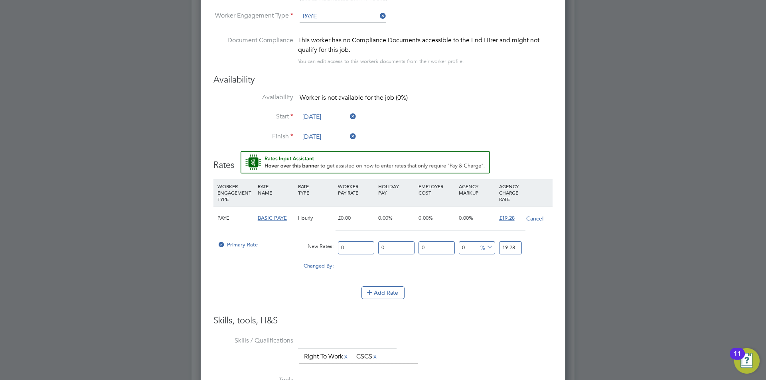
click at [350, 249] on input "0" at bounding box center [356, 247] width 36 height 13
type input "1"
type input "16"
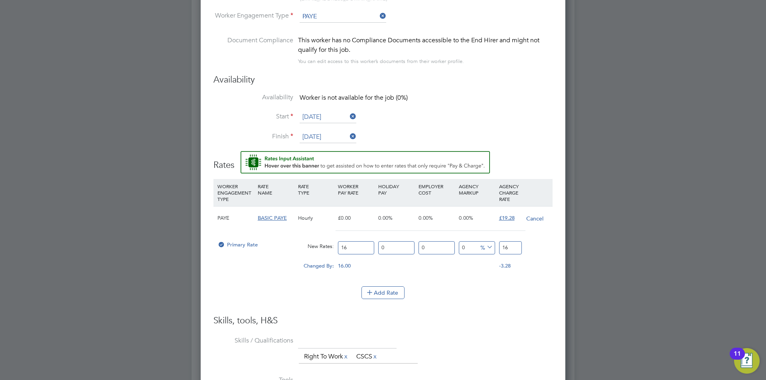
type input "16.4"
type input "16.45"
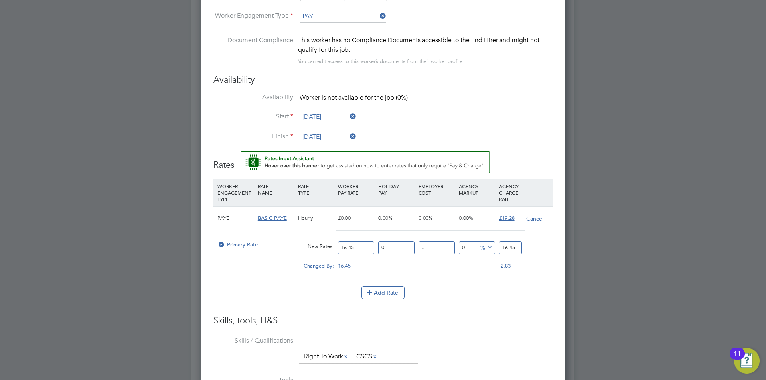
drag, startPoint x: 517, startPoint y: 249, endPoint x: 458, endPoint y: 245, distance: 59.2
click at [458, 245] on div "Primary Rate New Rates: 16.45 0 n/a 0 n/a 0 0 % 16.45" at bounding box center [382, 247] width 339 height 21
type input "-93.9209726443769"
type input "1"
type input "15.501519756838906"
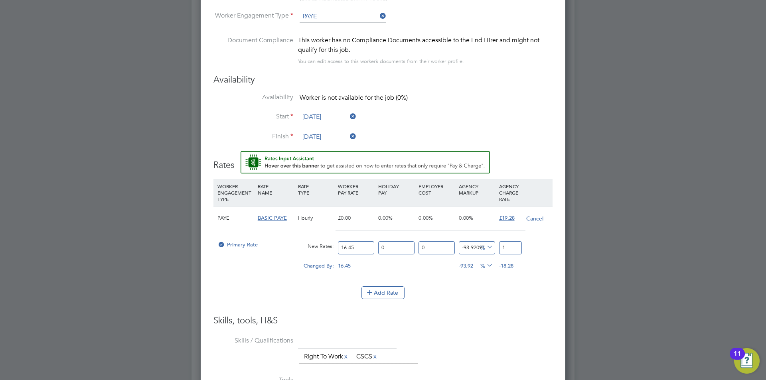
type input "19"
type input "16.717325227963524"
type input "19.2"
type input "17.02127659574468"
type input "19.25"
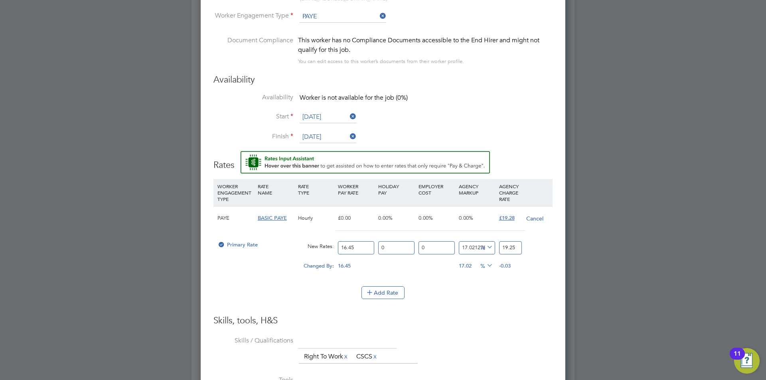
type input "16.717325227963524"
type input "19.2"
type input "17.203647416413375"
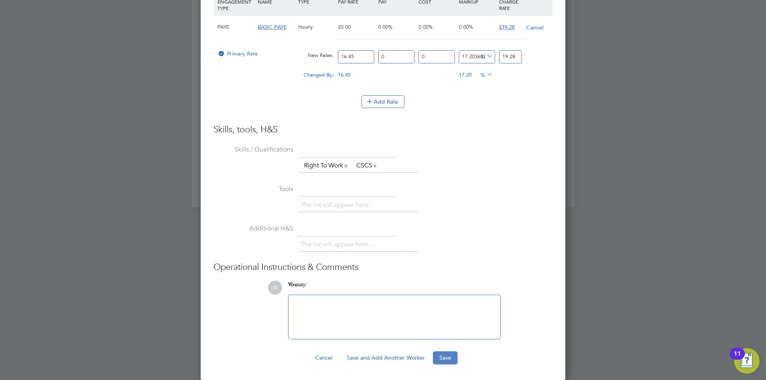
type input "19.28"
click at [441, 358] on button "Save" at bounding box center [445, 358] width 25 height 13
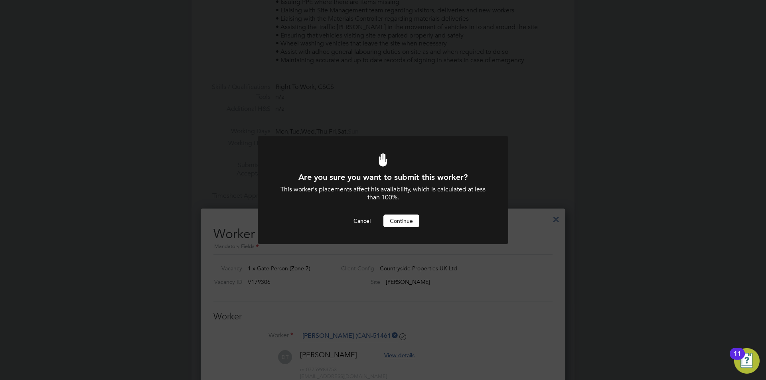
click at [411, 220] on button "Continue" at bounding box center [401, 221] width 36 height 13
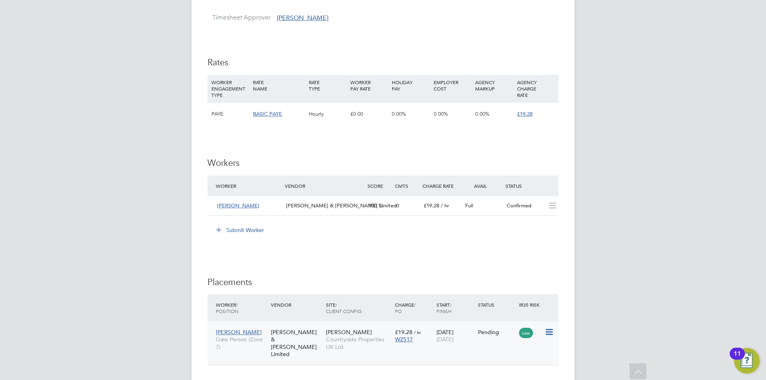
click at [552, 334] on icon at bounding box center [549, 333] width 8 height 10
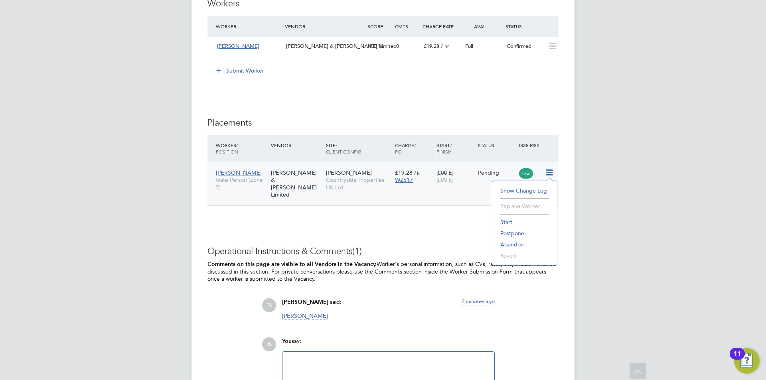
click at [506, 219] on li "Start" at bounding box center [524, 222] width 57 height 11
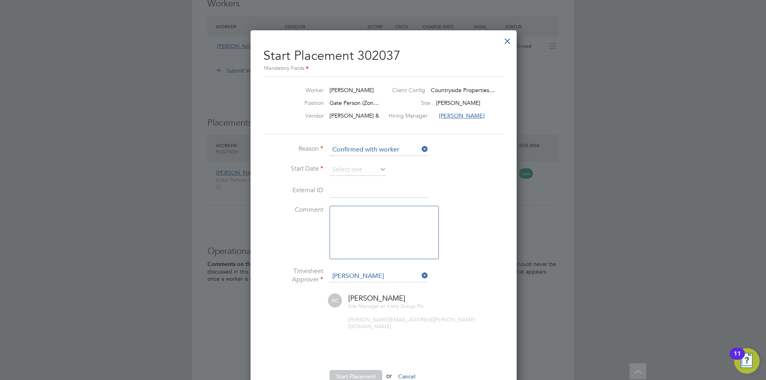
click at [329, 168] on li "Start Date" at bounding box center [382, 174] width 239 height 20
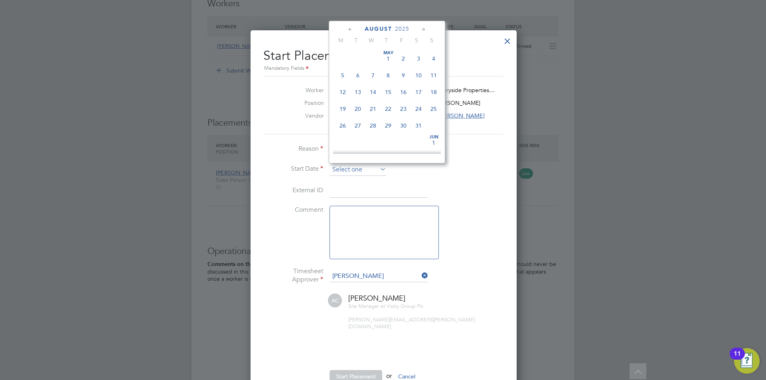
click at [340, 169] on input at bounding box center [358, 170] width 57 height 12
click at [360, 91] on span "26" at bounding box center [357, 84] width 15 height 15
type input "[DATE]"
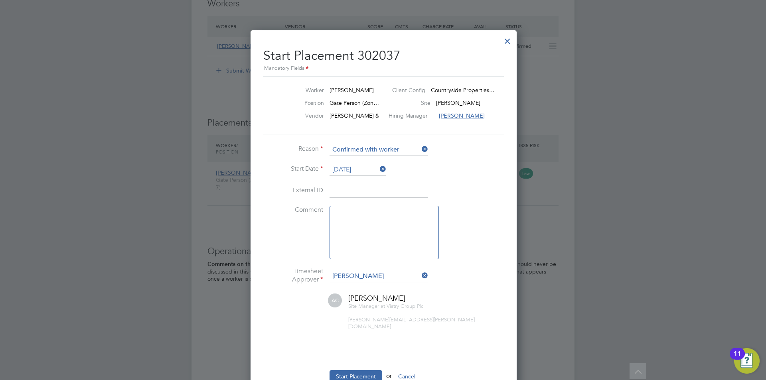
click at [365, 223] on textarea at bounding box center [384, 232] width 109 height 53
type textarea "checked in"
click at [373, 373] on button "Start Placement" at bounding box center [356, 376] width 53 height 13
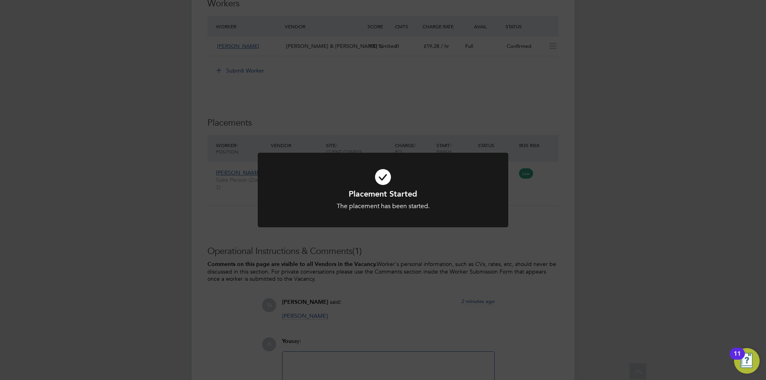
click at [396, 306] on div "Placement Started The placement has been started. Cancel Okay" at bounding box center [383, 190] width 766 height 380
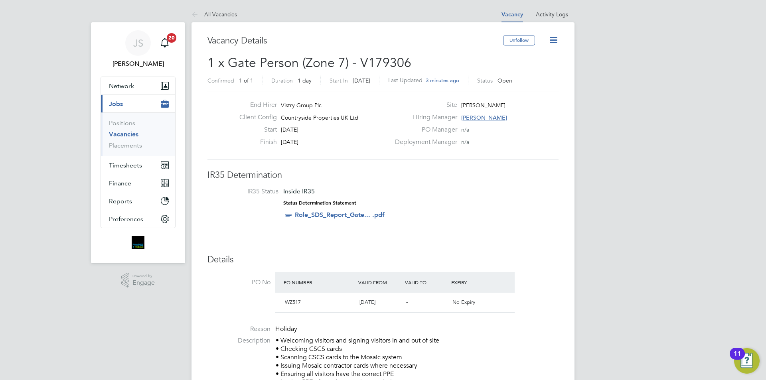
click at [552, 42] on icon at bounding box center [554, 40] width 10 height 10
click at [539, 71] on li "Update Status" at bounding box center [534, 70] width 46 height 11
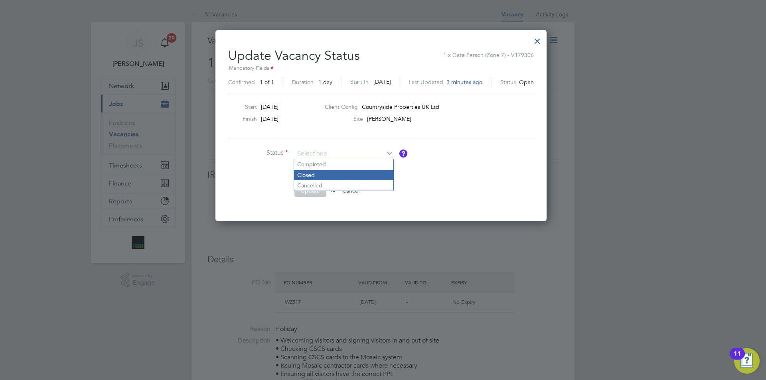
click at [313, 177] on li "Closed" at bounding box center [343, 175] width 99 height 10
type input "Closed"
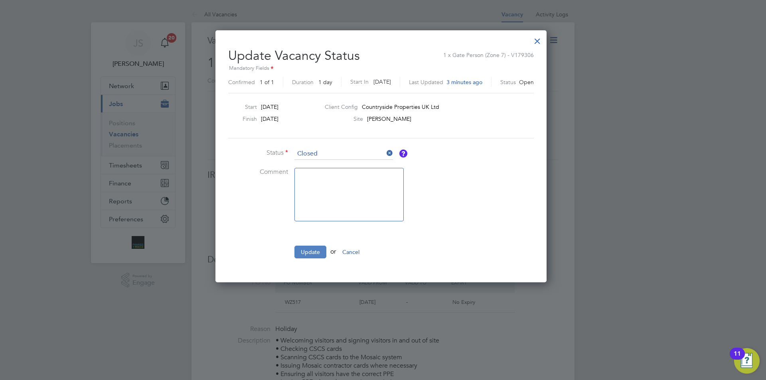
click at [312, 252] on button "Update" at bounding box center [310, 252] width 32 height 13
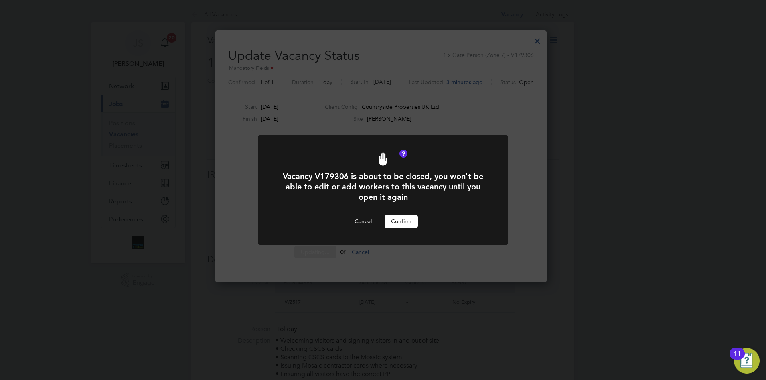
drag, startPoint x: 409, startPoint y: 222, endPoint x: 435, endPoint y: 216, distance: 27.0
click at [409, 222] on button "Confirm" at bounding box center [401, 221] width 33 height 13
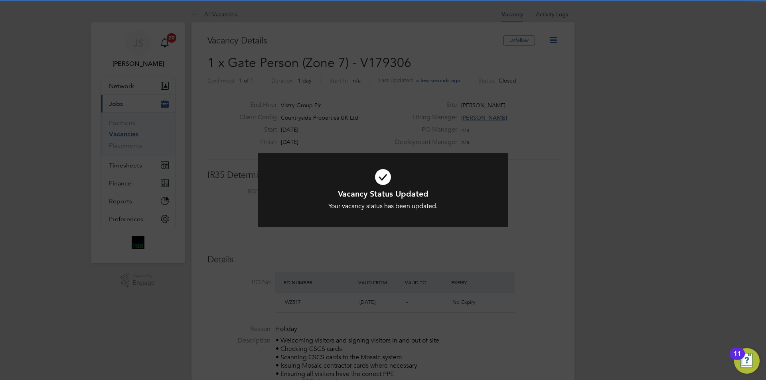
click at [356, 247] on div "Vacancy Status Updated Your vacancy status has been updated. Cancel Okay" at bounding box center [383, 190] width 766 height 380
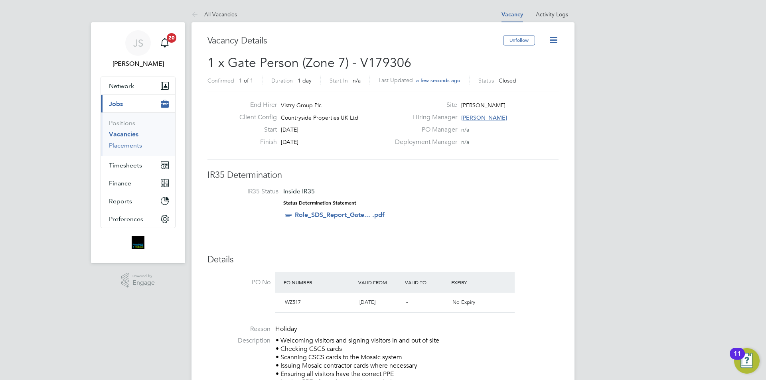
click at [133, 146] on link "Placements" at bounding box center [125, 146] width 33 height 8
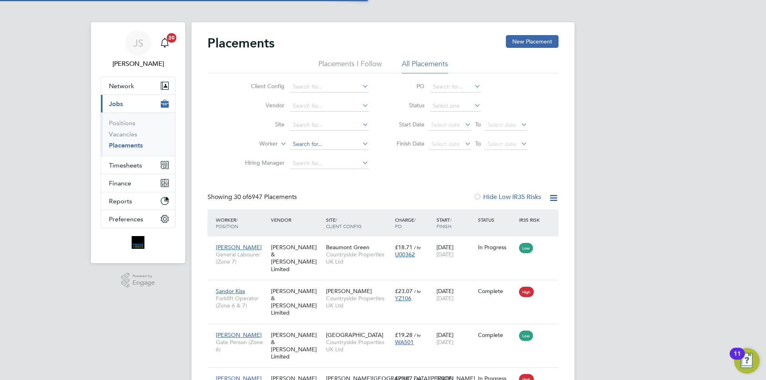
click at [302, 146] on input at bounding box center [329, 144] width 79 height 11
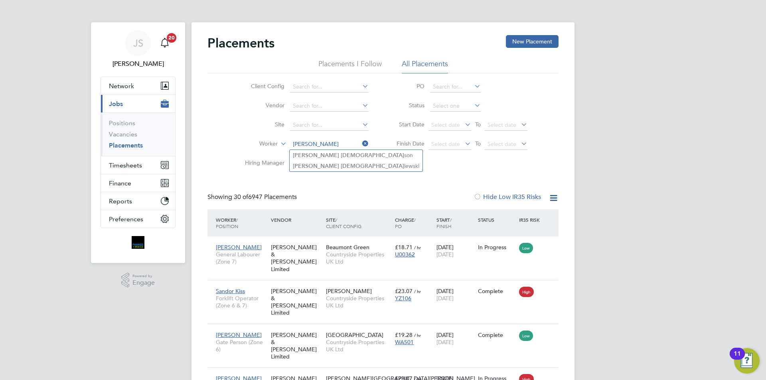
click at [324, 164] on li "[PERSON_NAME][DEMOGRAPHIC_DATA]" at bounding box center [356, 166] width 133 height 11
type input "[PERSON_NAME]"
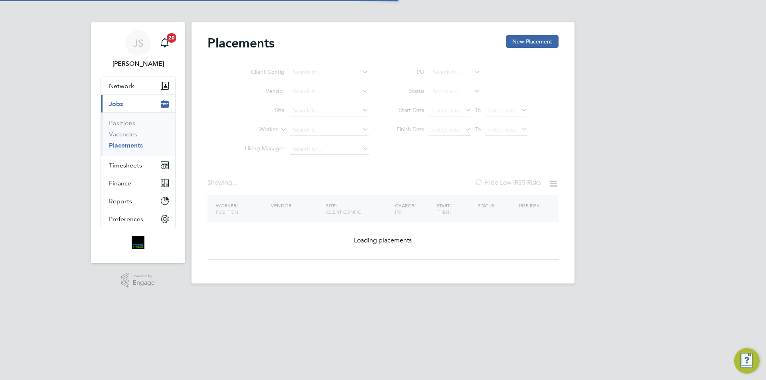
type input "[PERSON_NAME]"
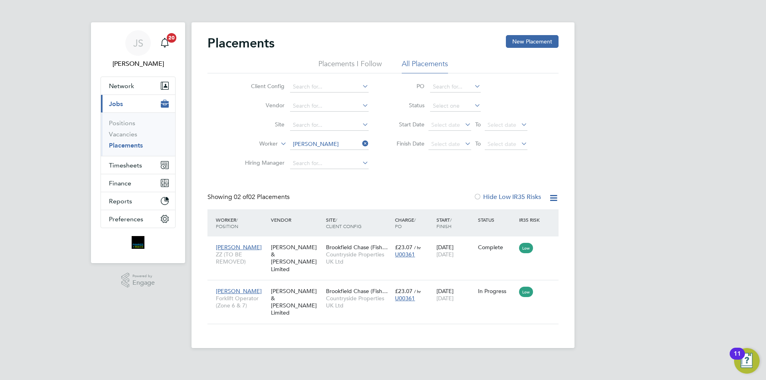
click at [327, 137] on li "Worker [PERSON_NAME]" at bounding box center [304, 144] width 150 height 19
click at [328, 141] on input at bounding box center [329, 144] width 79 height 11
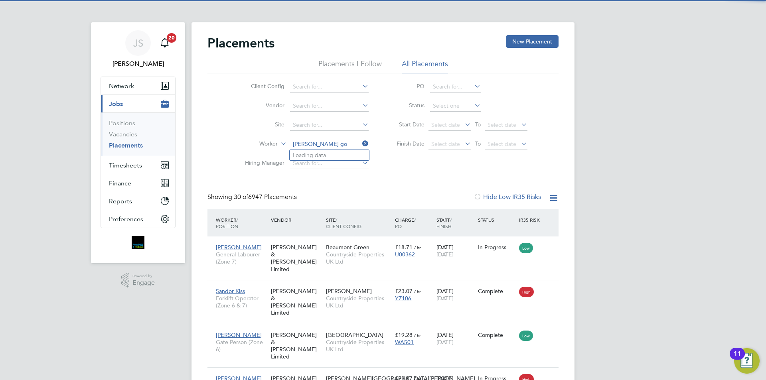
scroll to position [30, 69]
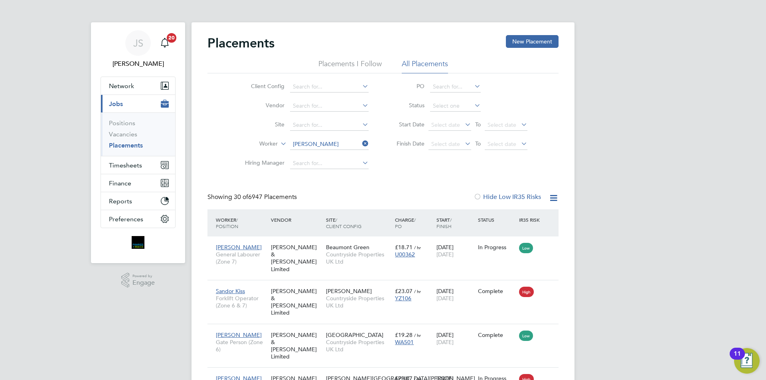
click at [324, 166] on li "[PERSON_NAME][DEMOGRAPHIC_DATA]" at bounding box center [356, 166] width 133 height 11
type input "[PERSON_NAME]"
